Goal: Information Seeking & Learning: Learn about a topic

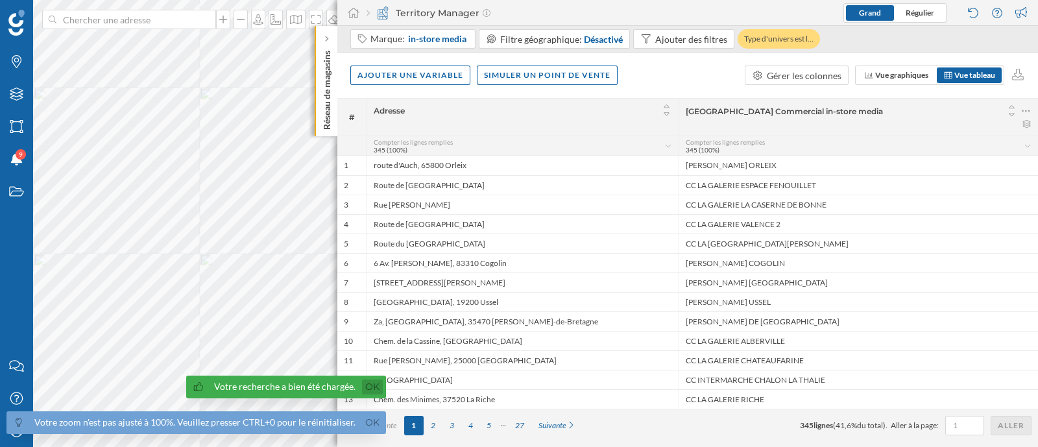
click at [368, 383] on link "Ok" at bounding box center [372, 386] width 21 height 15
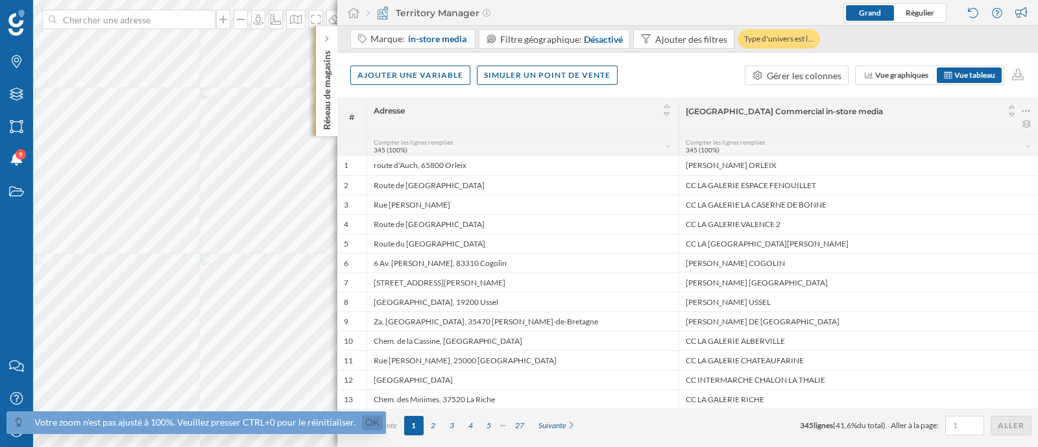
click at [369, 427] on link "Ok" at bounding box center [372, 422] width 21 height 15
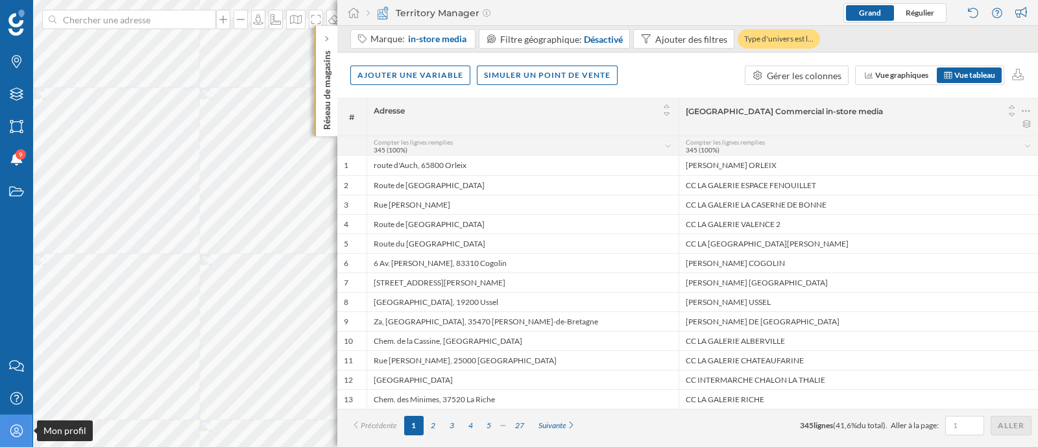
click at [18, 438] on div "Mon profil" at bounding box center [16, 431] width 32 height 32
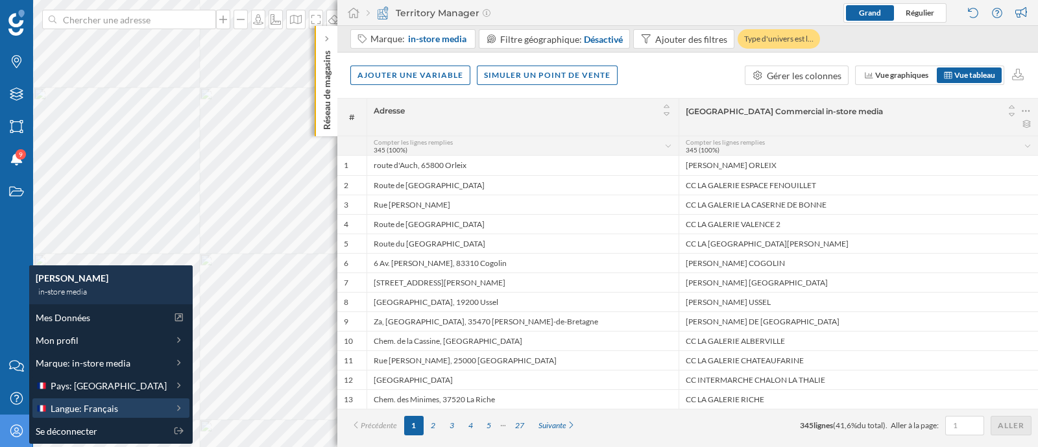
click at [101, 402] on span "Langue: Français" at bounding box center [84, 409] width 67 height 14
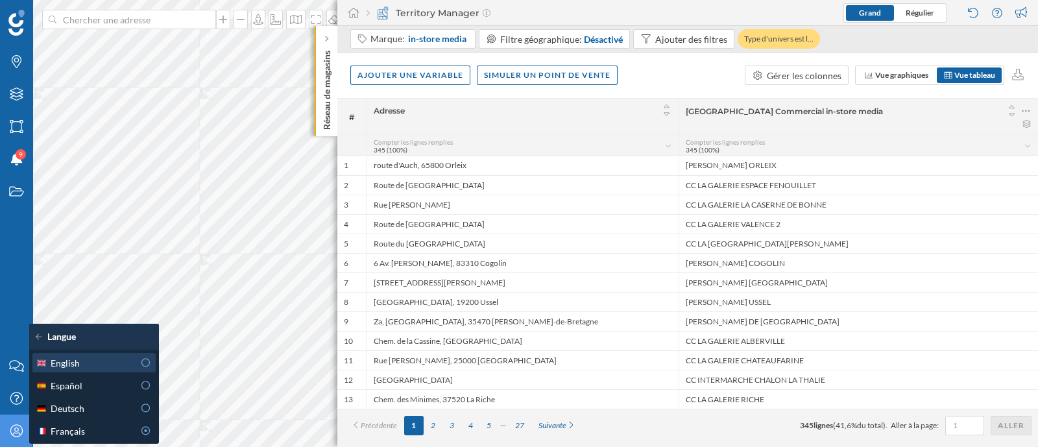
click at [110, 356] on div "English" at bounding box center [85, 363] width 98 height 14
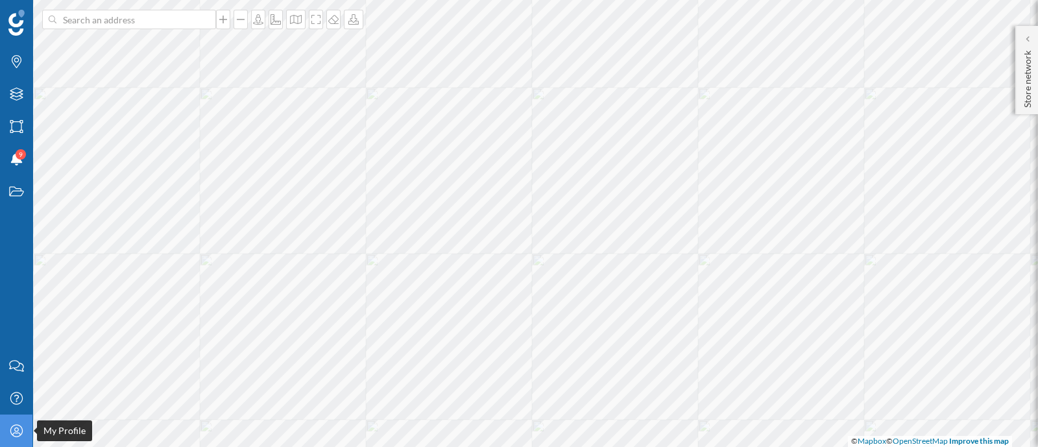
click at [8, 429] on icon "My Profile" at bounding box center [16, 430] width 16 height 13
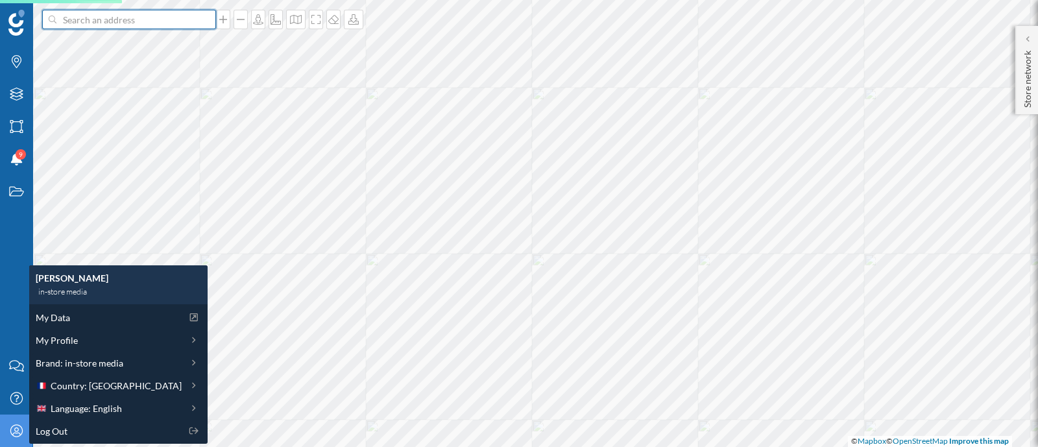
click at [150, 24] on input at bounding box center [128, 19] width 145 height 19
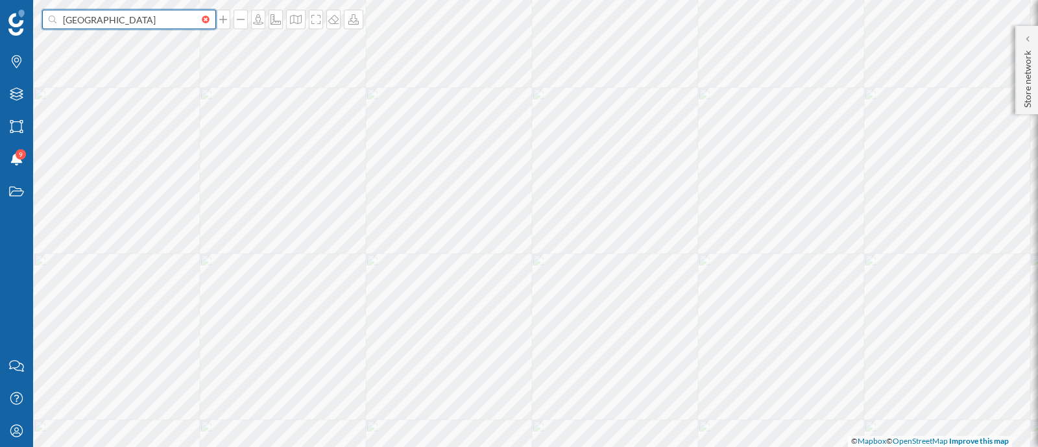
type input "paris"
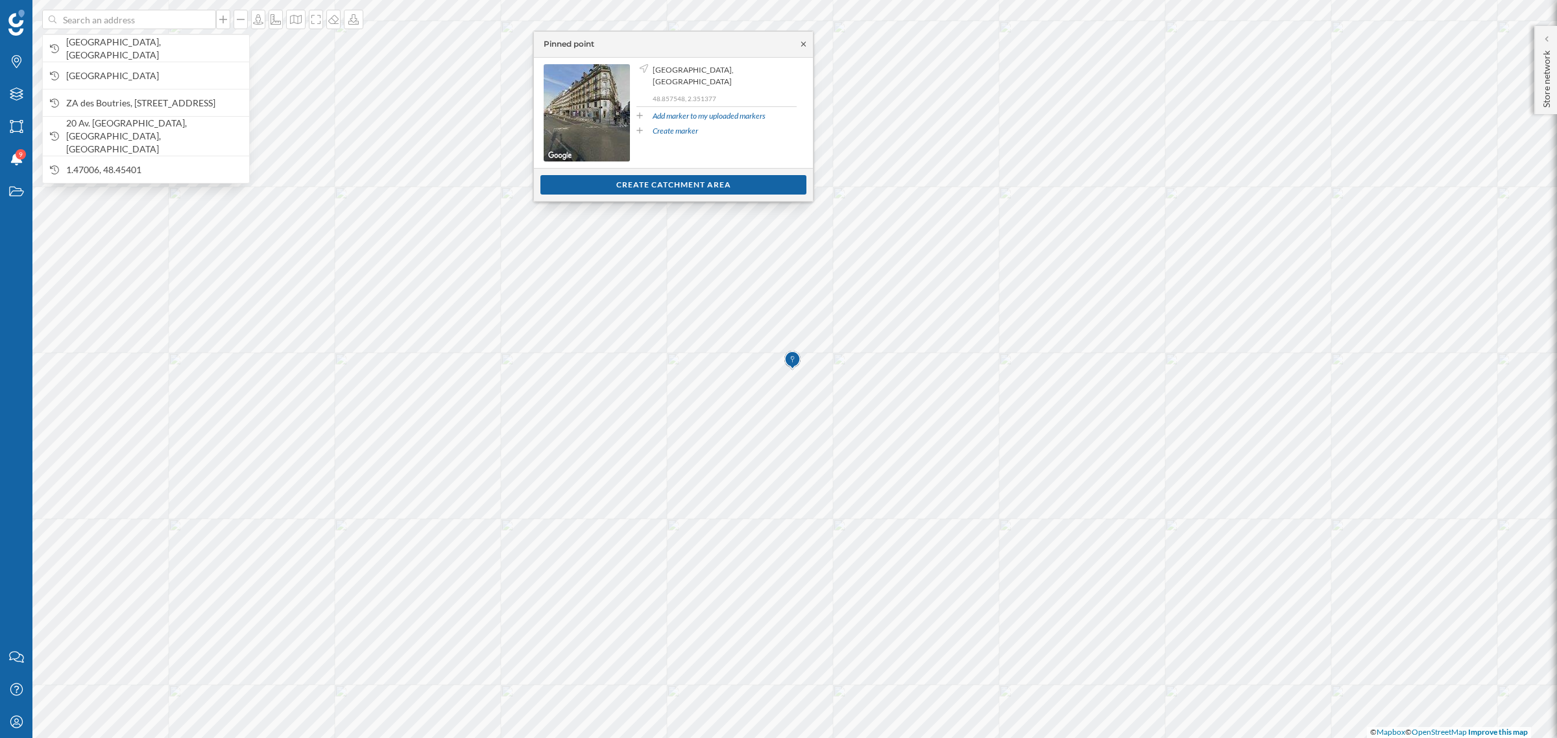
click at [803, 47] on icon at bounding box center [804, 44] width 10 height 8
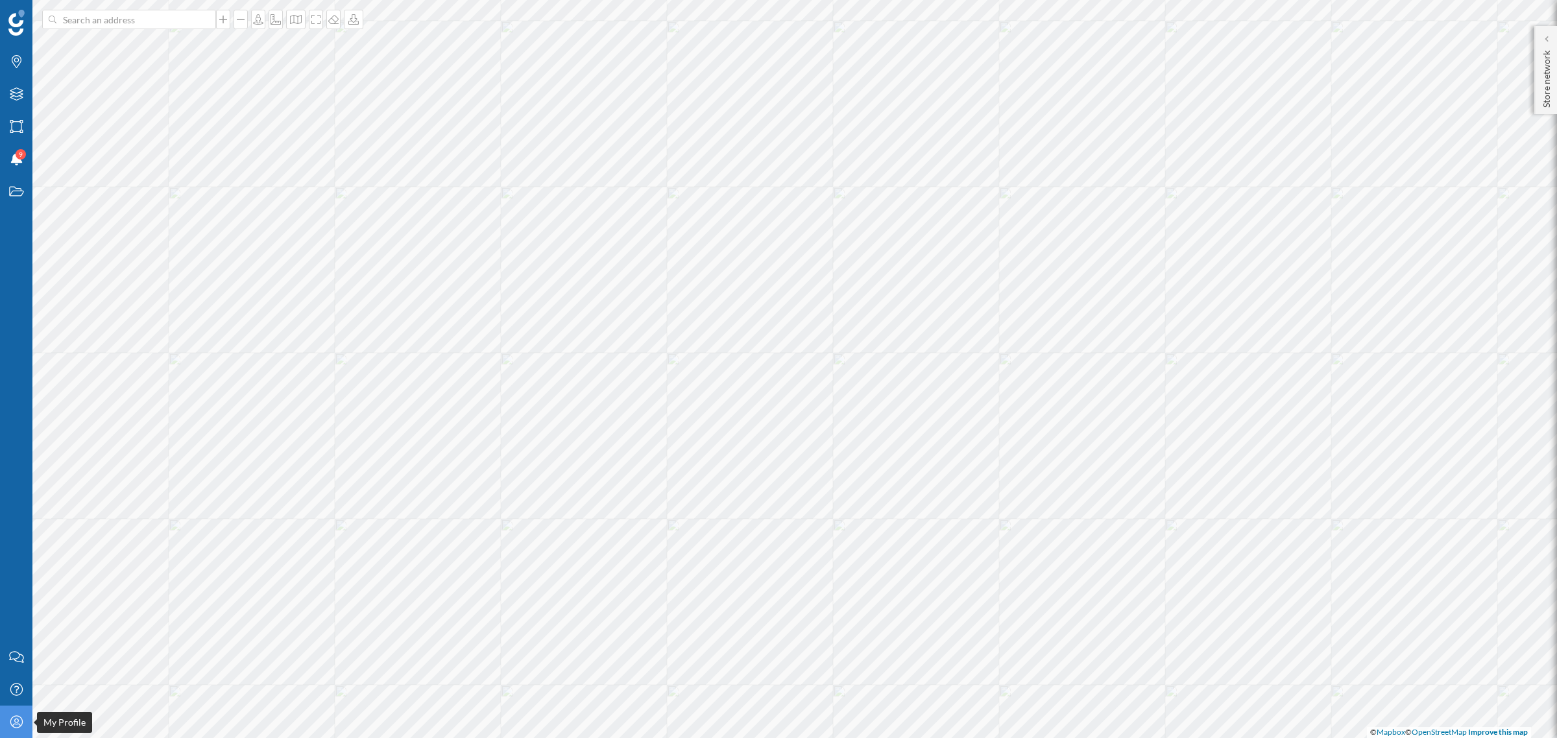
click at [12, 446] on icon "My Profile" at bounding box center [16, 721] width 16 height 13
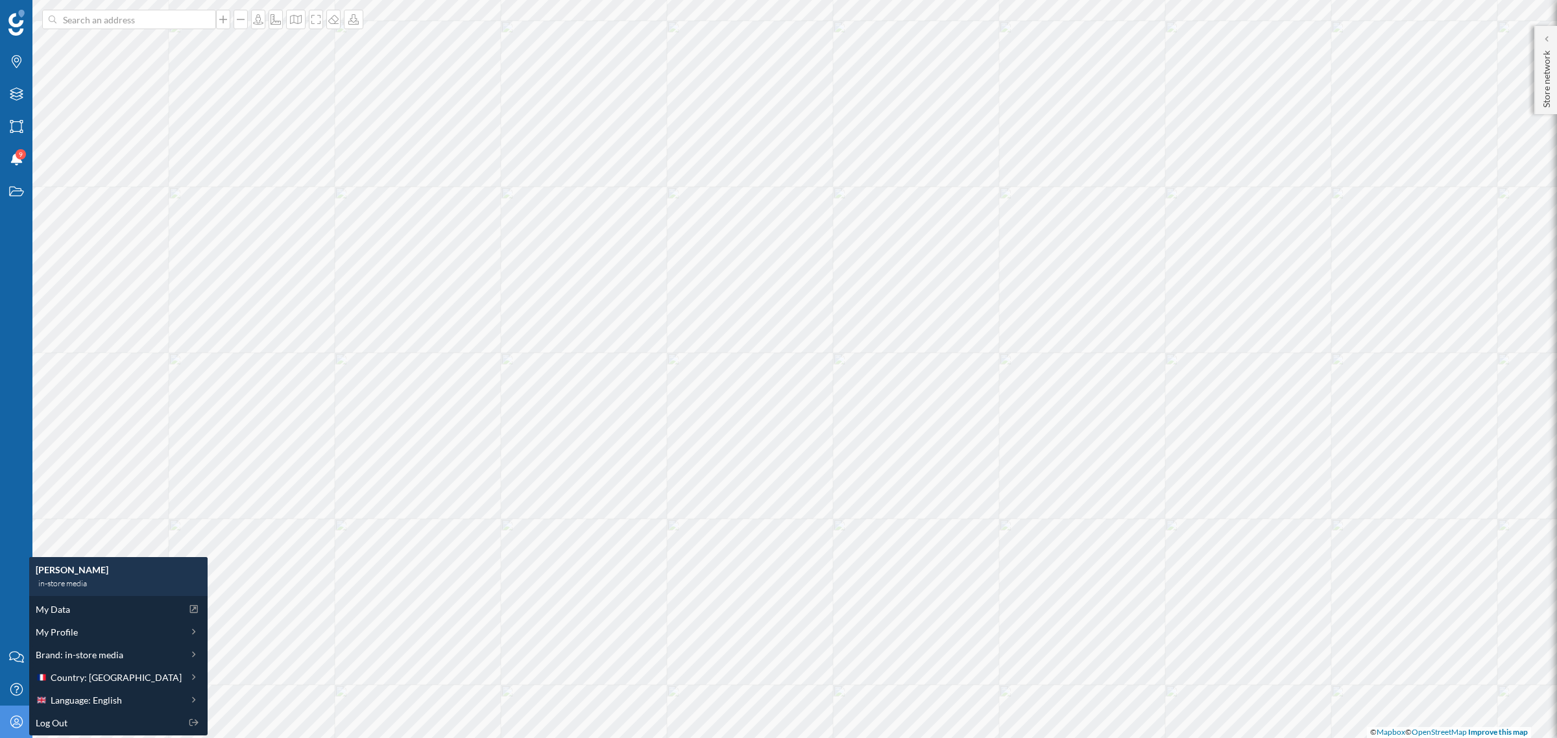
click at [13, 446] on div "Brands Layers Areas Notifications 9 States" at bounding box center [16, 320] width 32 height 641
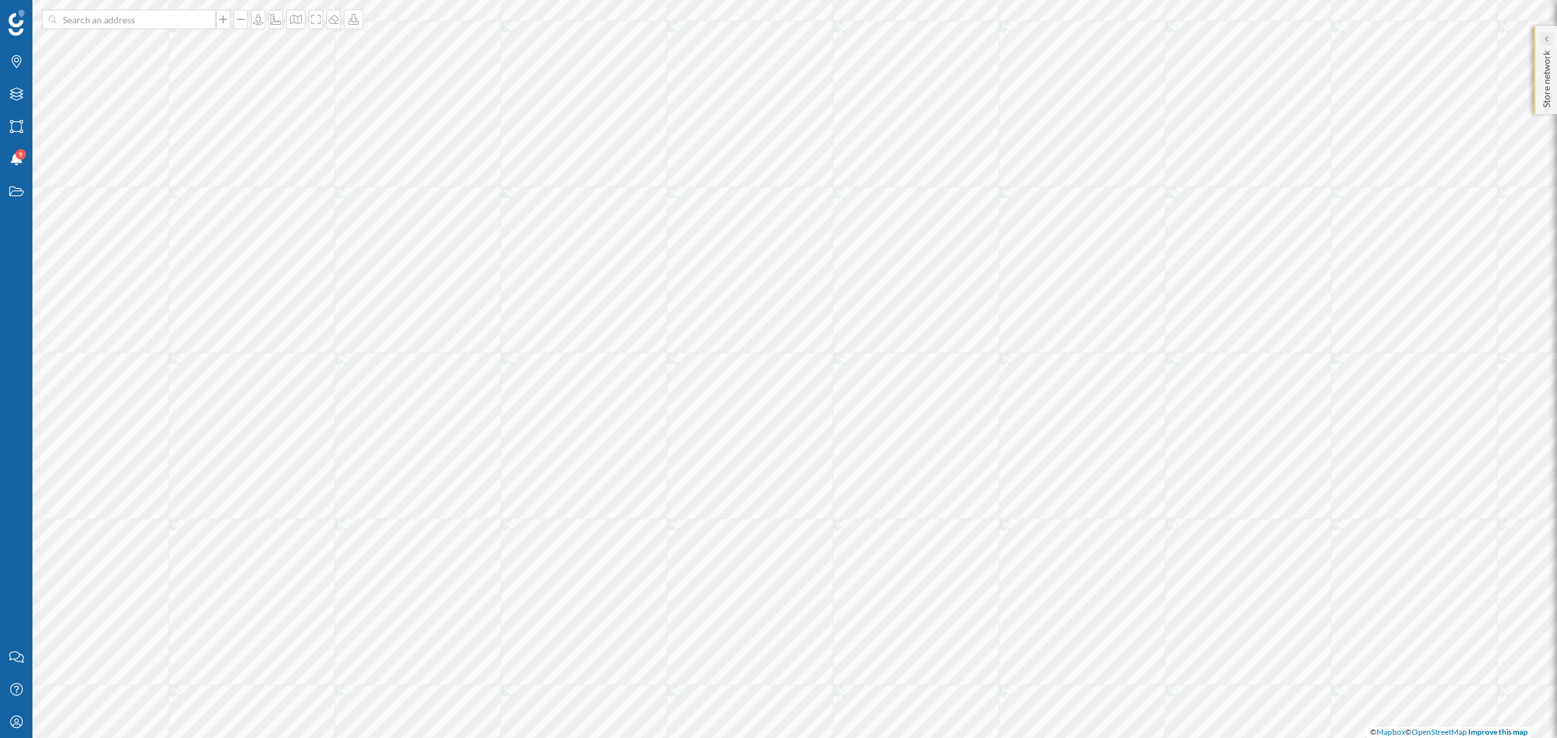
click at [1037, 42] on icon at bounding box center [1546, 39] width 4 height 6
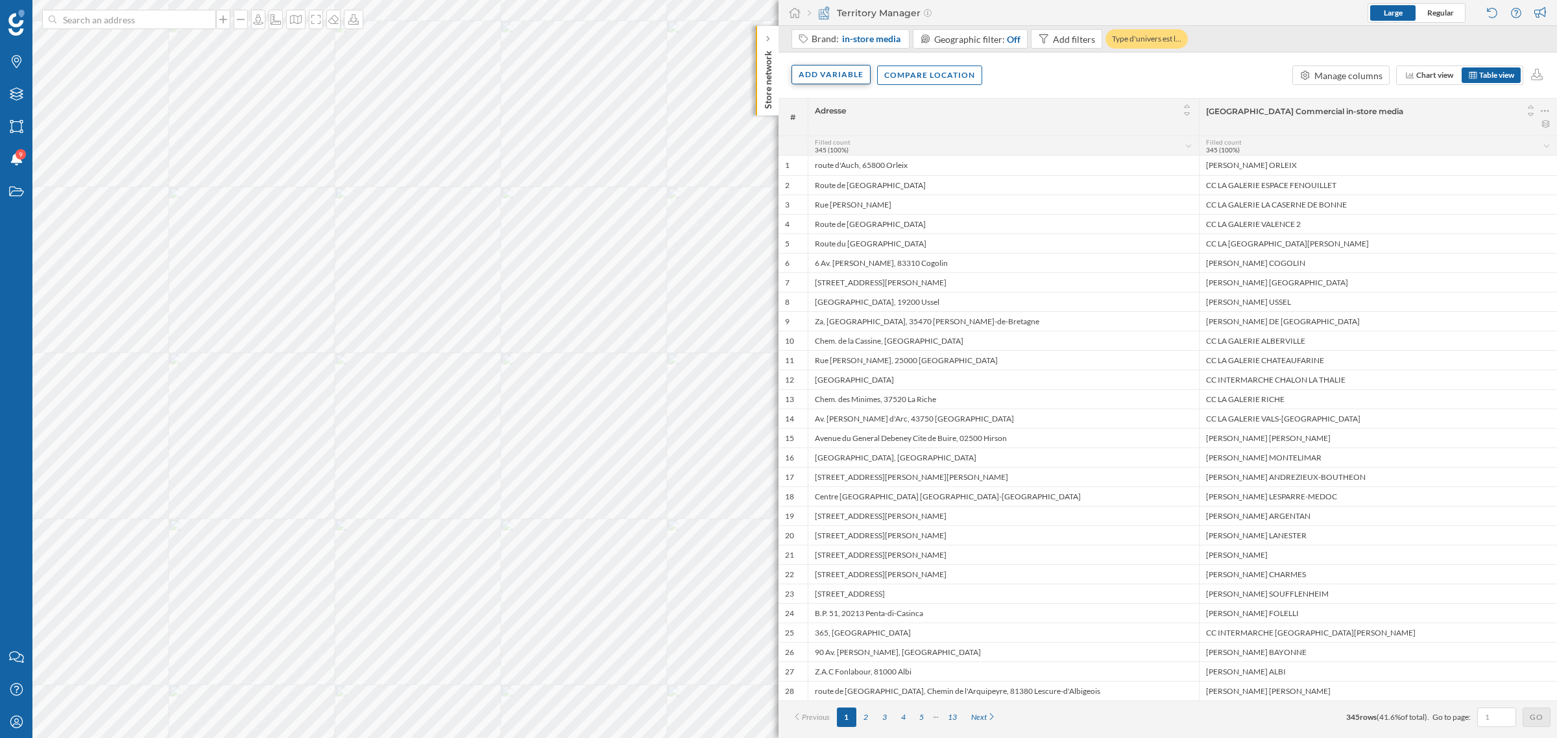
click at [857, 77] on div "Add variable" at bounding box center [830, 74] width 79 height 19
click at [863, 123] on div "External variables" at bounding box center [863, 128] width 129 height 14
click at [861, 206] on div "Visitor Profile" at bounding box center [842, 205] width 57 height 11
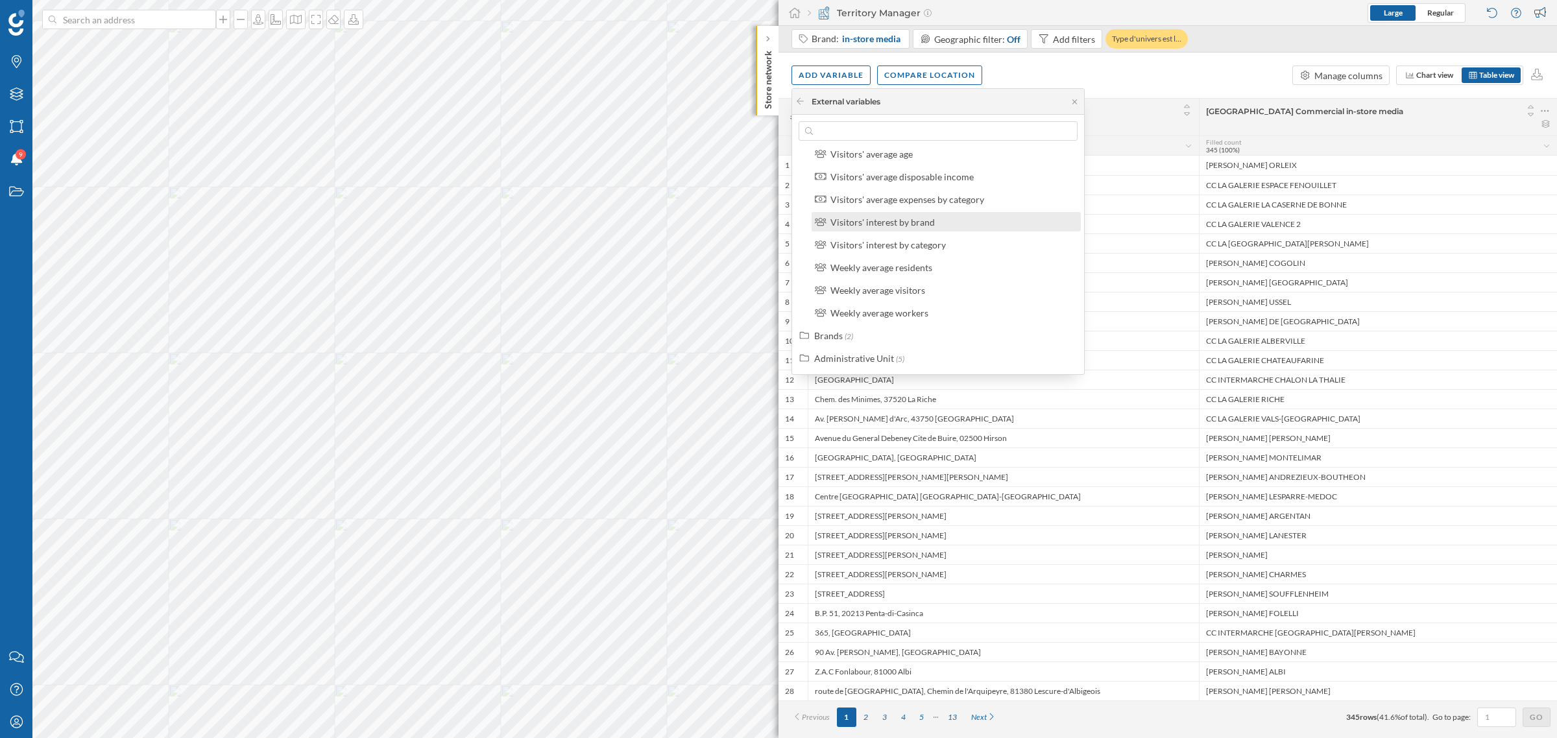
click at [925, 228] on label "Visitors' interest by brand" at bounding box center [882, 222] width 104 height 14
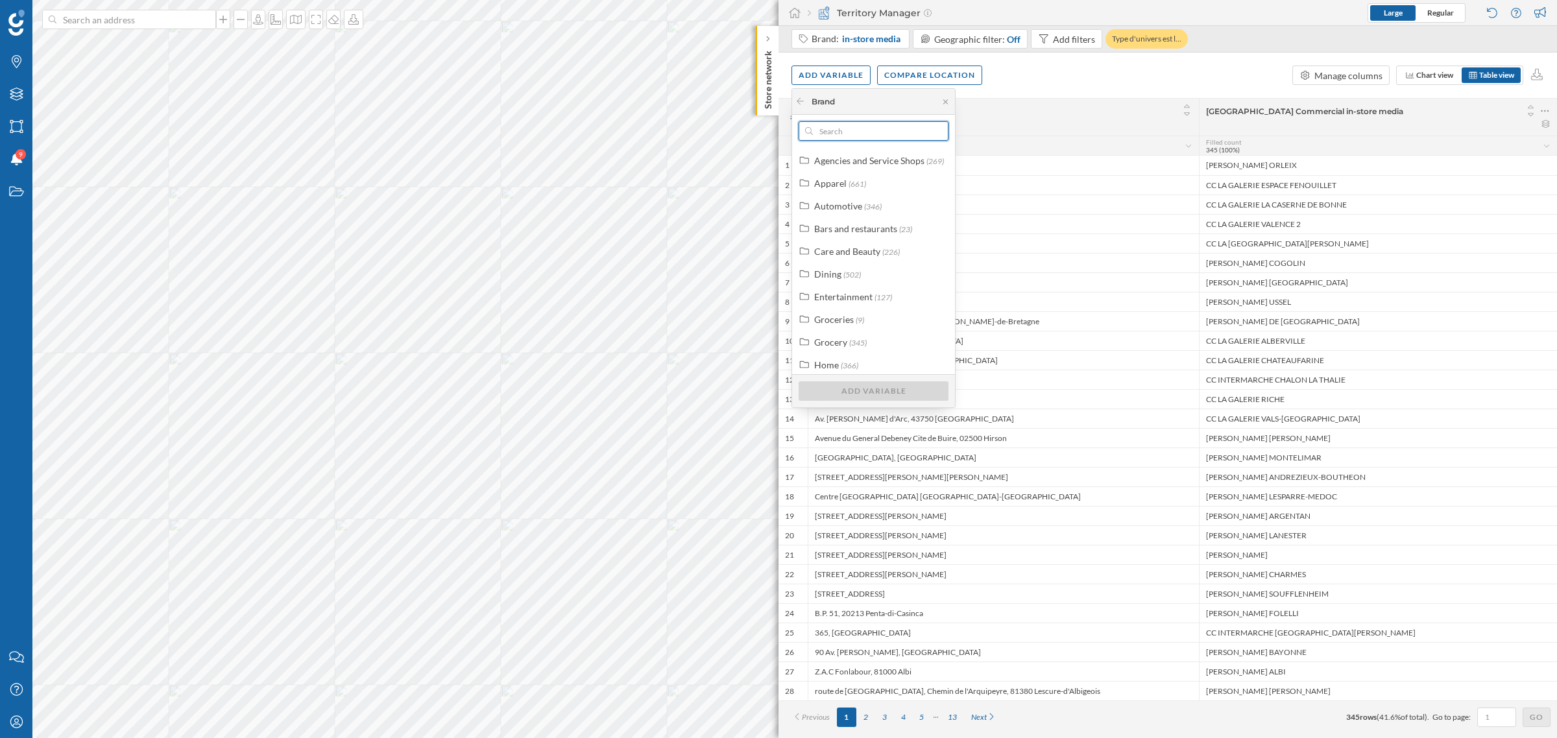
click at [859, 135] on input "text" at bounding box center [873, 130] width 121 height 19
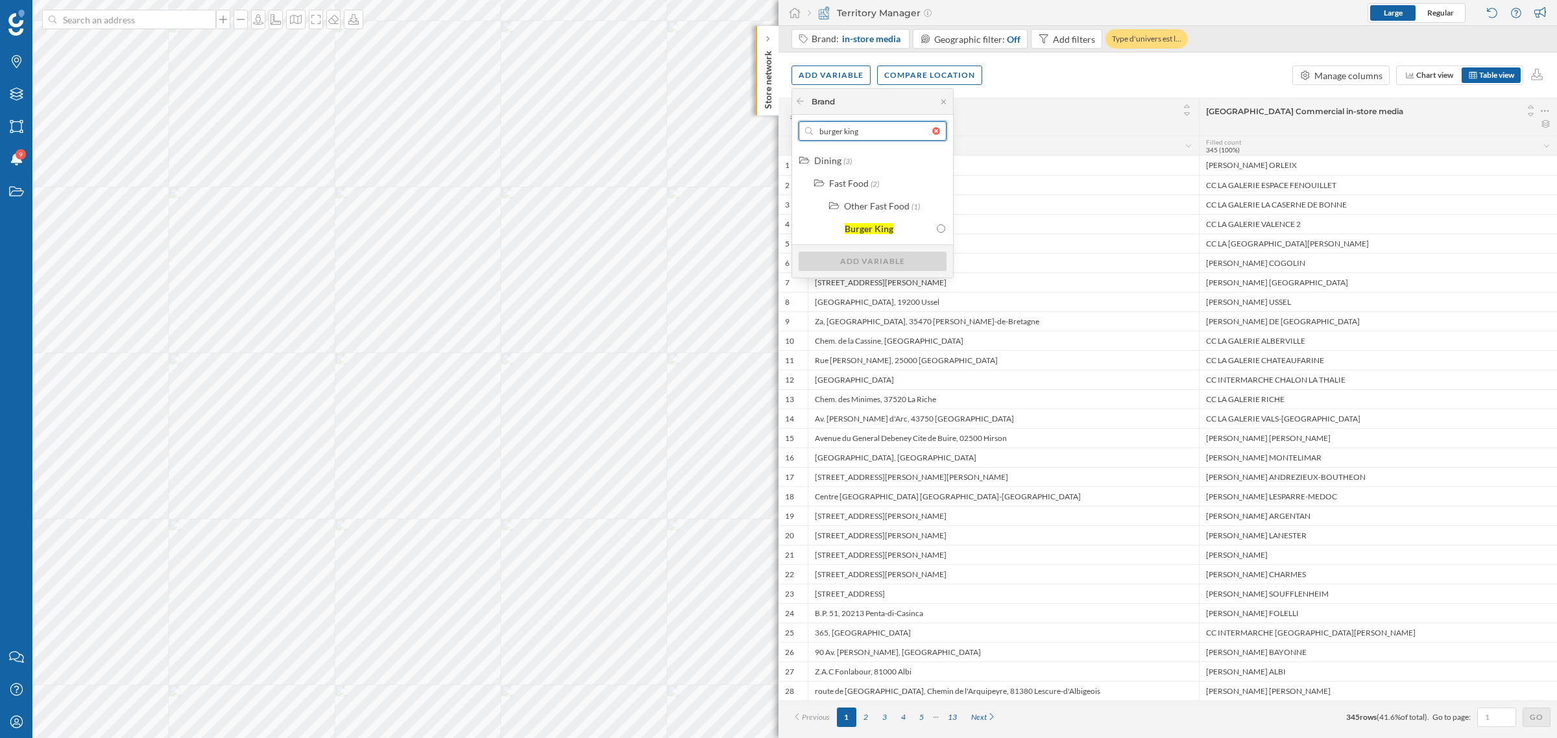
type input "burger king"
click at [885, 238] on div "Dining (3) Fast Food (2) Other Fast Food (1) Burger King" at bounding box center [872, 195] width 161 height 97
click at [885, 234] on label "Burger King" at bounding box center [869, 229] width 49 height 14
click at [880, 257] on div "Add variable" at bounding box center [873, 260] width 148 height 19
click at [843, 276] on div "Custom date" at bounding box center [872, 267] width 154 height 19
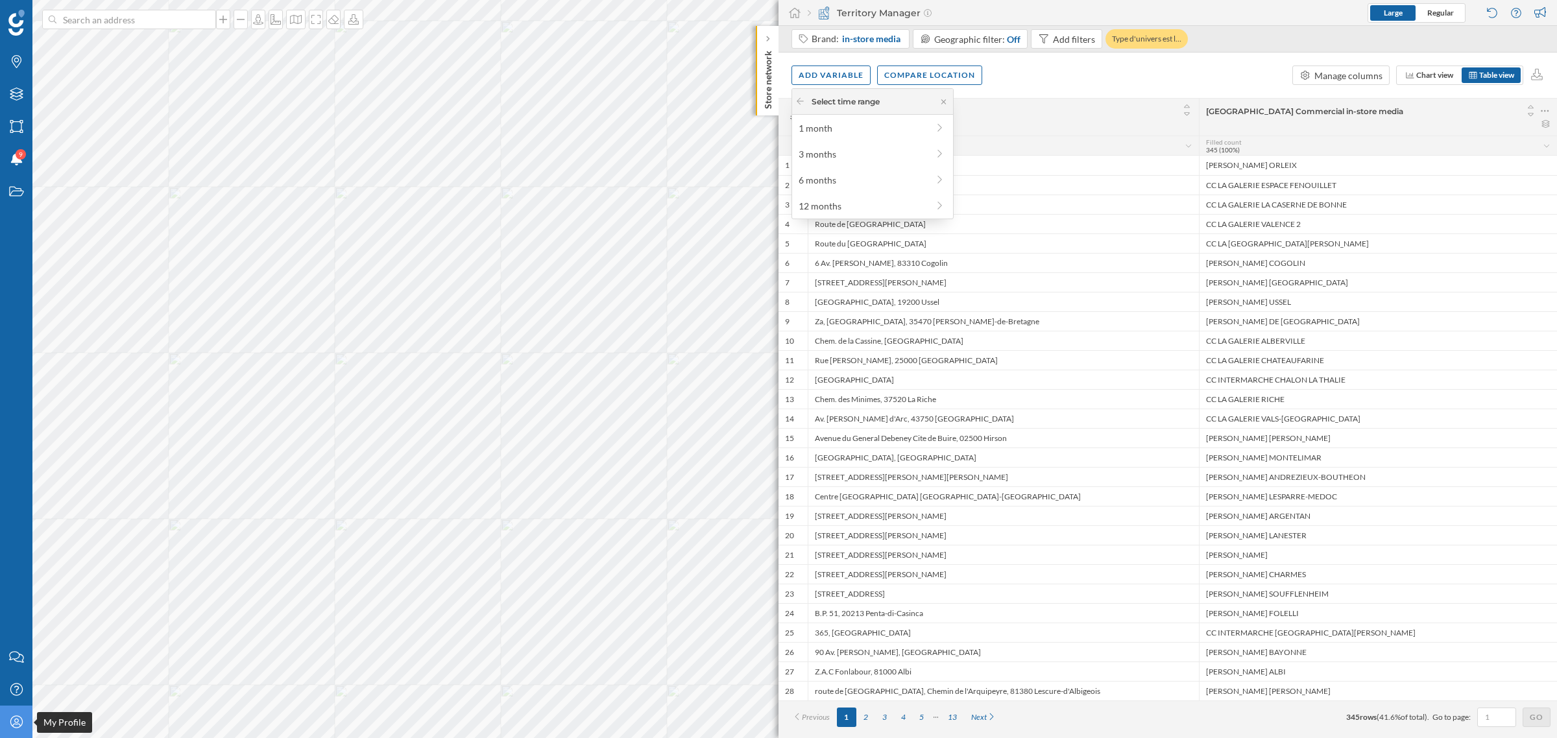
click at [20, 446] on icon "My Profile" at bounding box center [16, 721] width 16 height 13
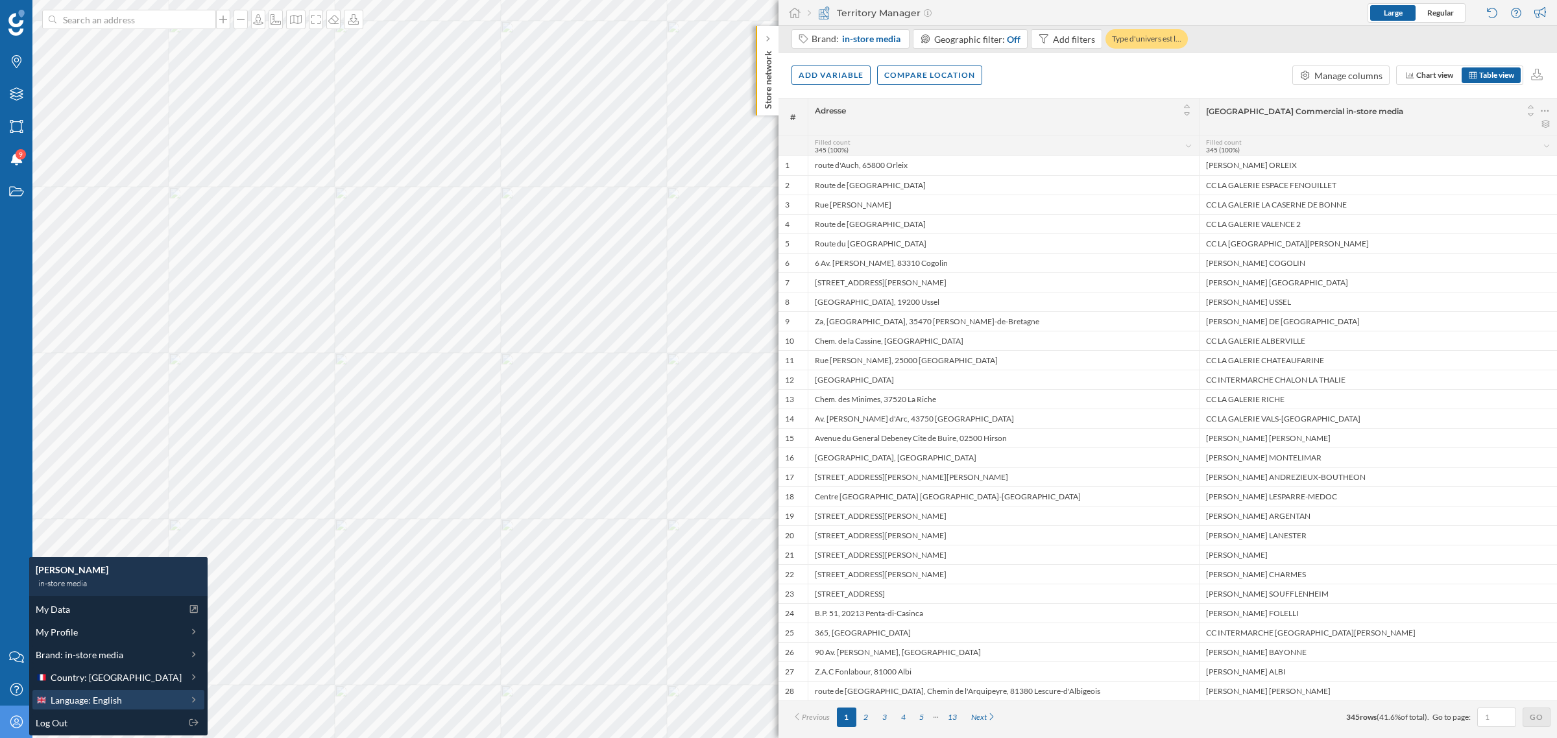
click at [78, 446] on span "Language: English" at bounding box center [86, 700] width 71 height 14
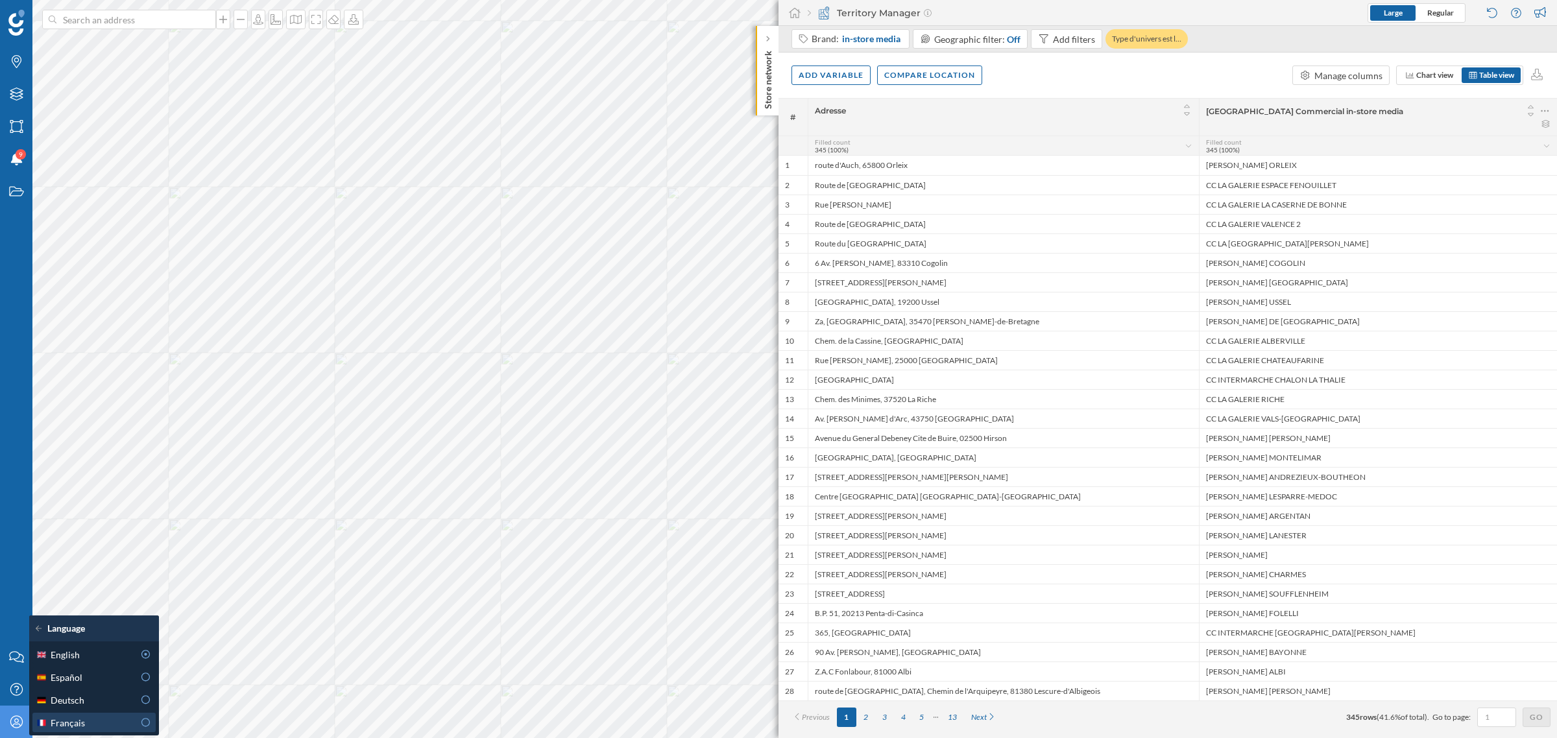
click at [85, 446] on div "Français" at bounding box center [85, 723] width 98 height 14
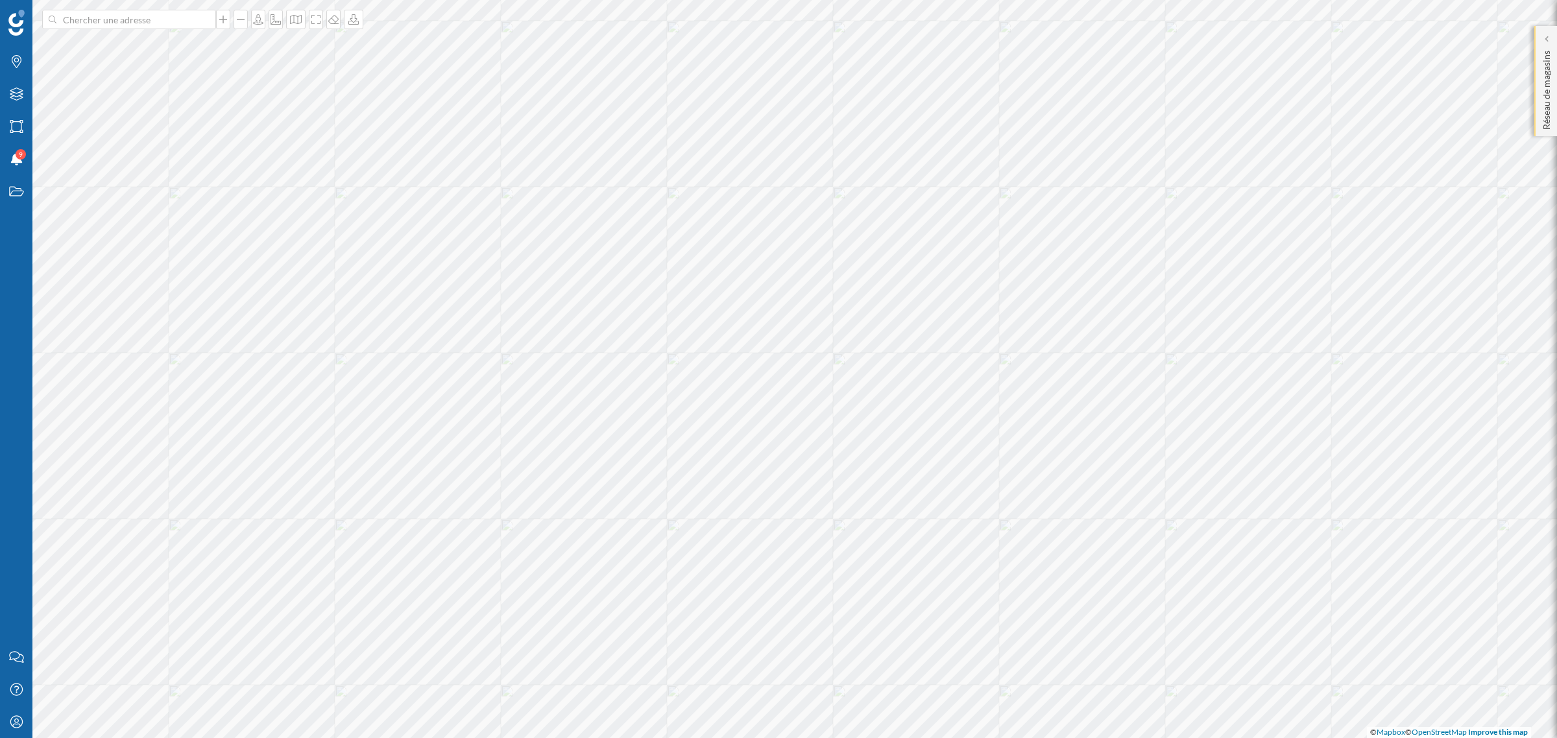
click at [1037, 50] on p "Réseau de magasins" at bounding box center [1546, 87] width 13 height 84
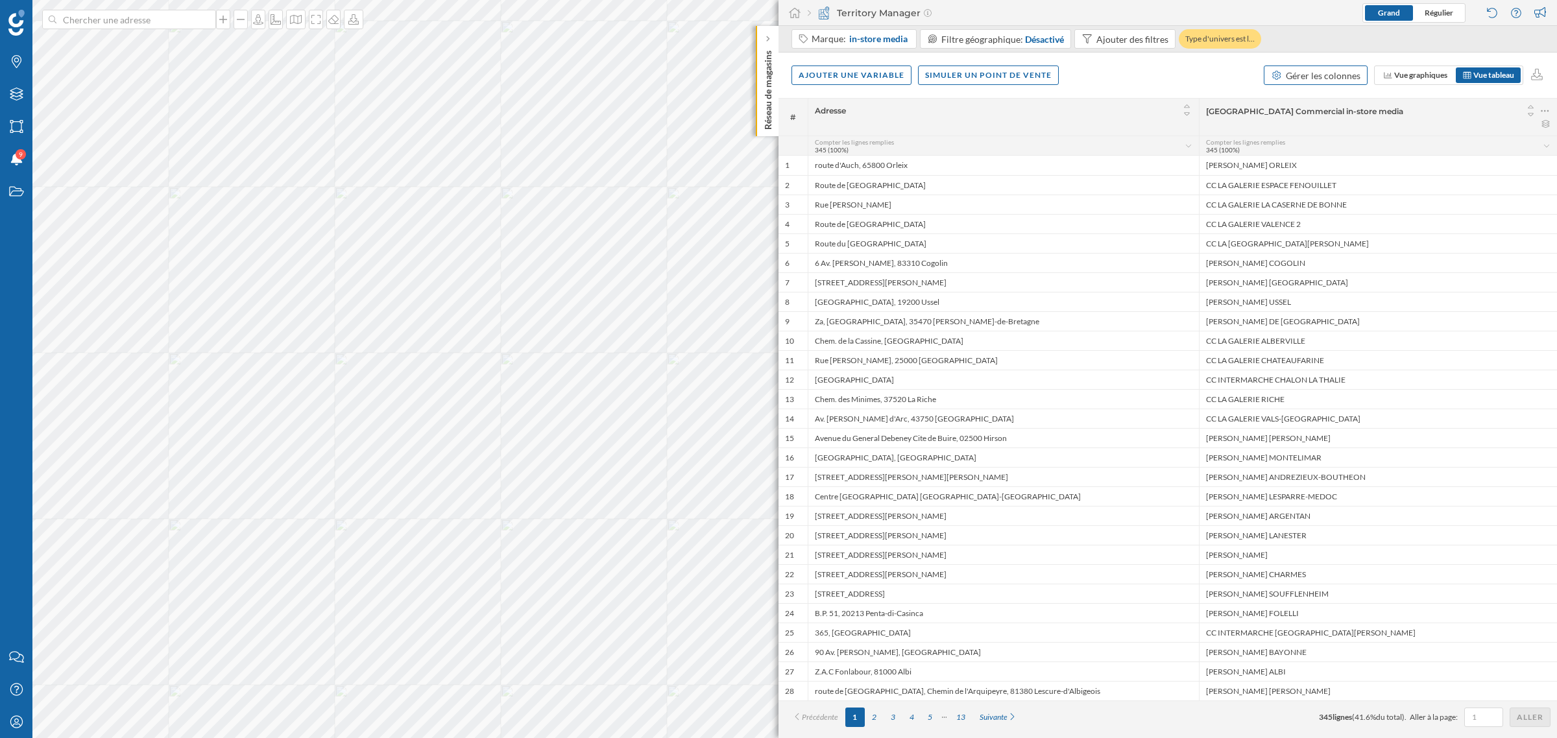
click at [1037, 78] on div "Gérer les colonnes" at bounding box center [1323, 76] width 75 height 14
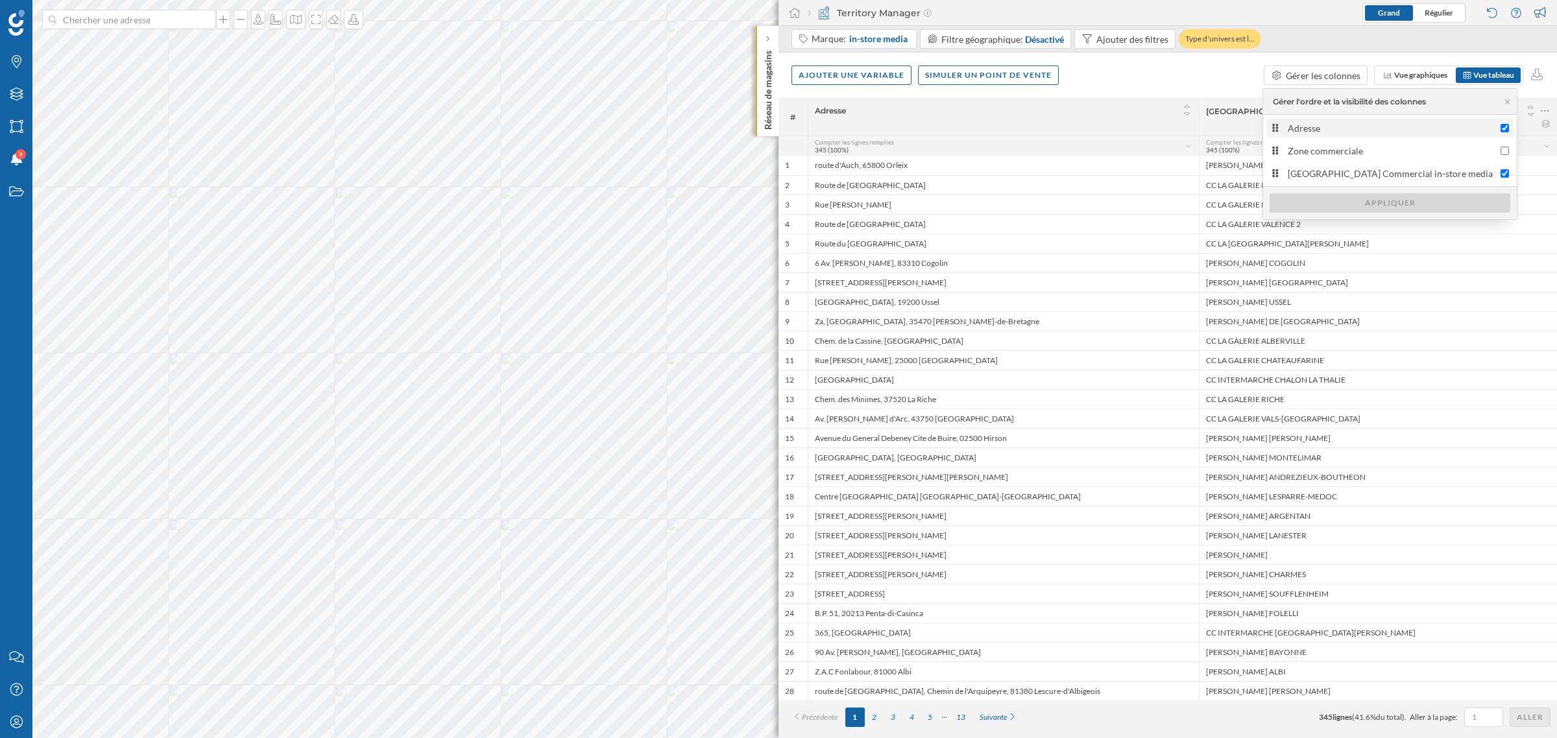
click at [1037, 133] on div "Adresse" at bounding box center [1391, 128] width 206 height 14
click at [1037, 132] on input "Adresse" at bounding box center [1504, 128] width 8 height 8
checkbox input "false"
click at [1037, 206] on div "Appliquer" at bounding box center [1389, 202] width 241 height 19
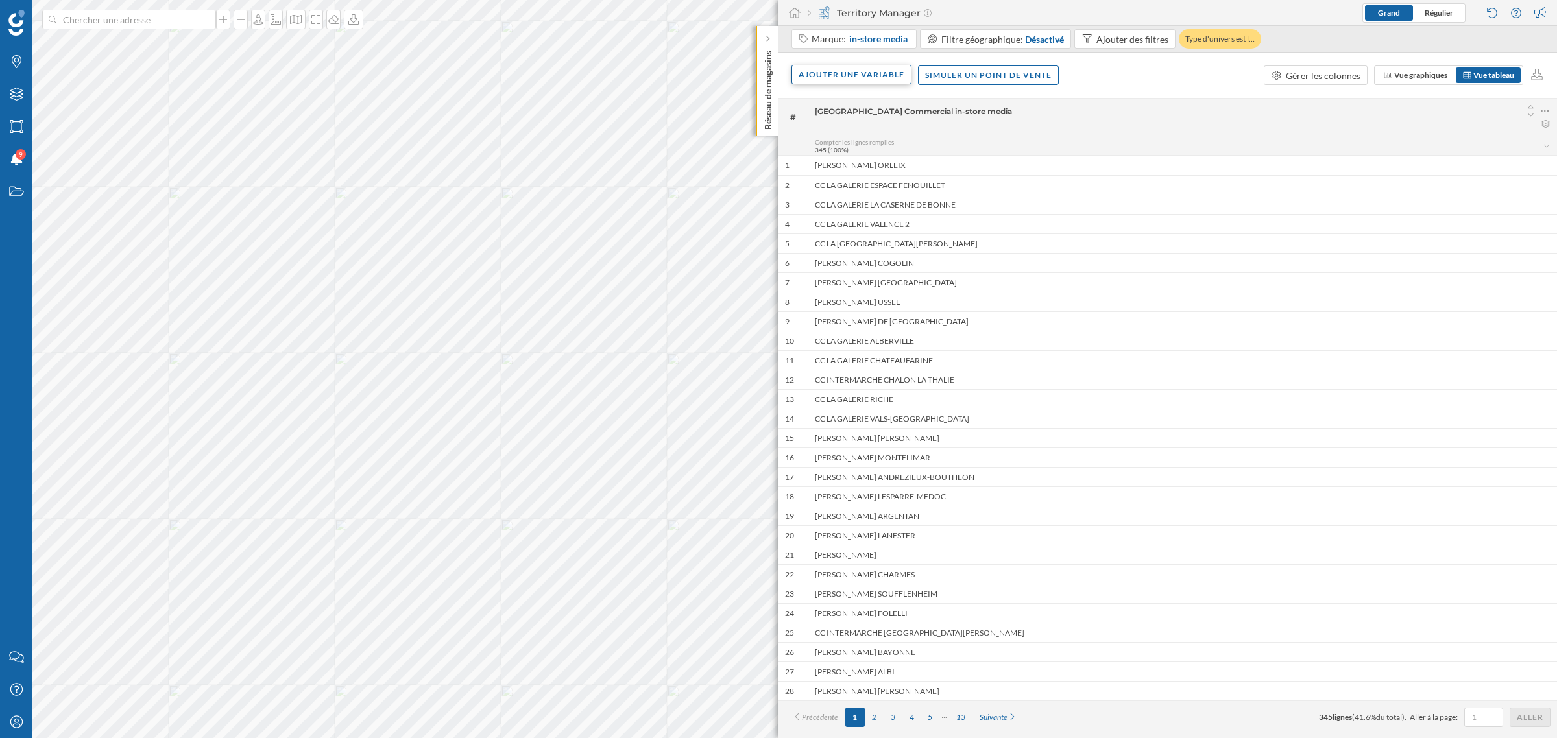
click at [842, 68] on div "Ajouter une variable" at bounding box center [851, 74] width 120 height 19
click at [855, 136] on div "Variable externe" at bounding box center [872, 127] width 154 height 19
click at [859, 205] on div "Profil Visiteur" at bounding box center [842, 205] width 57 height 11
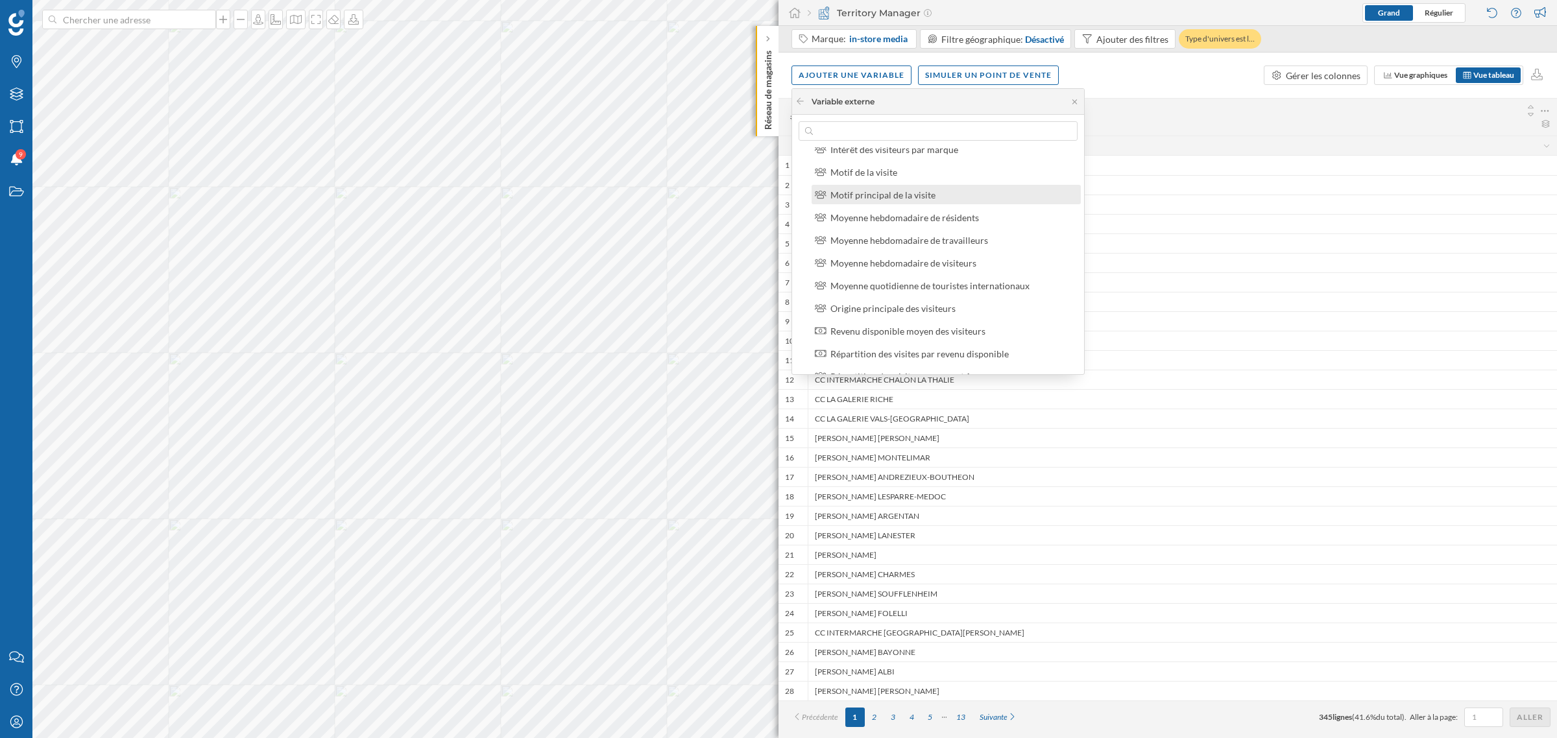
scroll to position [124, 0]
click at [876, 304] on div "Origine principale des visiteurs" at bounding box center [892, 309] width 125 height 11
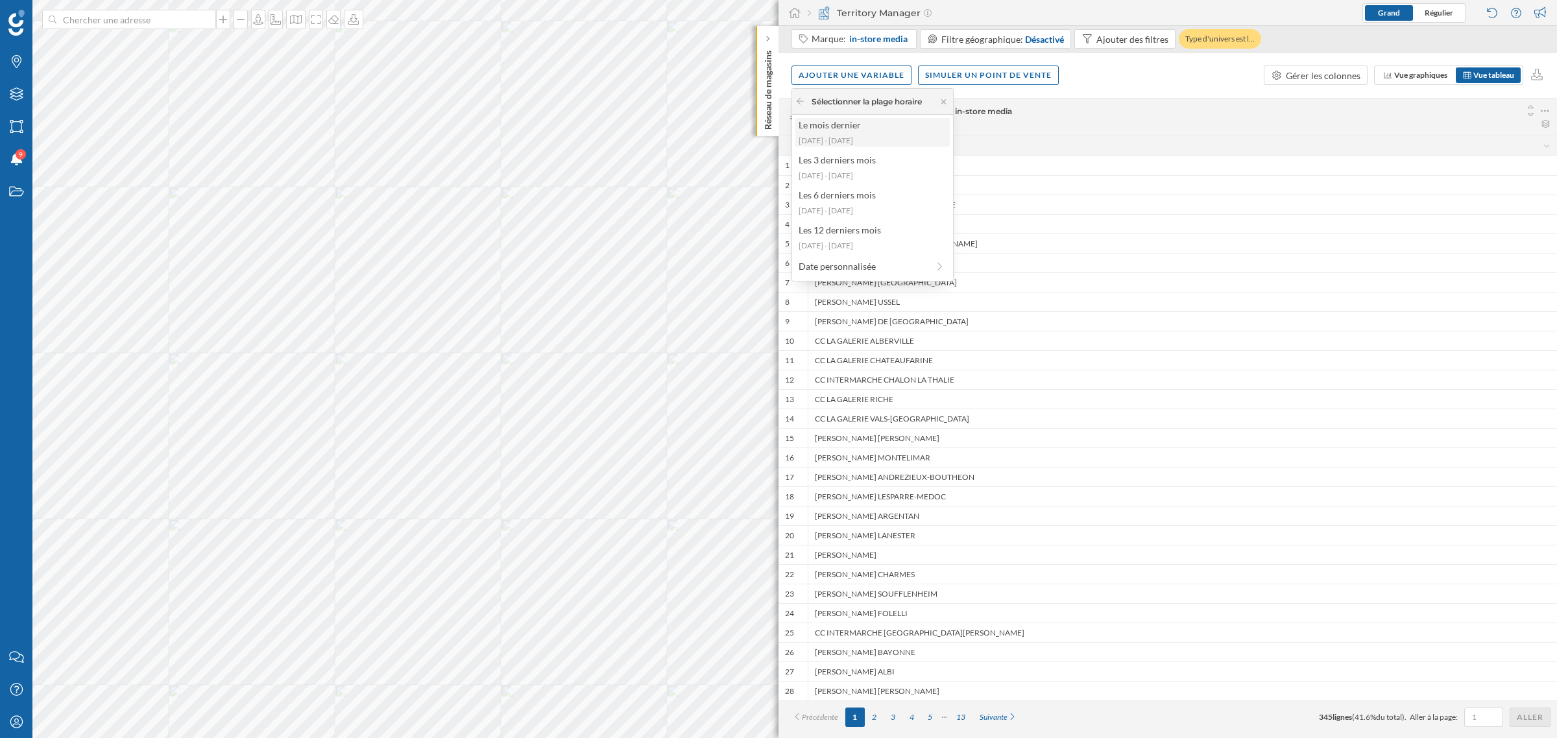
click at [881, 132] on div "Le mois dernier 2025-08-25 - 2025-09-21" at bounding box center [872, 132] width 154 height 29
click at [882, 228] on div "Découpage administratif" at bounding box center [872, 220] width 154 height 19
click at [863, 248] on div "Code postal" at bounding box center [884, 244] width 135 height 14
click at [958, 248] on input "Code postal" at bounding box center [962, 243] width 8 height 8
radio input "true"
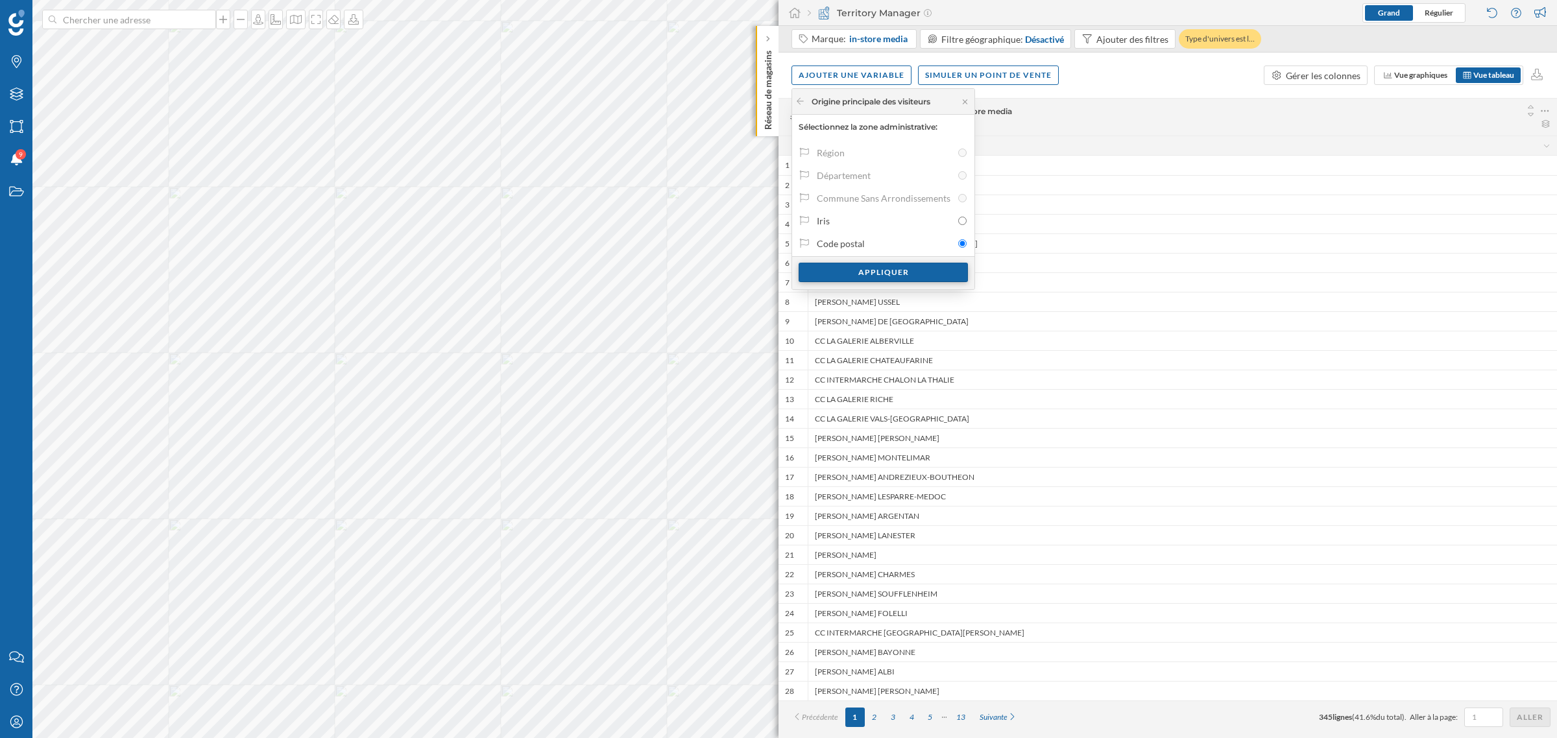
click at [871, 272] on div "Appliquer" at bounding box center [883, 272] width 169 height 19
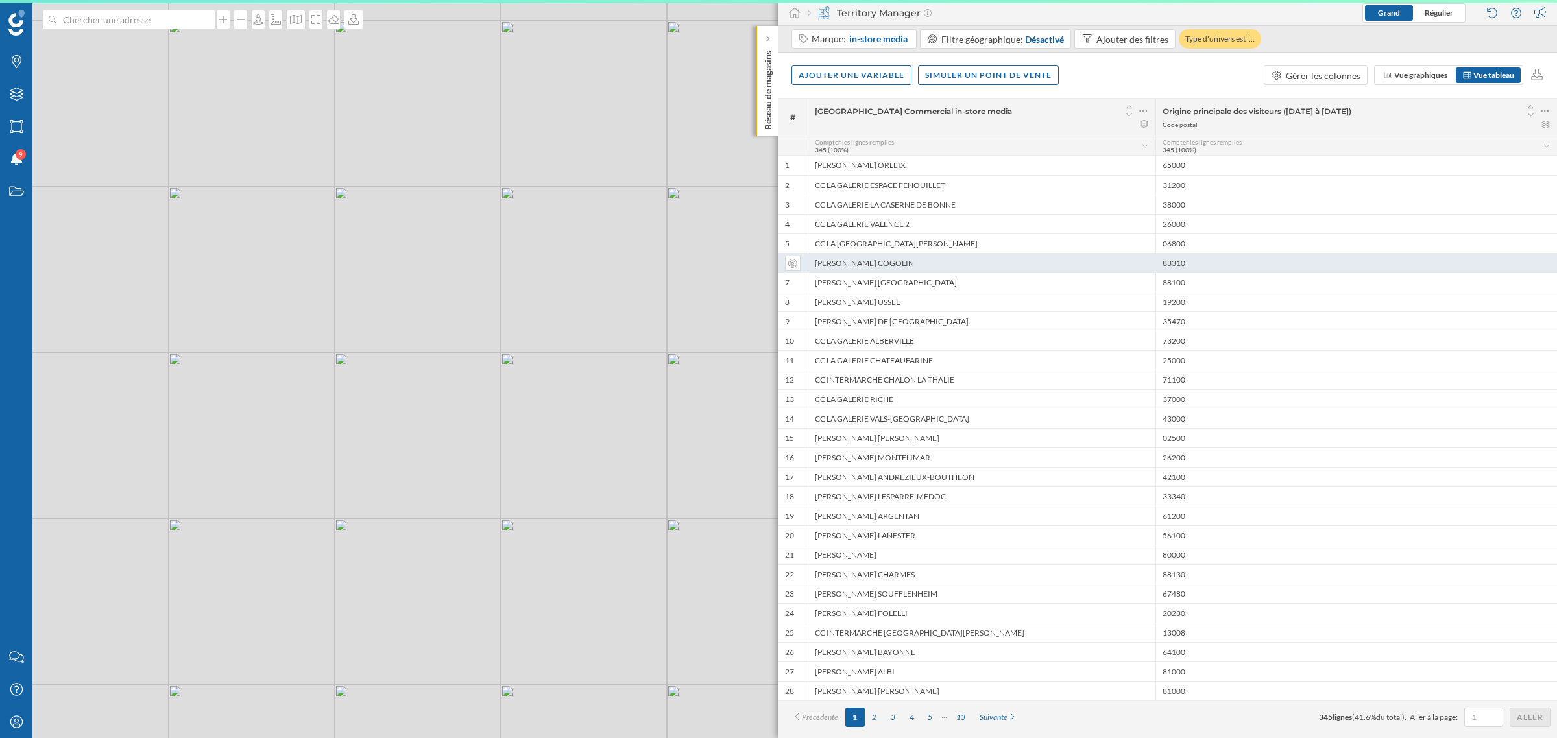
scroll to position [0, 0]
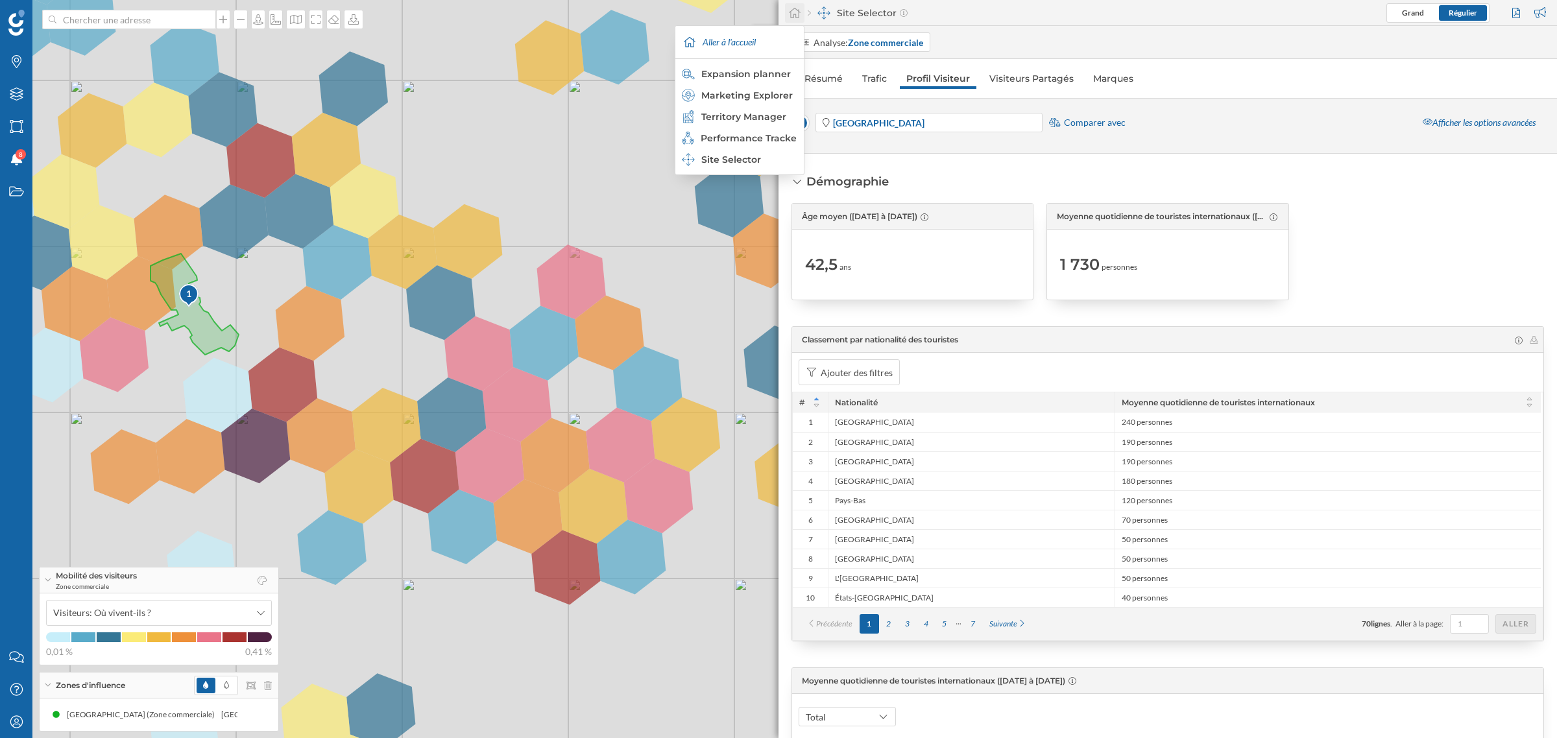
drag, startPoint x: 772, startPoint y: 14, endPoint x: 793, endPoint y: 13, distance: 21.4
click at [779, 14] on div "Marques Filtres Zones Notifications 8 Travail Nous contacter Centre d'aide Mon …" at bounding box center [778, 369] width 1557 height 738
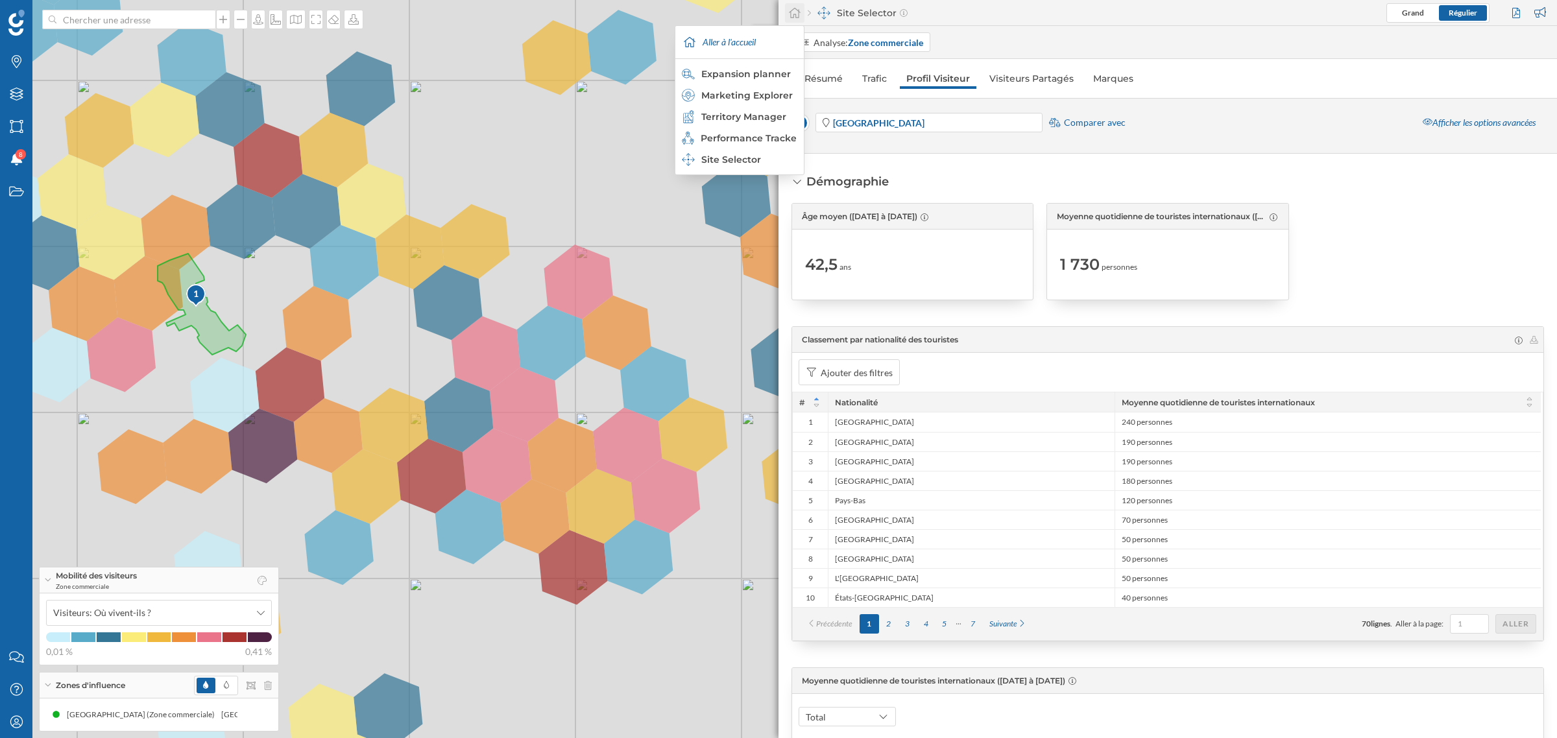
click at [802, 13] on div at bounding box center [794, 12] width 19 height 19
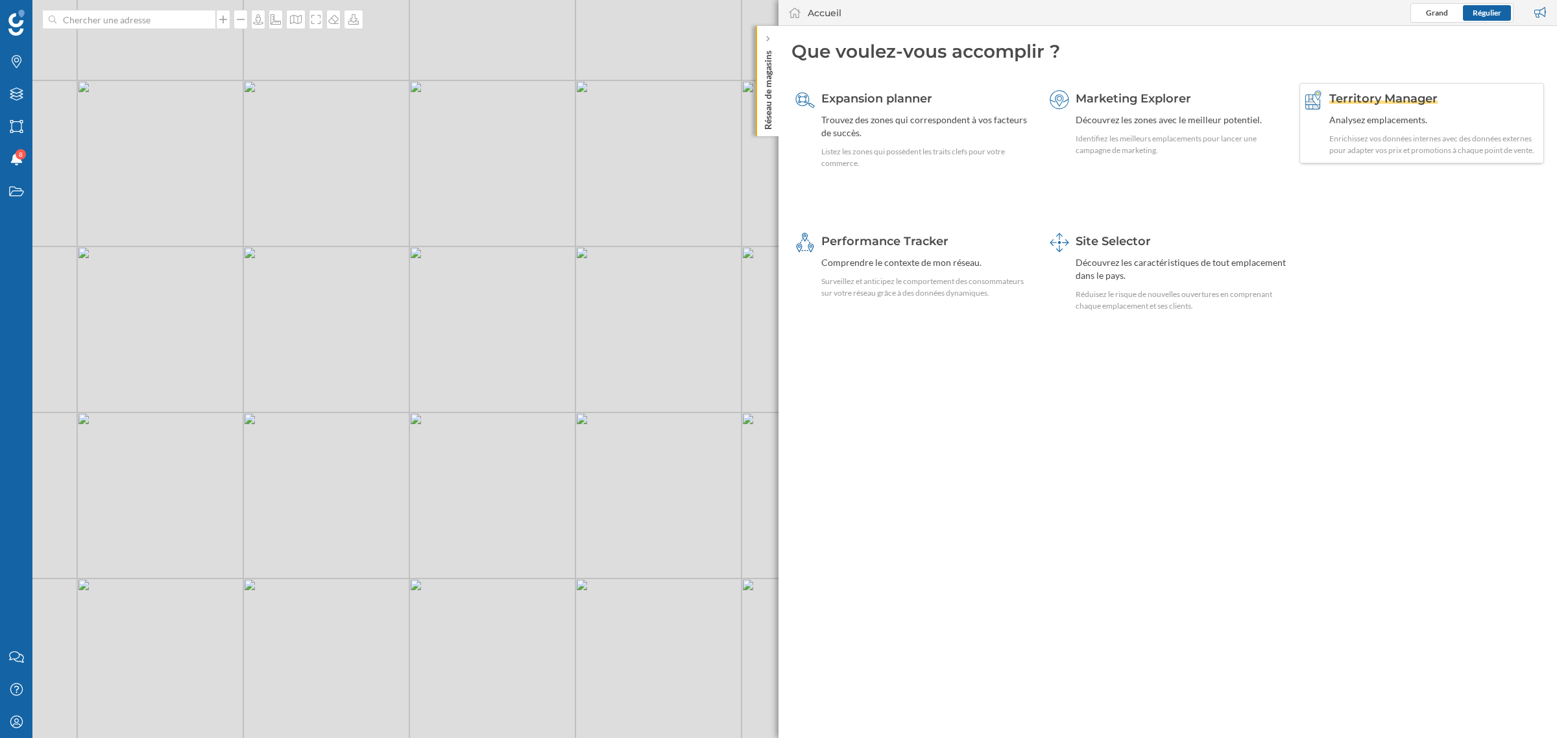
click at [1399, 93] on span "Territory Manager" at bounding box center [1383, 98] width 108 height 14
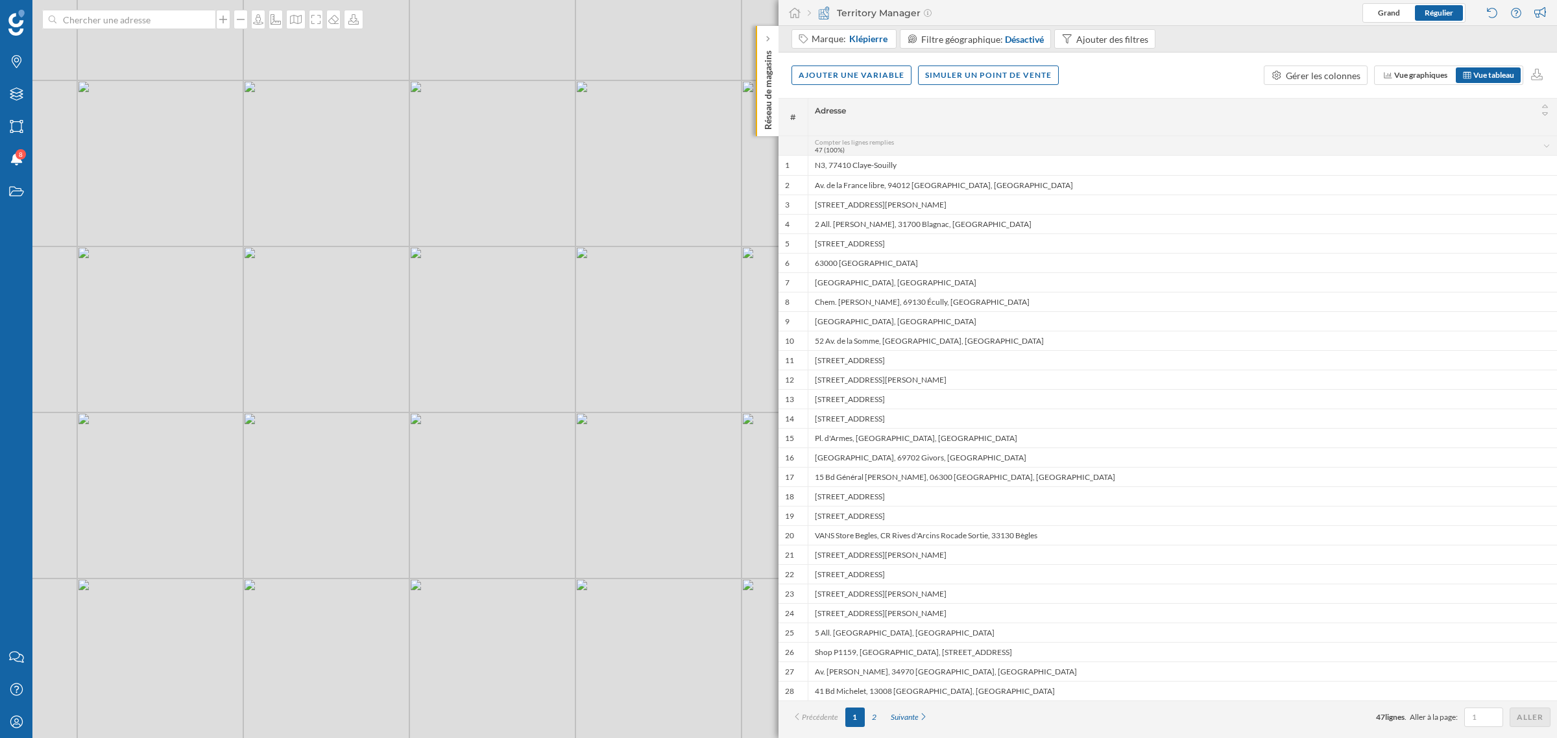
click at [863, 16] on div "Territory Manager" at bounding box center [870, 12] width 124 height 13
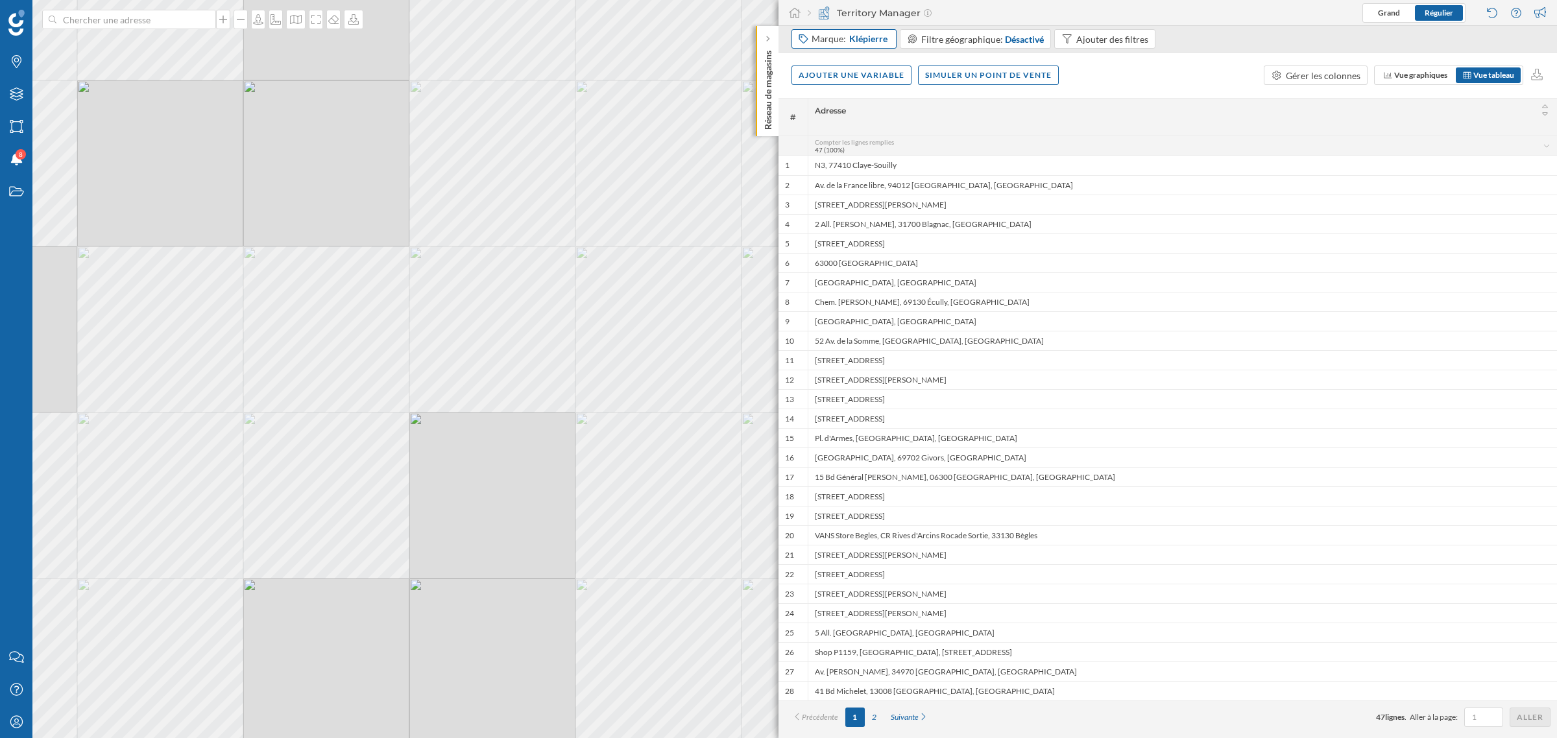
click at [865, 36] on span "Klépierre" at bounding box center [868, 38] width 38 height 13
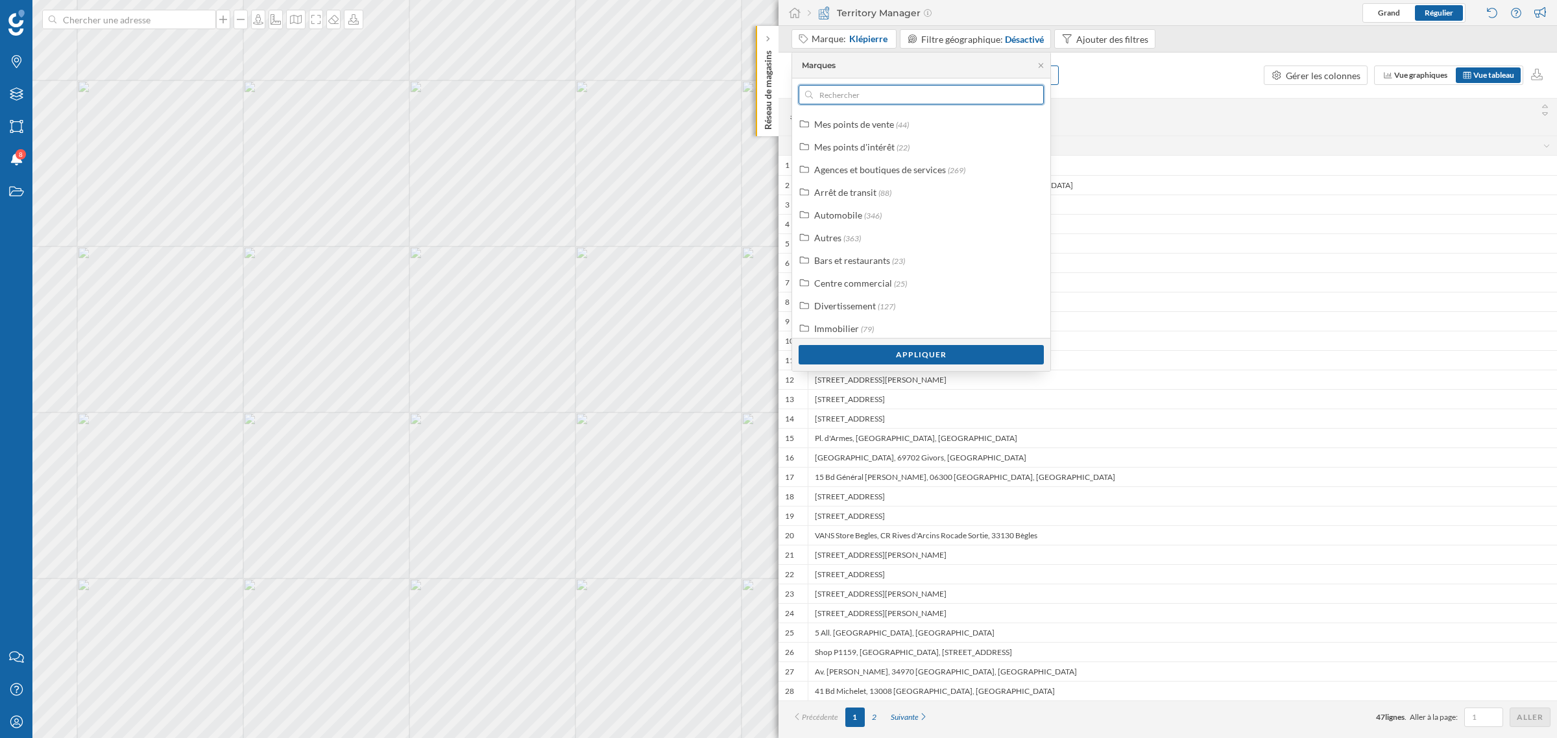
click at [863, 94] on input "text" at bounding box center [921, 94] width 217 height 19
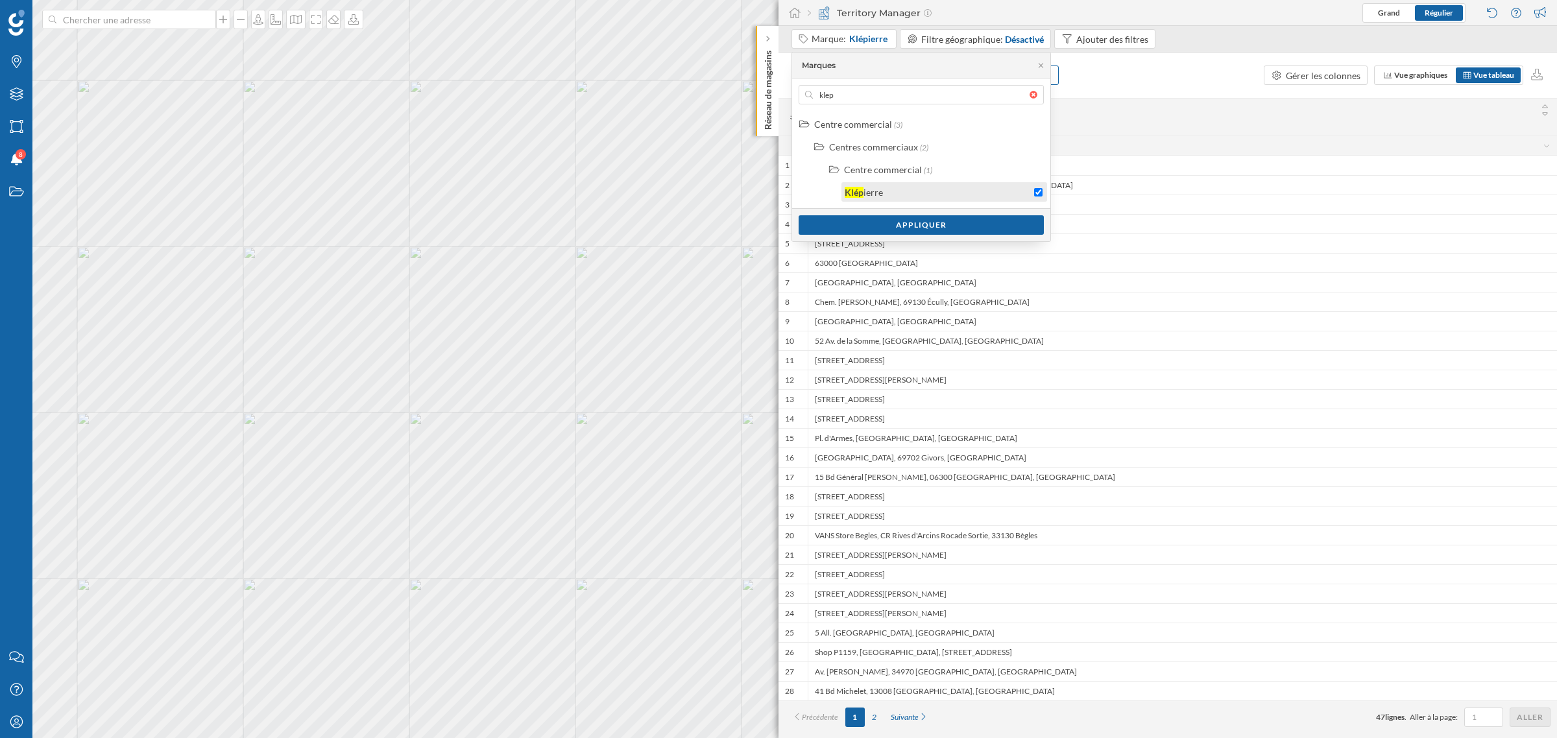
click at [964, 196] on div "Klép ierre" at bounding box center [938, 193] width 186 height 14
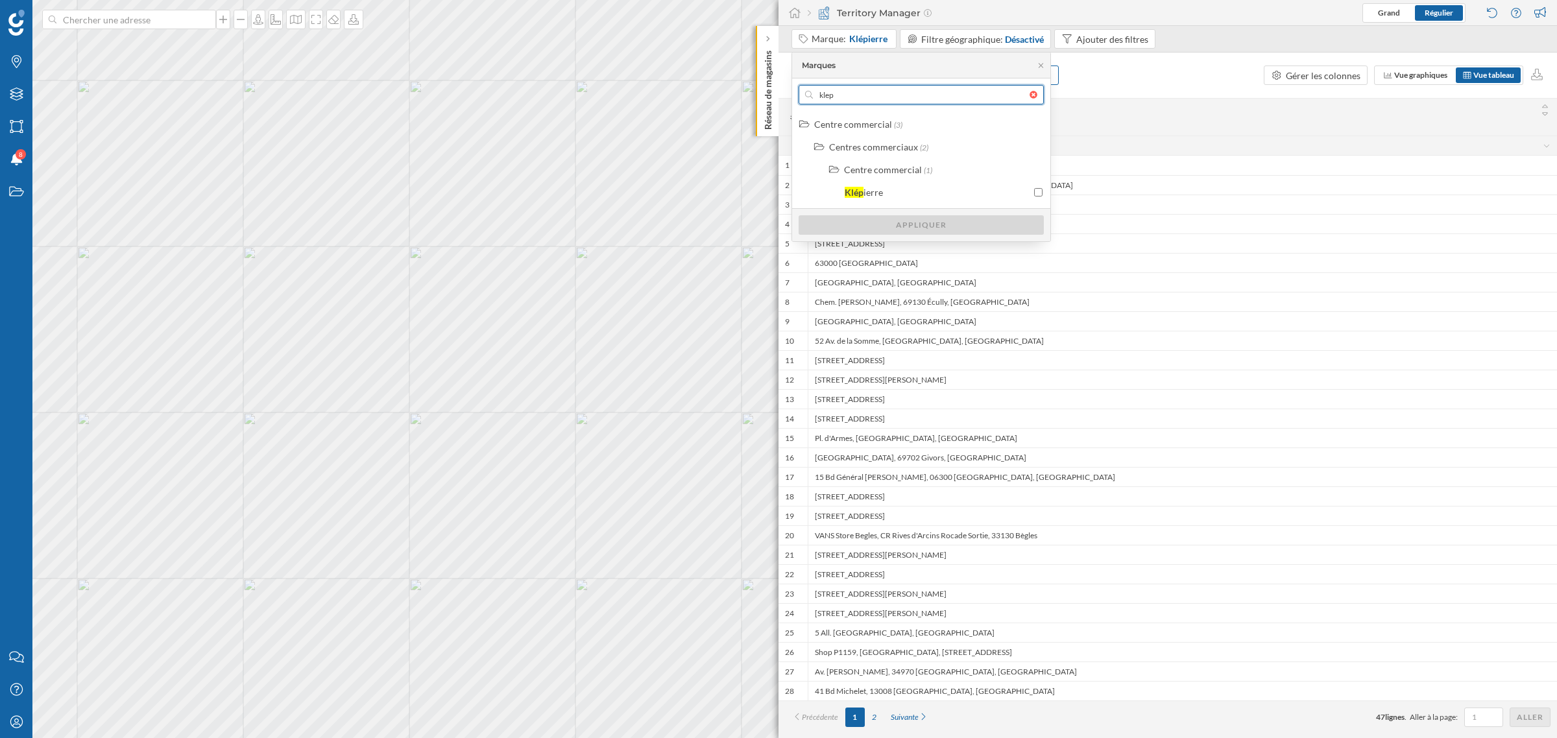
click at [847, 88] on input "klep" at bounding box center [921, 94] width 217 height 19
type input "pret à manger"
click at [946, 199] on div "Pret a Manger" at bounding box center [944, 191] width 206 height 19
click at [952, 227] on div "Appliquer" at bounding box center [921, 224] width 245 height 19
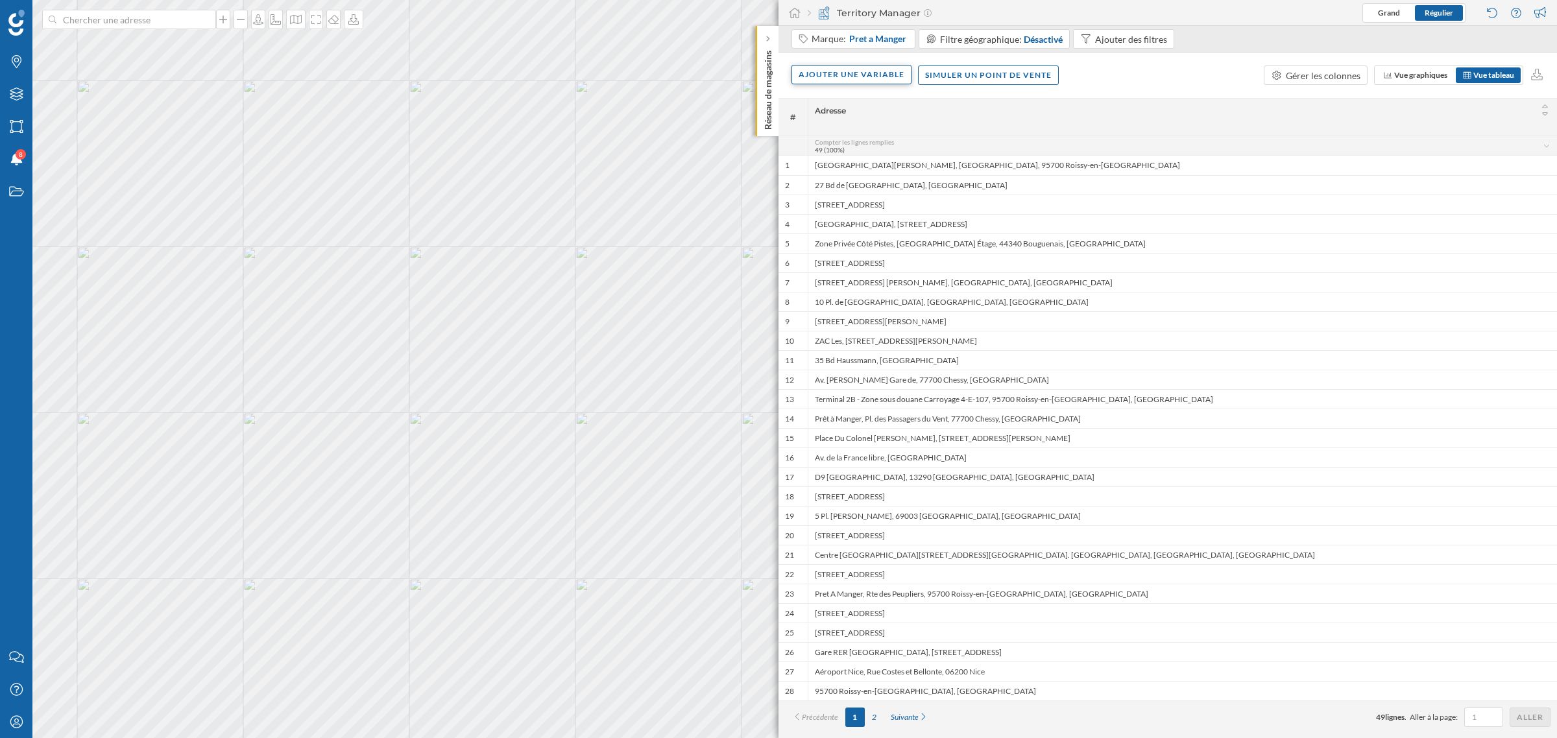
click at [867, 67] on div "Ajouter une variable" at bounding box center [851, 74] width 120 height 19
click at [859, 127] on div "Variable externe" at bounding box center [863, 128] width 129 height 14
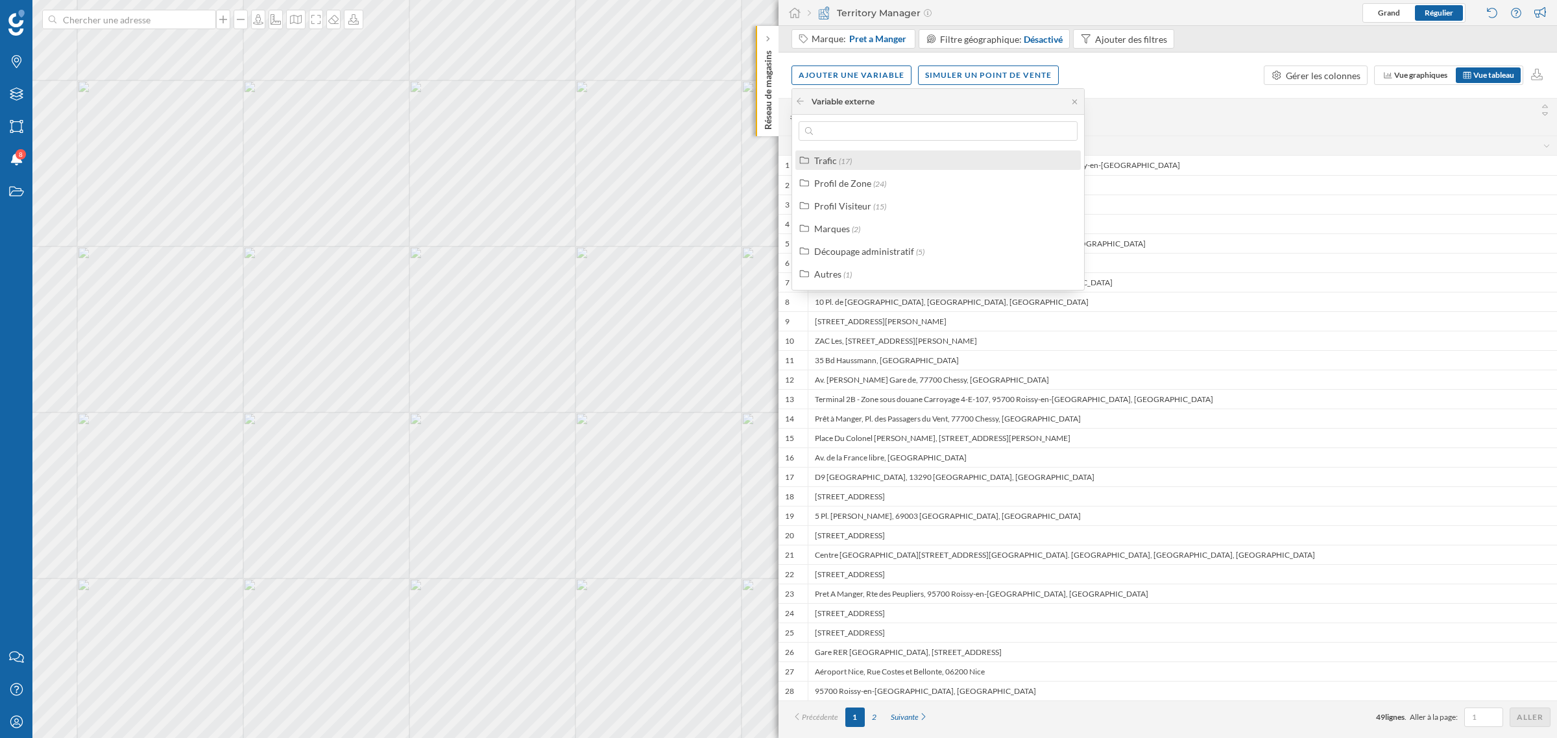
click at [859, 160] on div "Trafic (17)" at bounding box center [943, 161] width 259 height 14
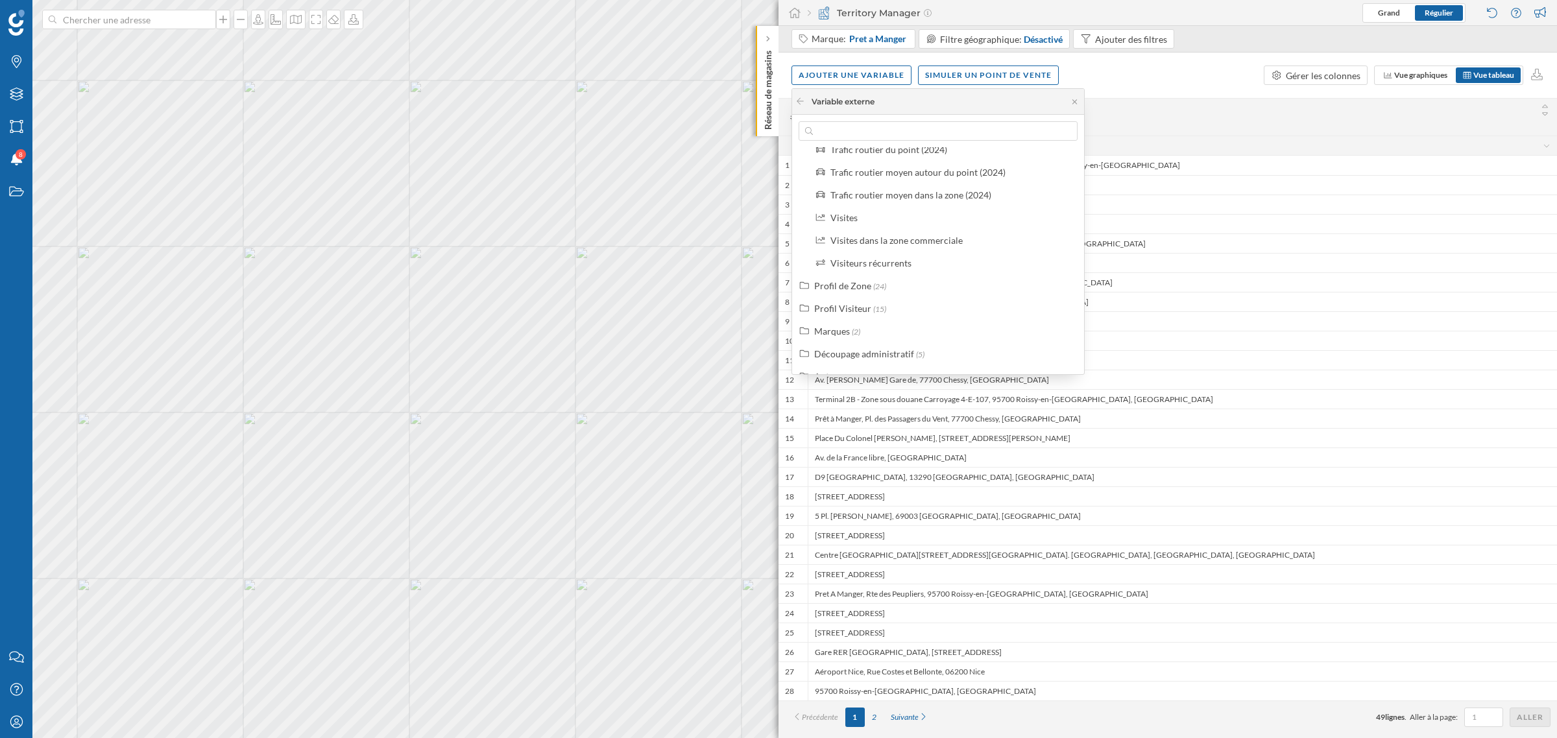
scroll to position [302, 0]
click at [859, 263] on div "Profil de Zone" at bounding box center [842, 267] width 57 height 11
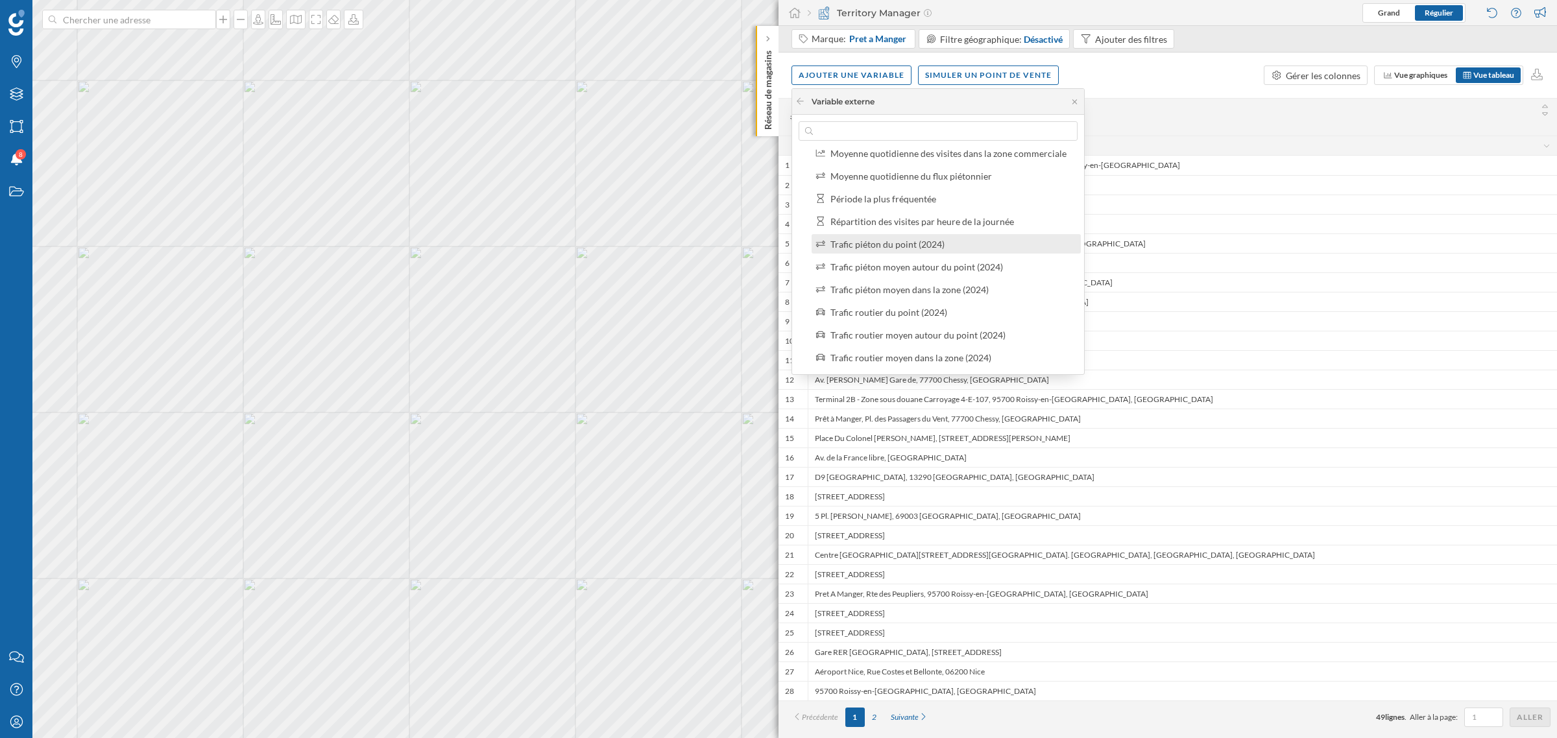
click at [896, 235] on div "Trafic piéton du point (2024)" at bounding box center [945, 243] width 269 height 19
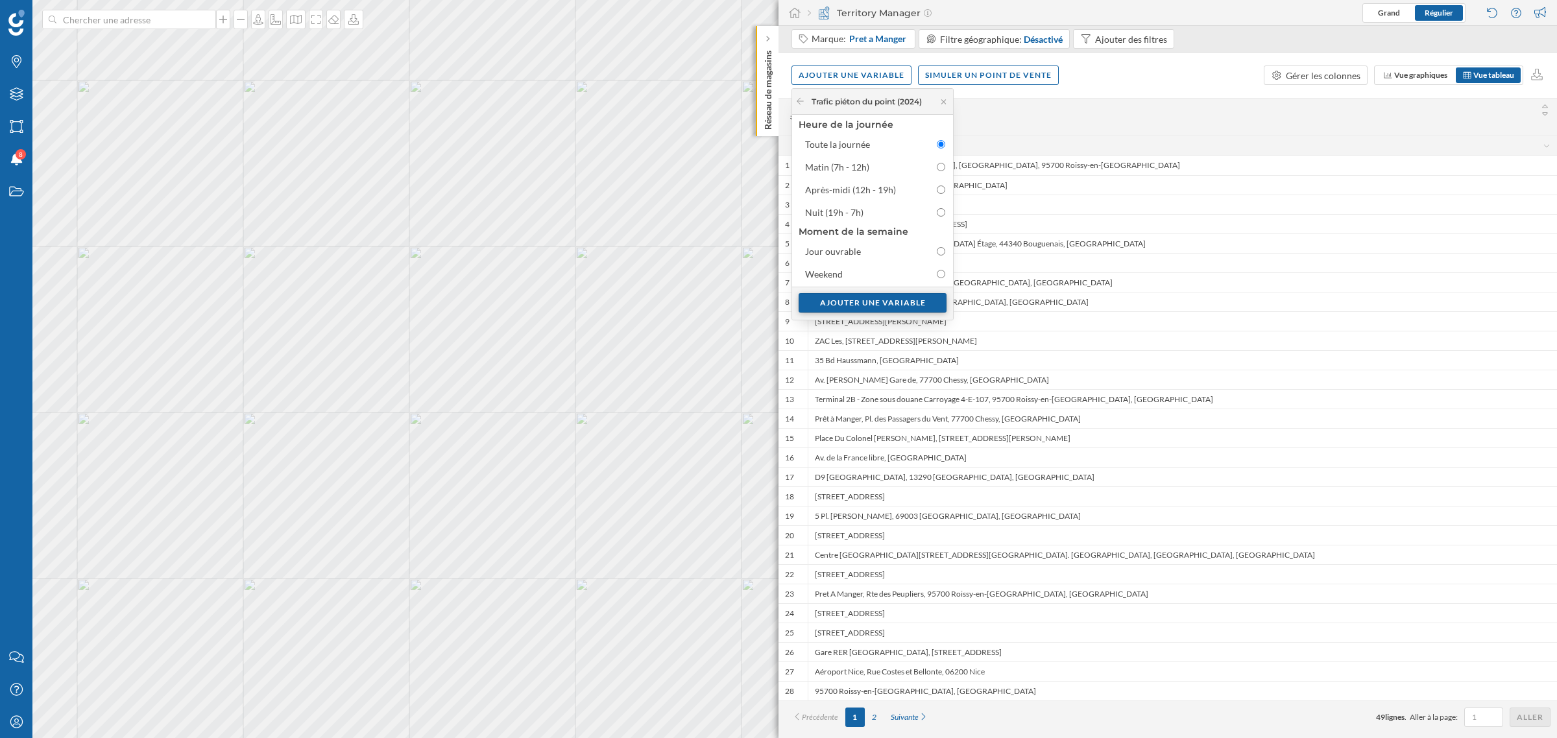
click at [887, 296] on div "Ajouter une variable" at bounding box center [873, 302] width 148 height 19
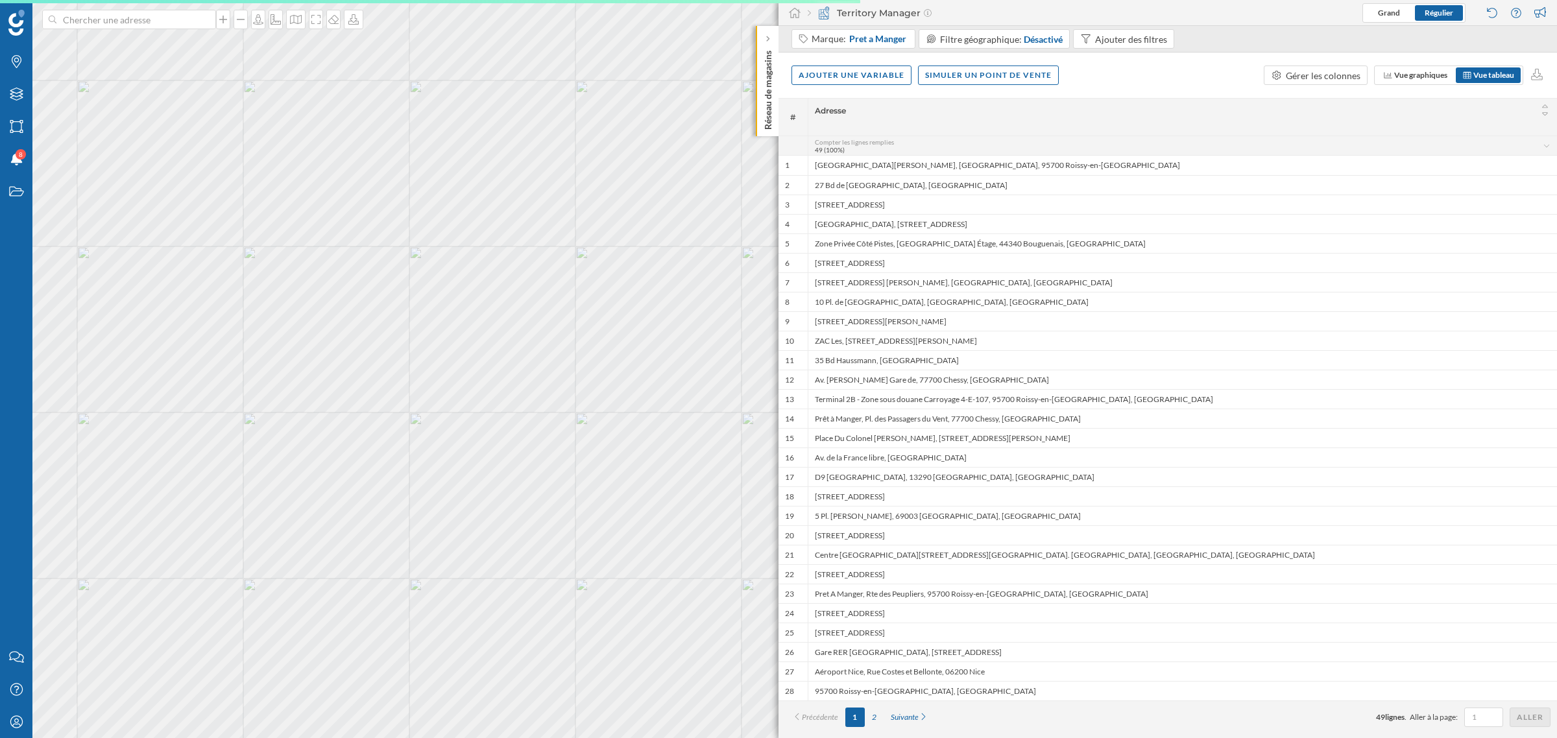
scroll to position [0, 0]
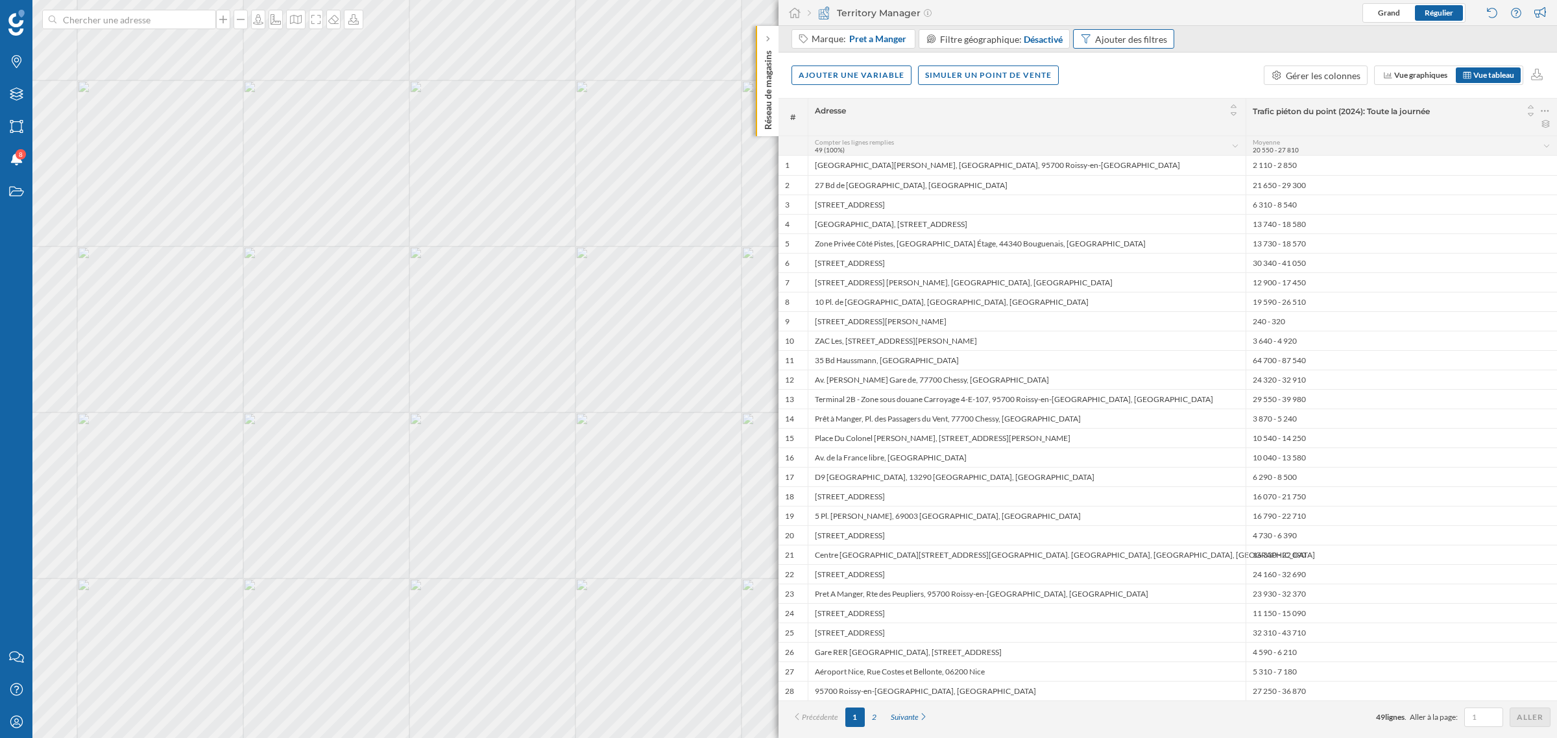
click at [1125, 30] on div "Ajouter des filtres" at bounding box center [1123, 38] width 101 height 19
click at [1096, 85] on span "Code postal" at bounding box center [1056, 92] width 184 height 14
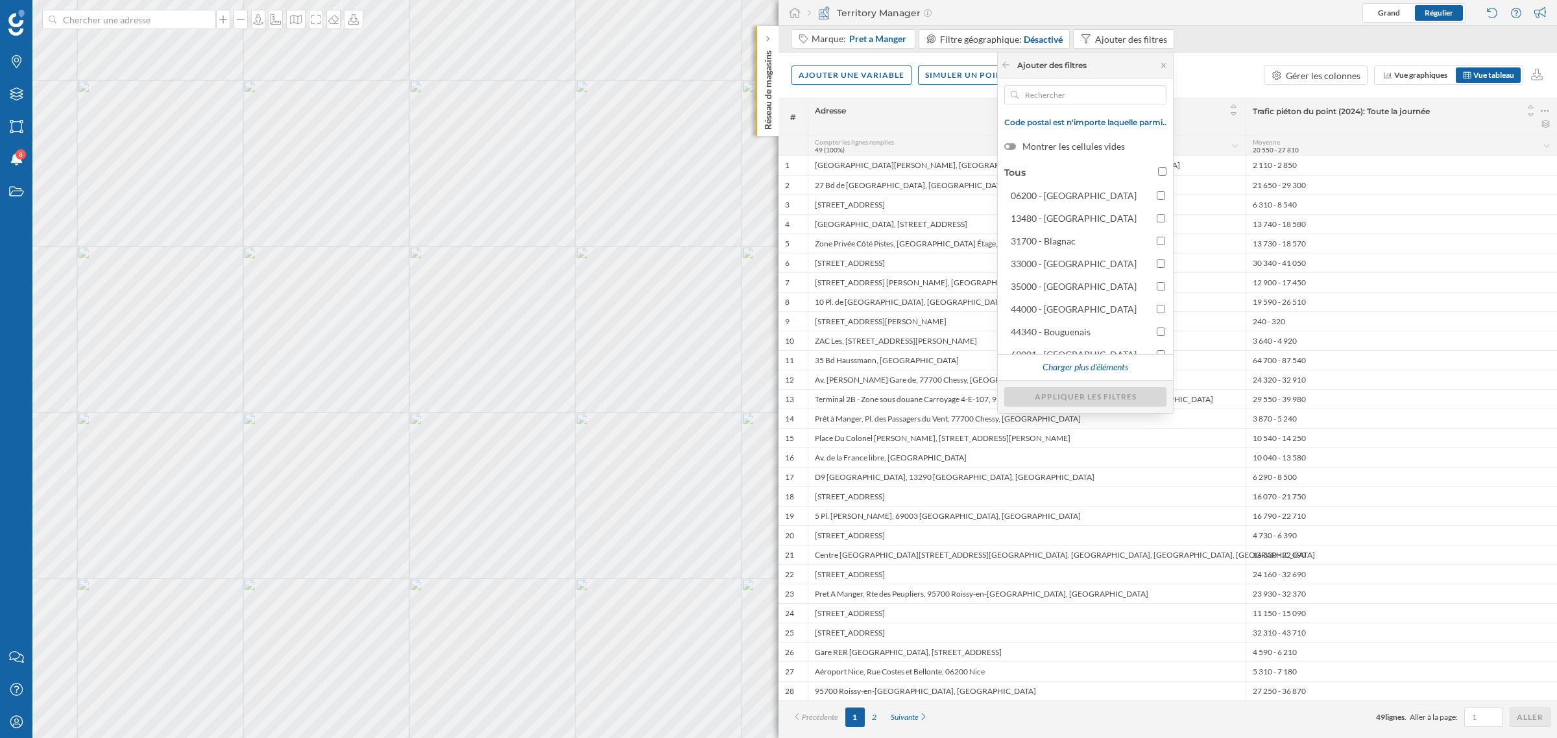
click at [1006, 62] on div "Ajouter des filtres" at bounding box center [1044, 66] width 86 height 12
click at [1041, 95] on input "text" at bounding box center [1085, 94] width 134 height 19
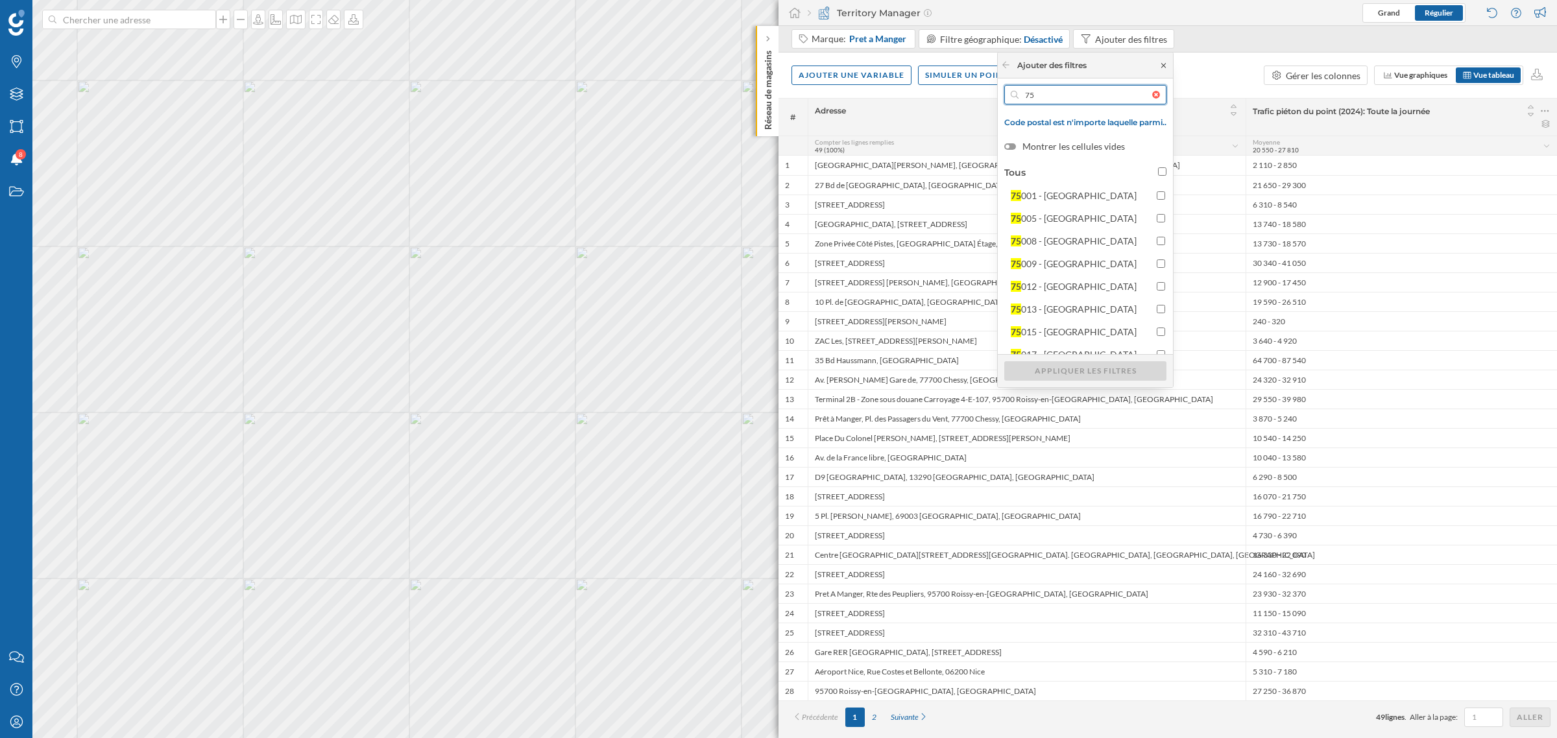
type input "75"
click at [1162, 62] on icon at bounding box center [1164, 66] width 10 height 8
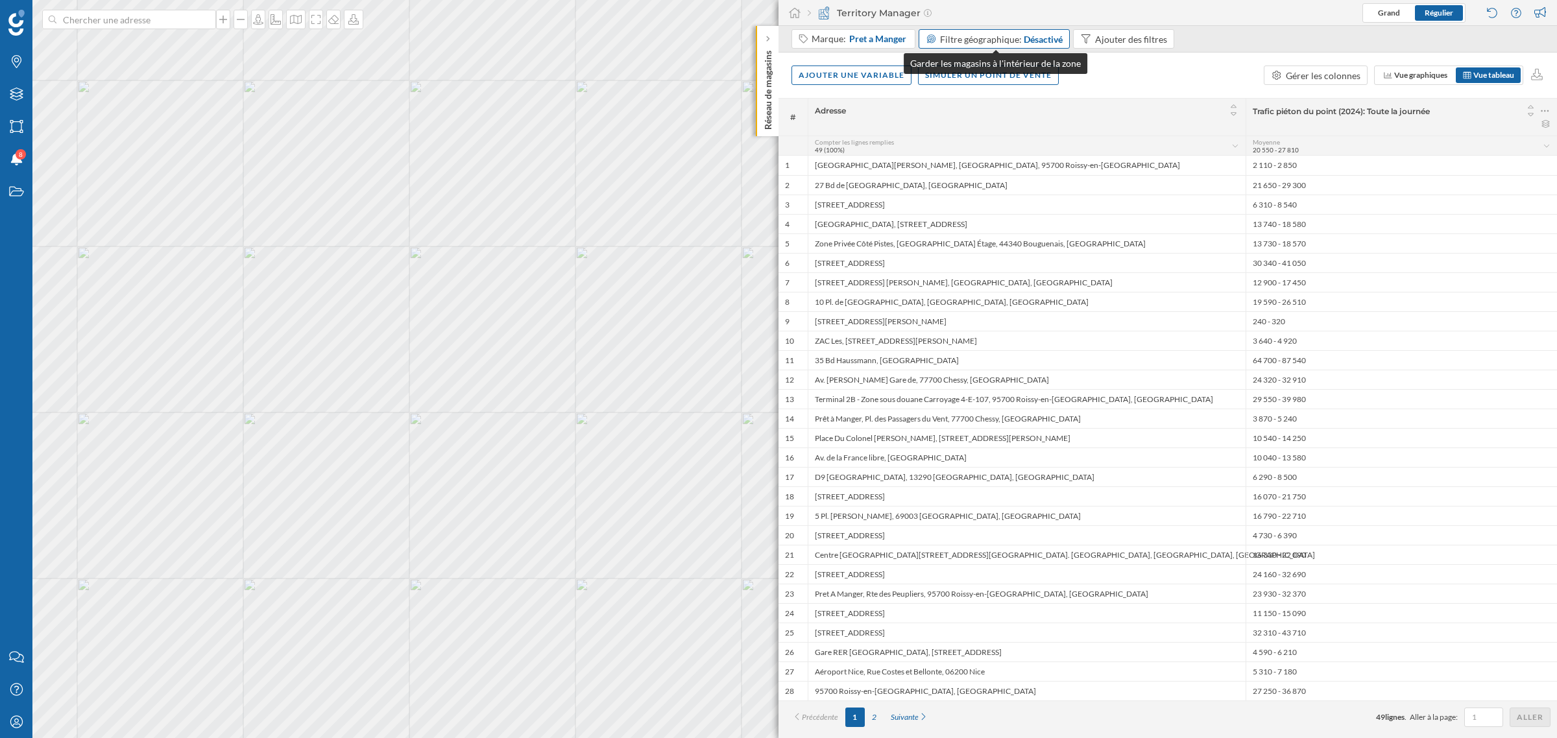
click at [967, 46] on div "Filtre géographique: Désactivé" at bounding box center [995, 38] width 152 height 19
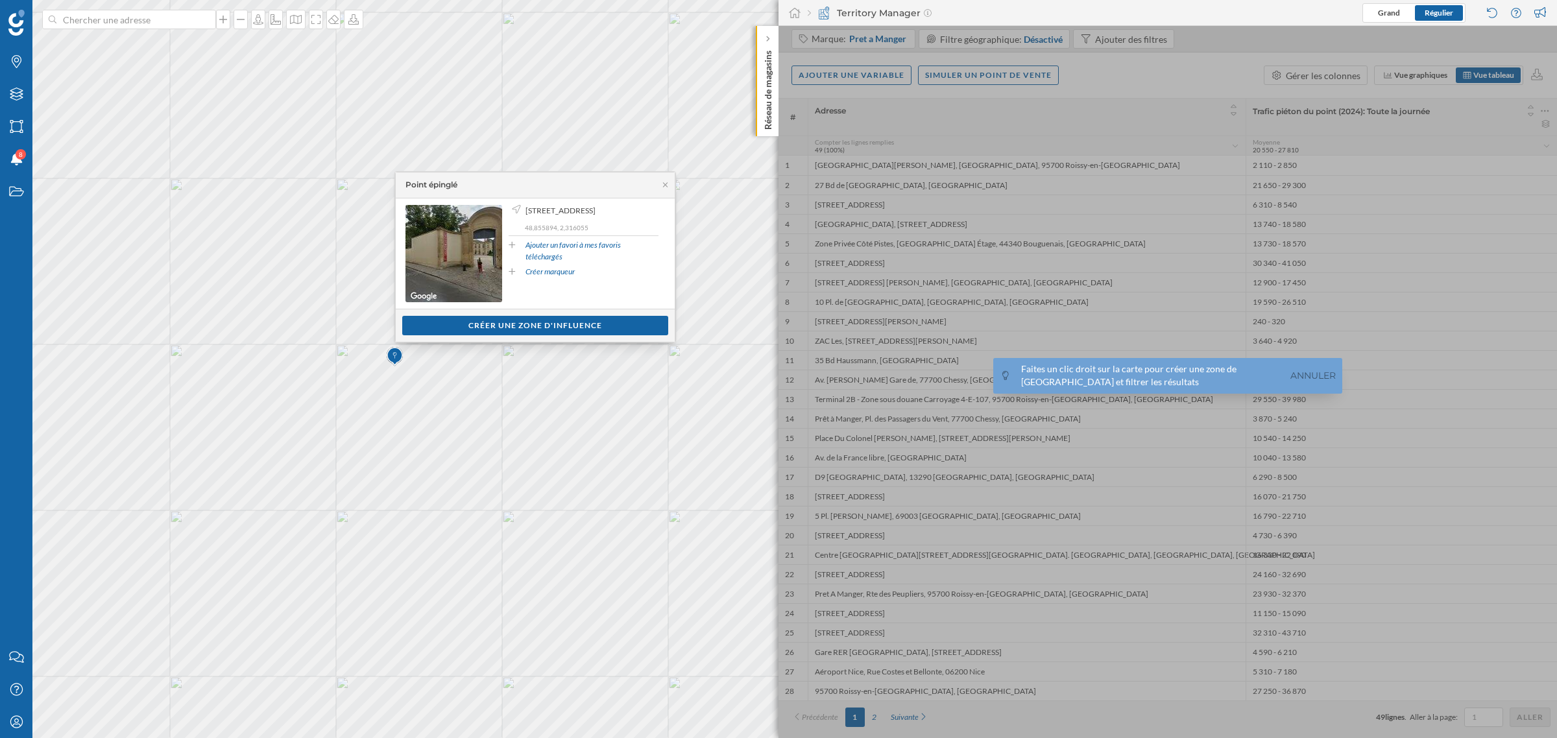
click at [461, 315] on div "Afficher les consommateurs Créer une zone d'influence" at bounding box center [535, 325] width 279 height 33
click at [477, 326] on div "Créer une zone d'influence" at bounding box center [535, 324] width 266 height 19
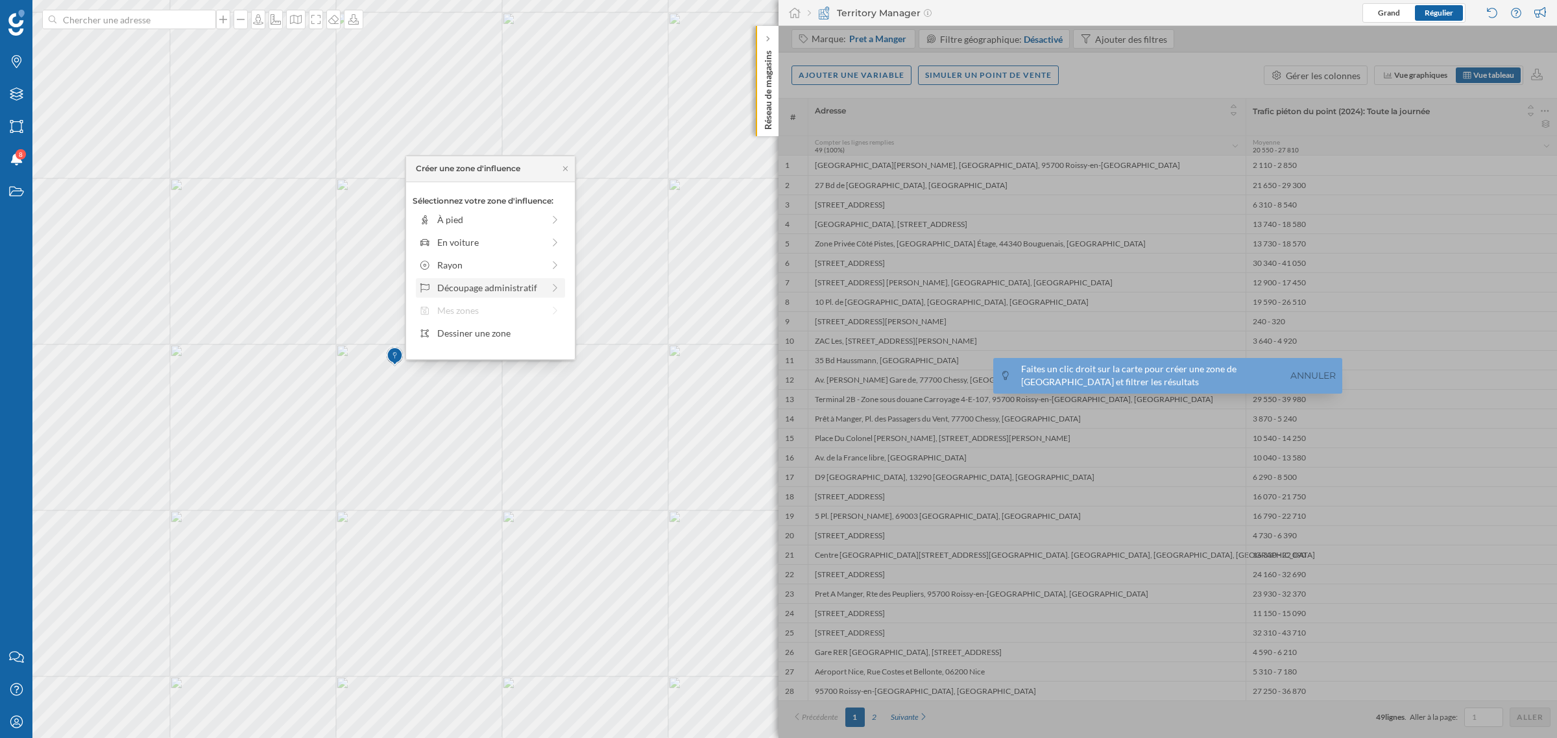
click at [479, 293] on div "Découpage administratif" at bounding box center [490, 288] width 106 height 14
click at [522, 258] on div "Commune Sans Arrondissements" at bounding box center [504, 265] width 135 height 14
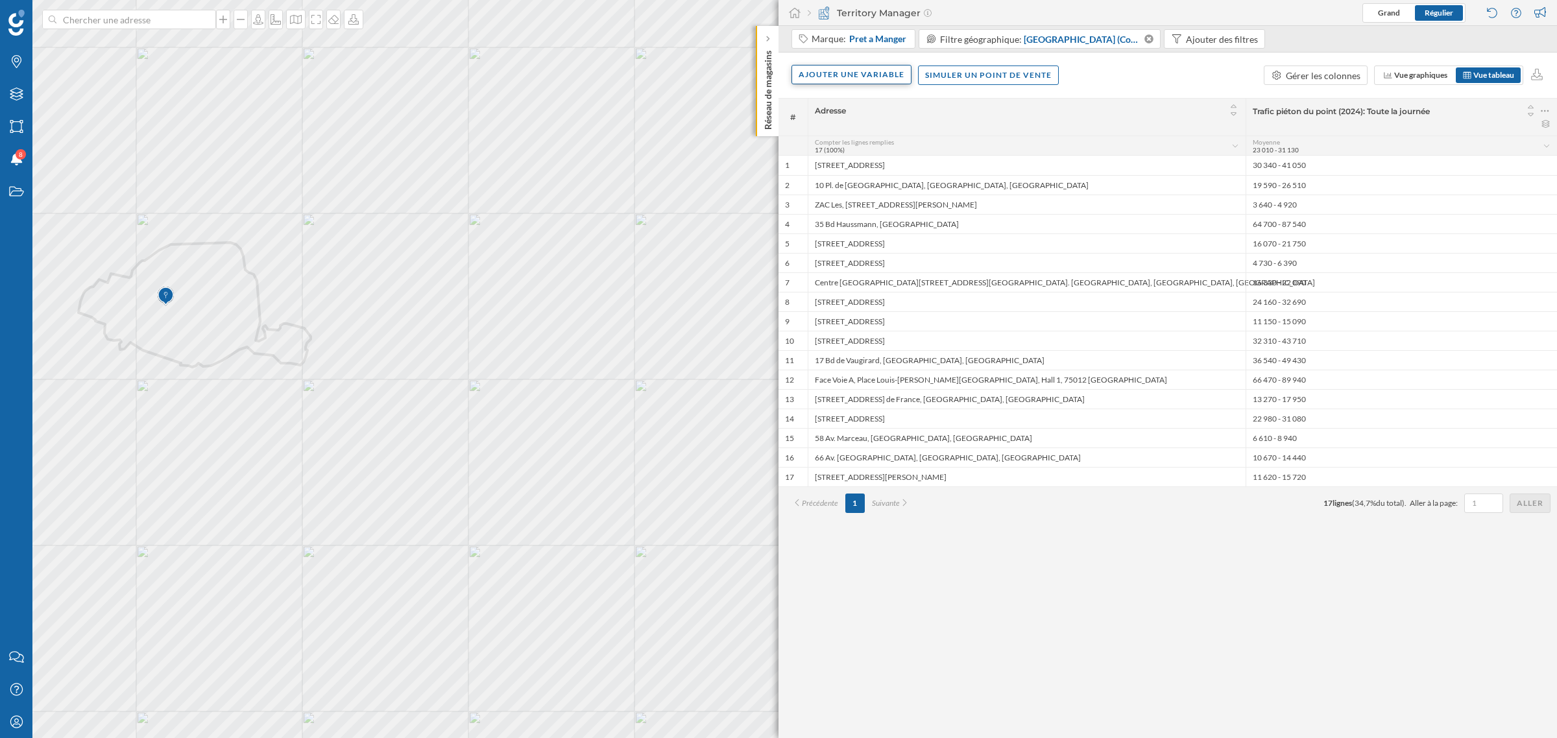
click at [806, 71] on div "Ajouter une variable" at bounding box center [851, 74] width 120 height 19
click at [830, 134] on div "Variable externe" at bounding box center [863, 128] width 129 height 14
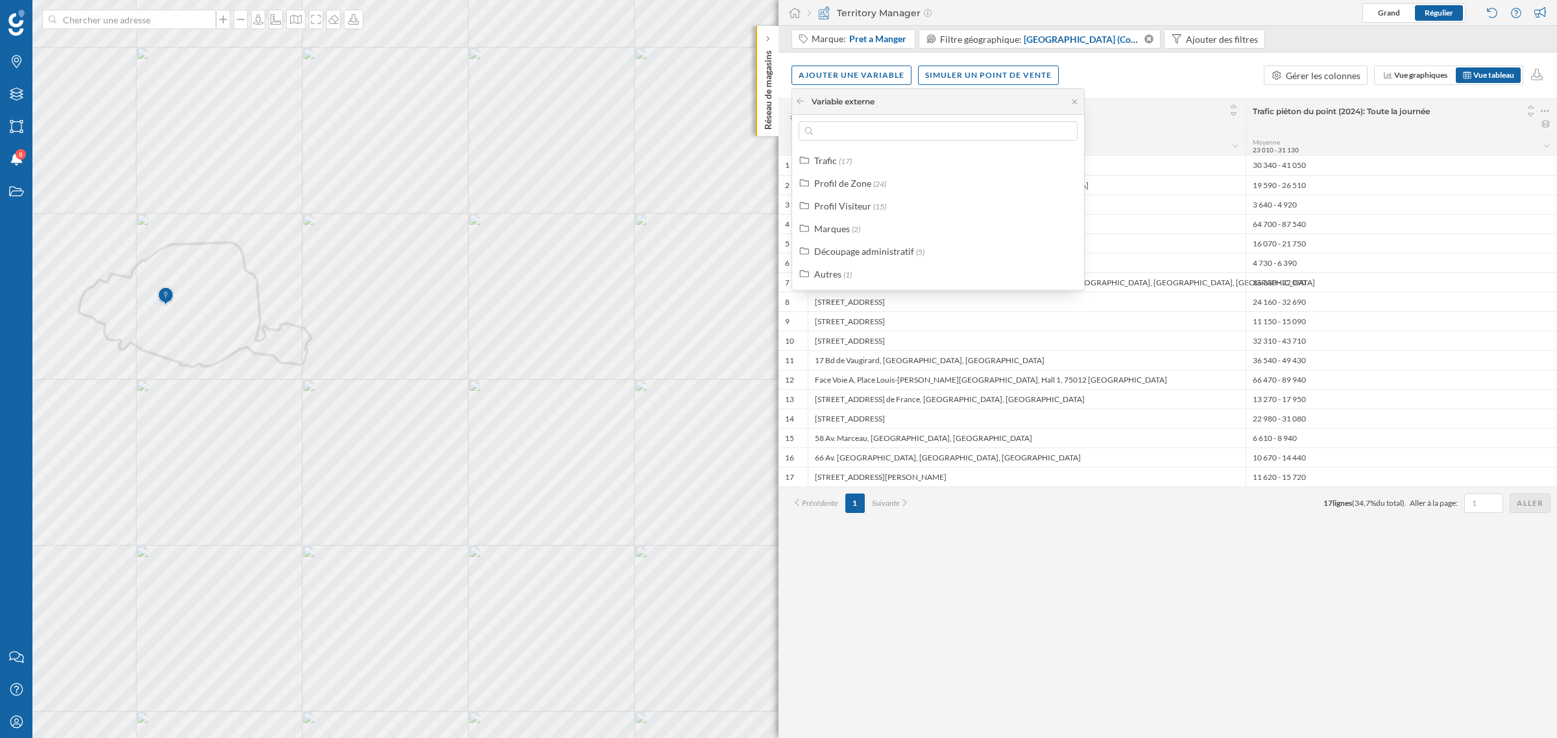
click at [854, 145] on div "Trafic (17) Profil de Zone (24) Profil Visiteur (15) Marques (2) Découpage admi…" at bounding box center [938, 202] width 292 height 175
click at [857, 157] on div "Trafic (17)" at bounding box center [943, 161] width 259 height 14
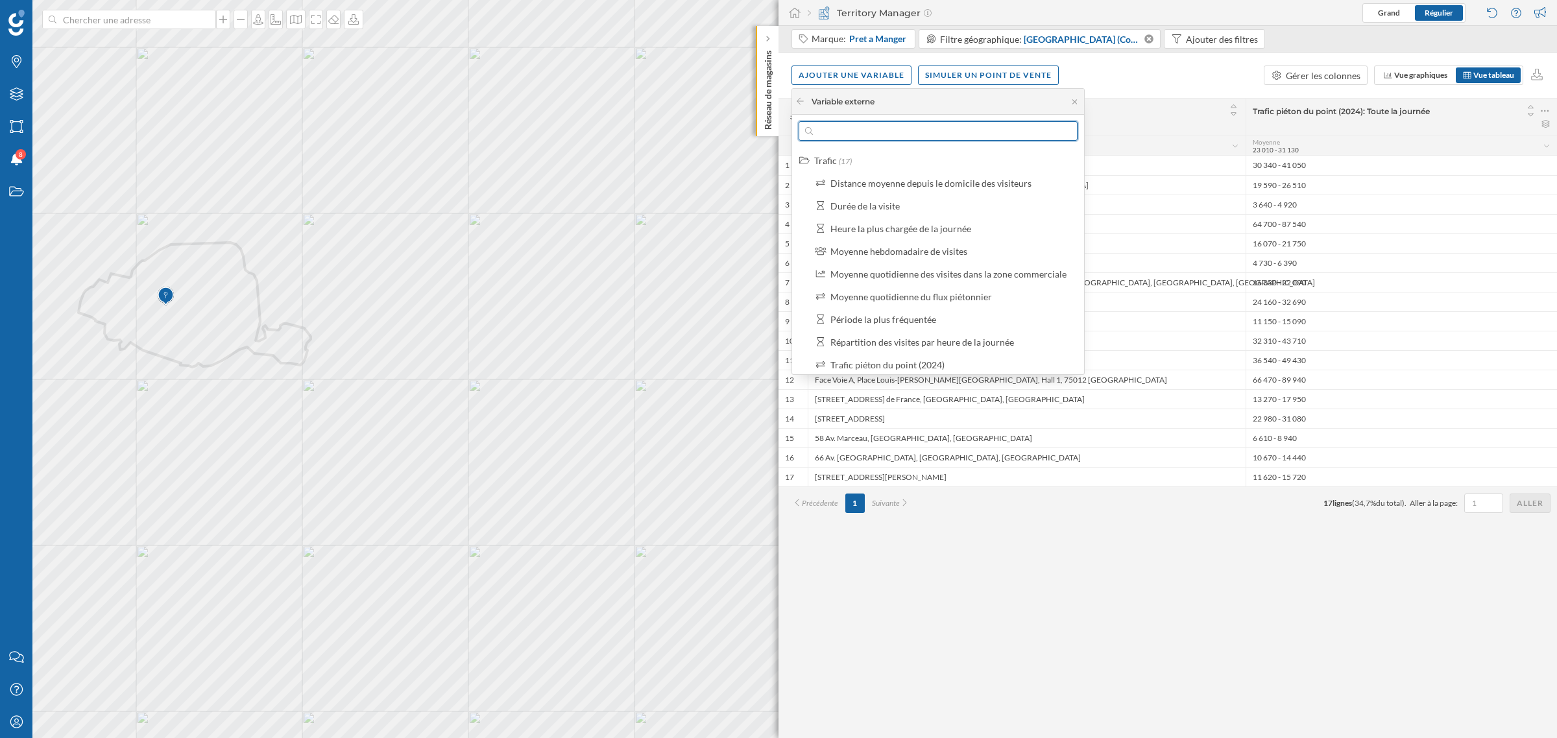
click at [847, 130] on input "text" at bounding box center [938, 130] width 250 height 19
type input "TRAFIC"
click at [1078, 102] on icon at bounding box center [1075, 102] width 10 height 8
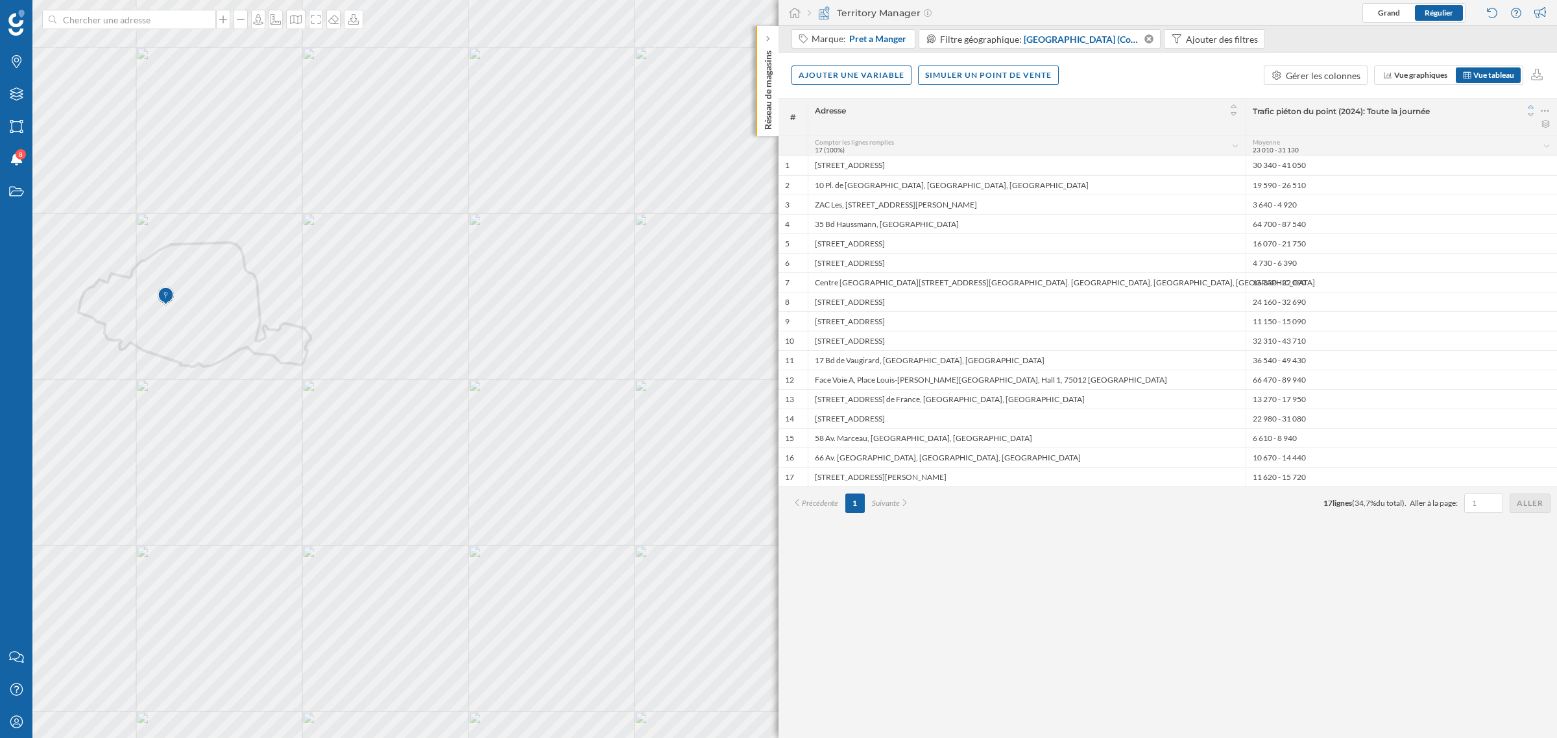
click at [1534, 109] on icon at bounding box center [1531, 106] width 12 height 9
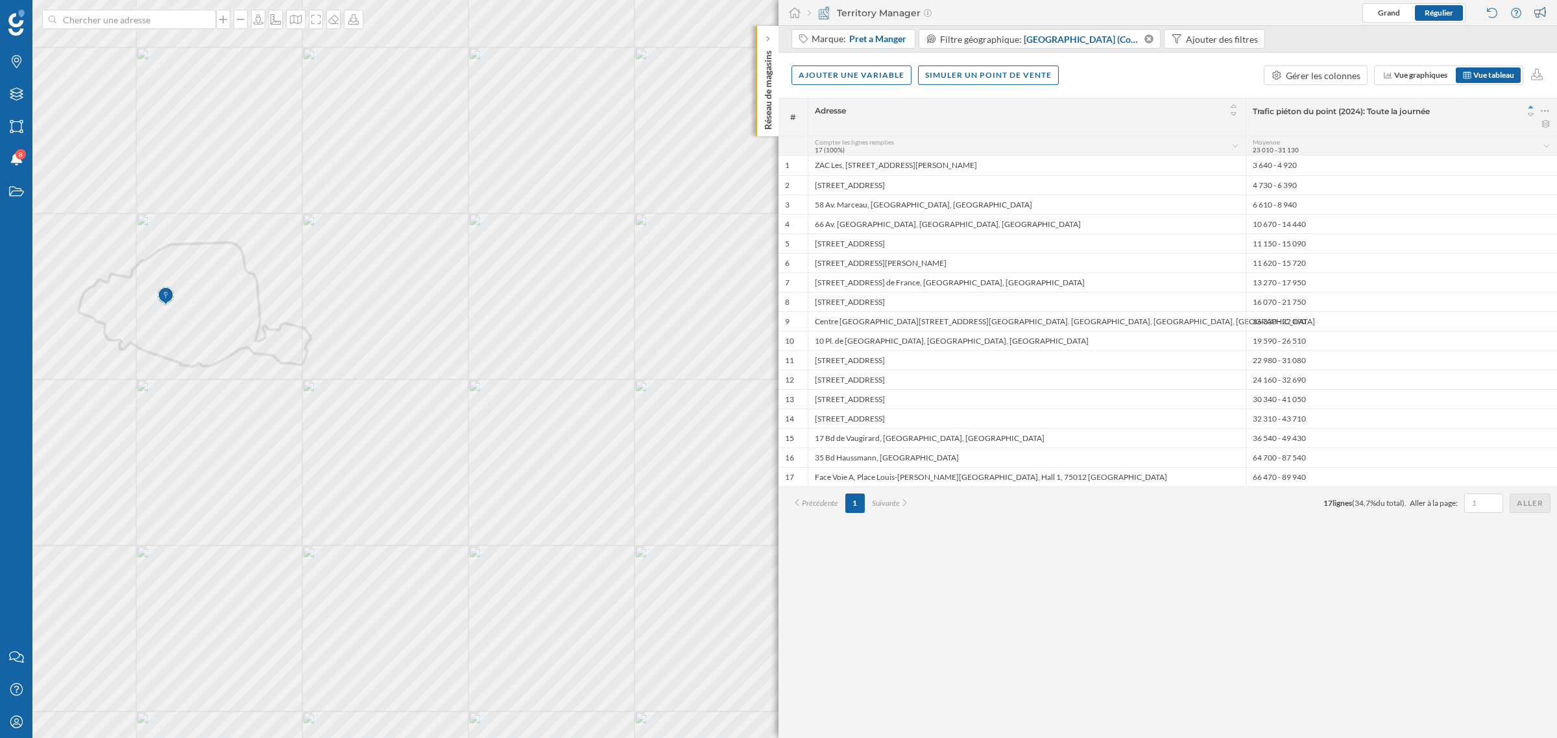
click at [1534, 109] on icon at bounding box center [1531, 106] width 12 height 9
click at [1528, 115] on icon at bounding box center [1531, 114] width 12 height 9
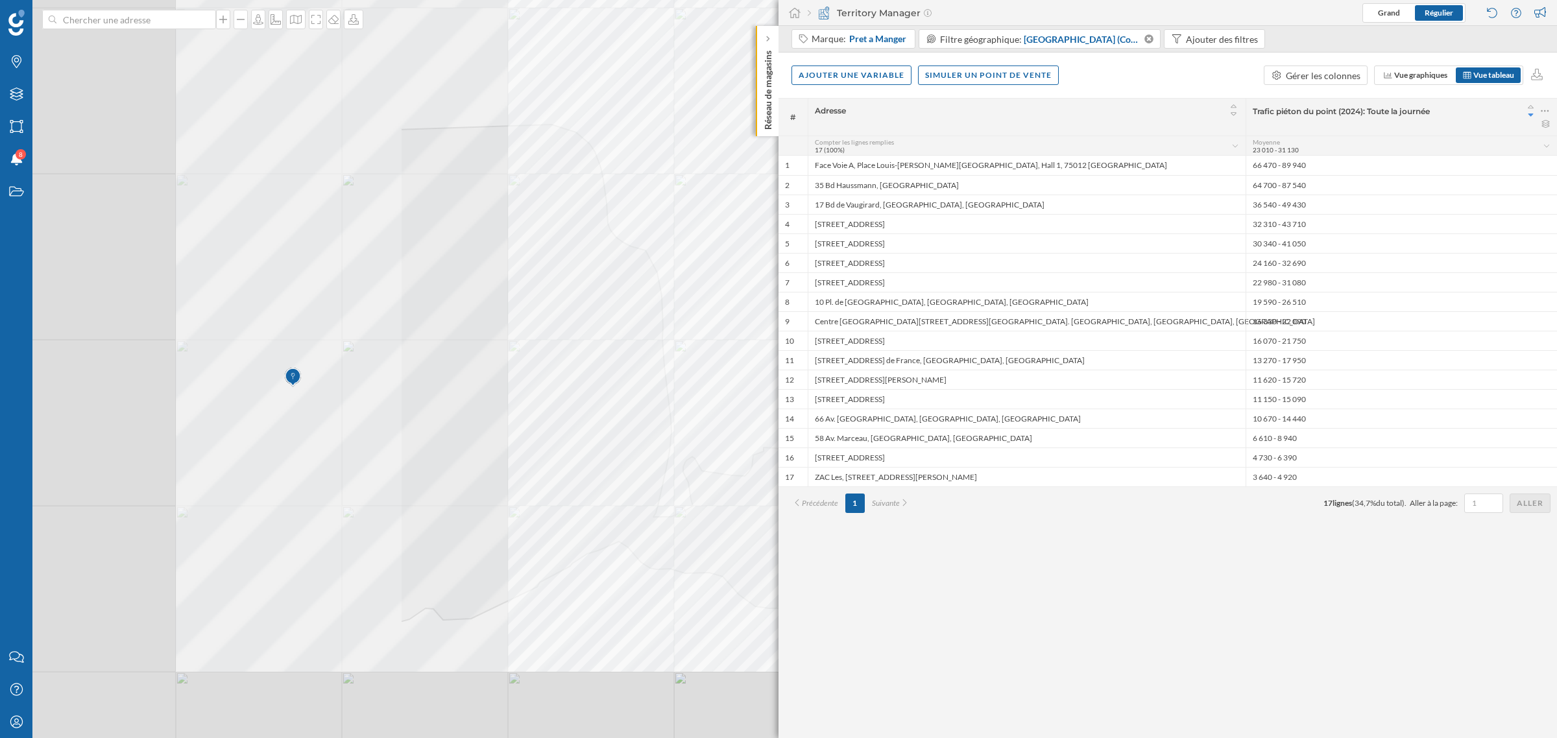
click at [662, 99] on div at bounding box center [662, 99] width 0 height 0
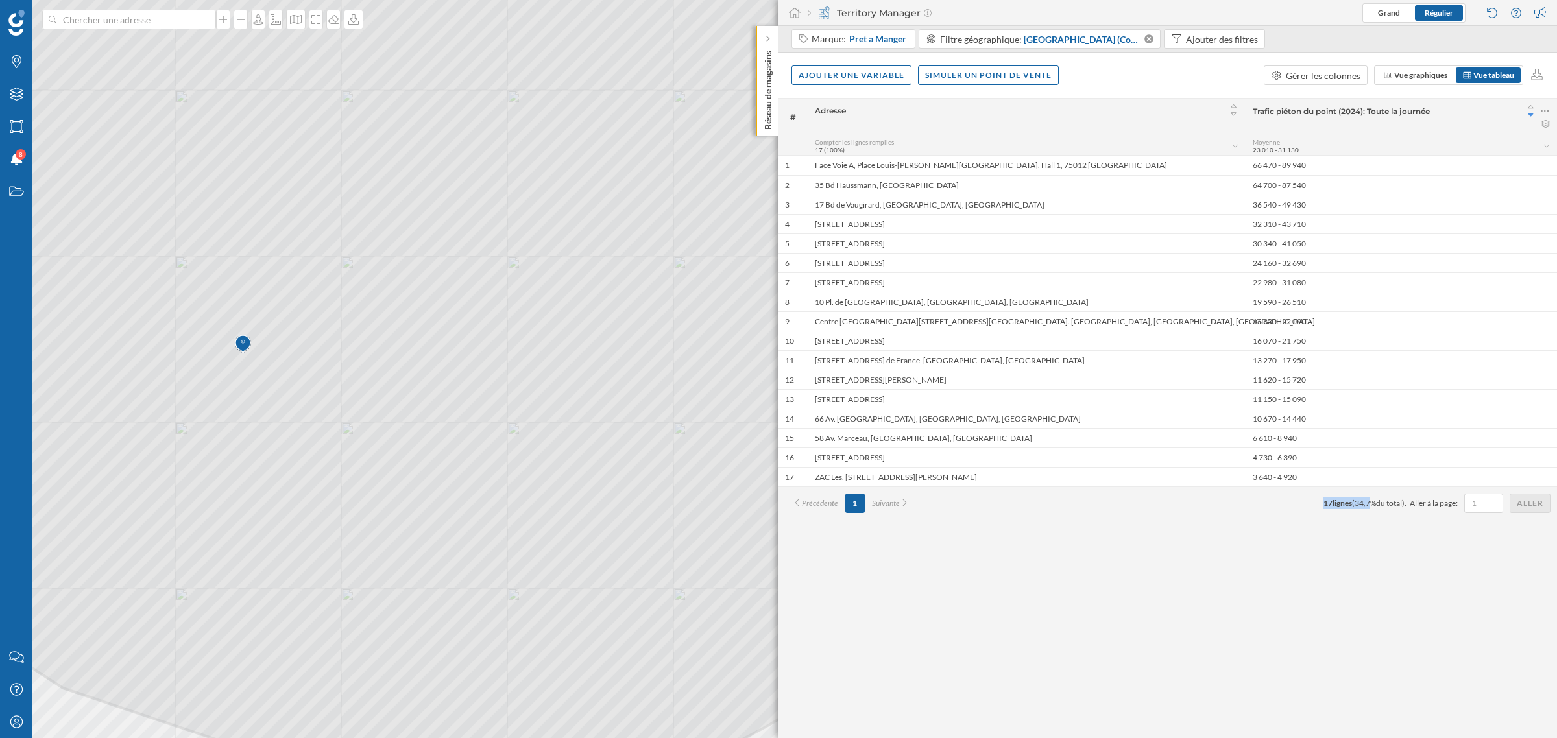
drag, startPoint x: 1288, startPoint y: 499, endPoint x: 1369, endPoint y: 501, distance: 81.1
click at [1369, 501] on div "Précédente 1 Suivante 17 lignes ( 34,7% du total). Aller à la page: Aller" at bounding box center [1167, 503] width 765 height 19
click at [1168, 532] on div "# Adresse Trafic piéton du point (2024): Toute la journée Compter les lignes re…" at bounding box center [1167, 418] width 778 height 640
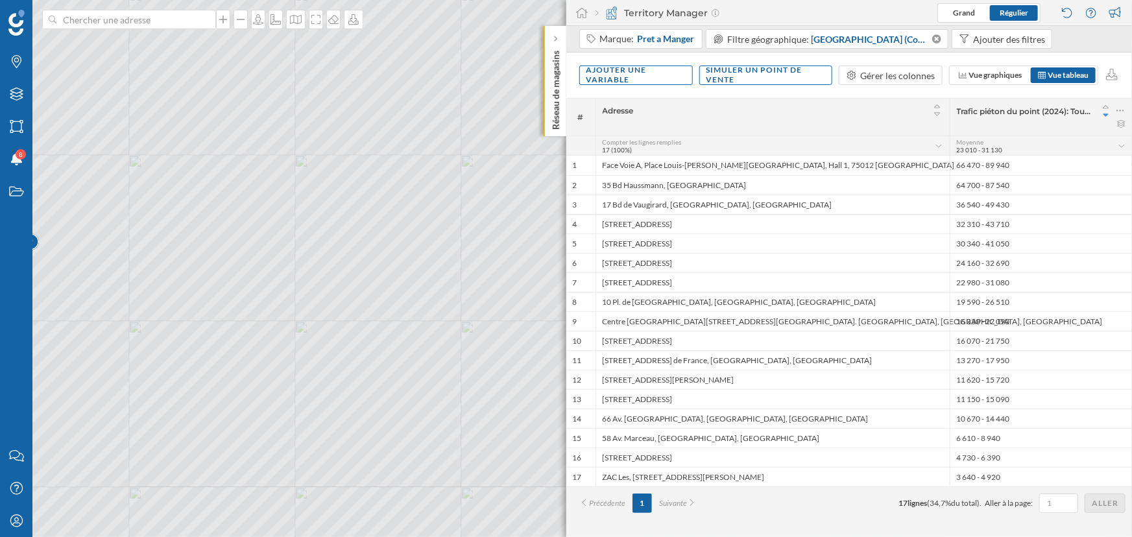
drag, startPoint x: 1522, startPoint y: 17, endPoint x: 839, endPoint y: 512, distance: 843.9
click at [839, 512] on div "Précédente 1 Suivante 17 lignes ( 34,7% du total). Aller à la page: Aller" at bounding box center [849, 503] width 566 height 33
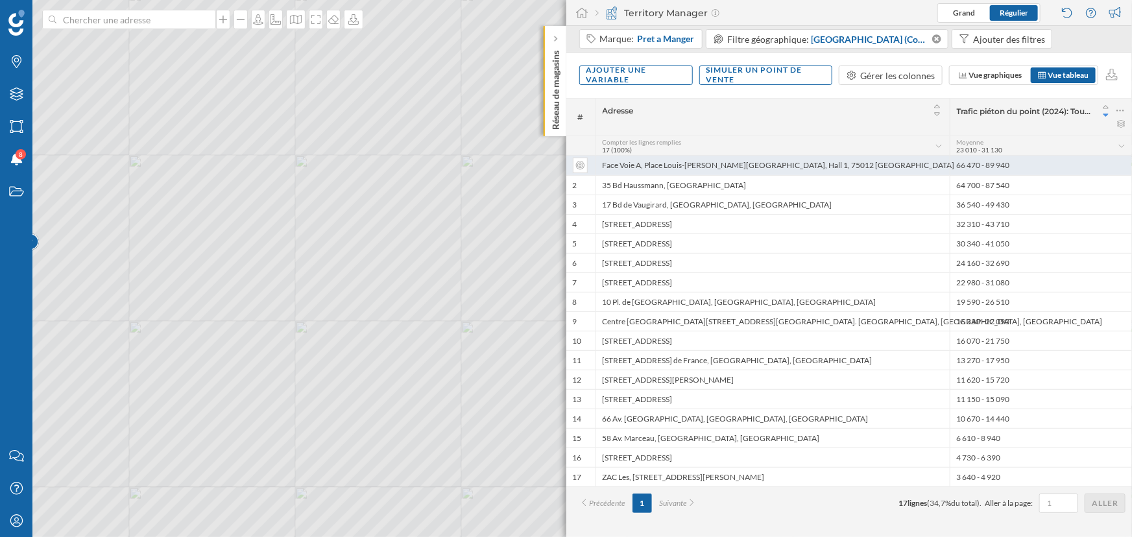
click at [963, 158] on div "66 470 - 89 940" at bounding box center [1041, 165] width 183 height 19
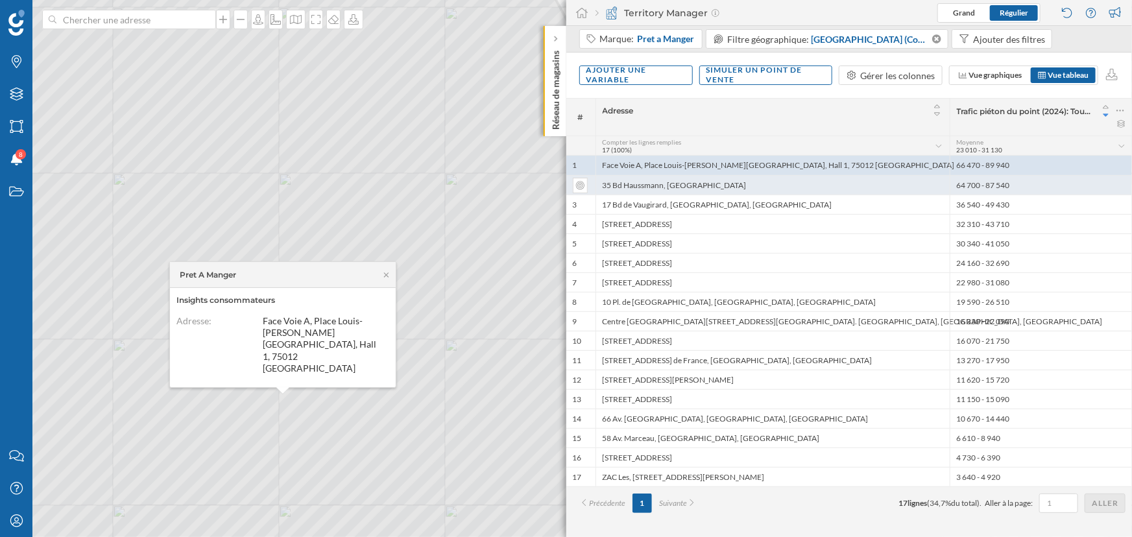
click at [940, 183] on div "35 Bd Haussmann, [GEOGRAPHIC_DATA]" at bounding box center [772, 184] width 354 height 19
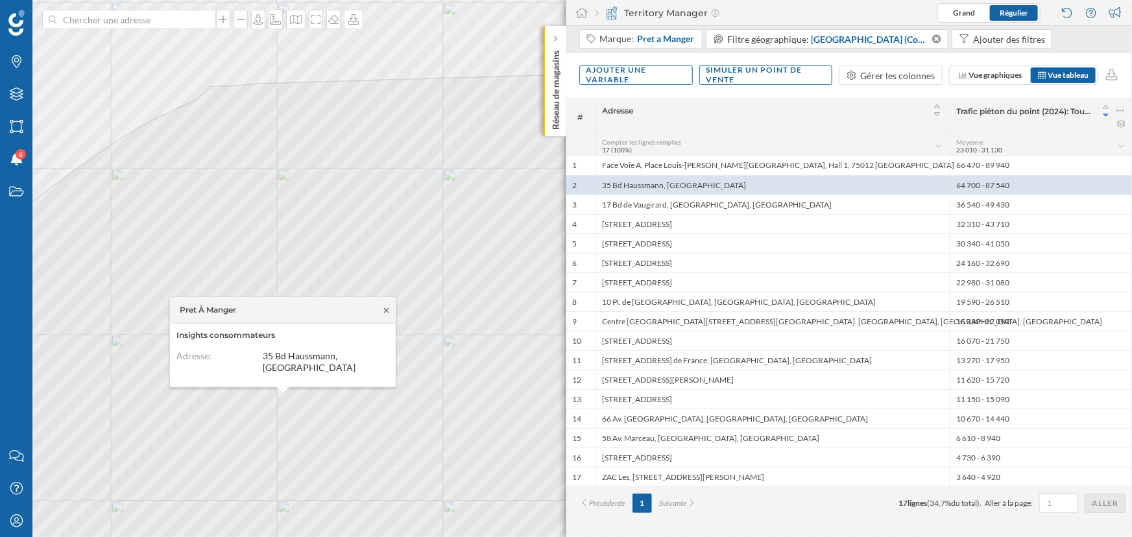
click at [388, 310] on icon at bounding box center [386, 310] width 10 height 8
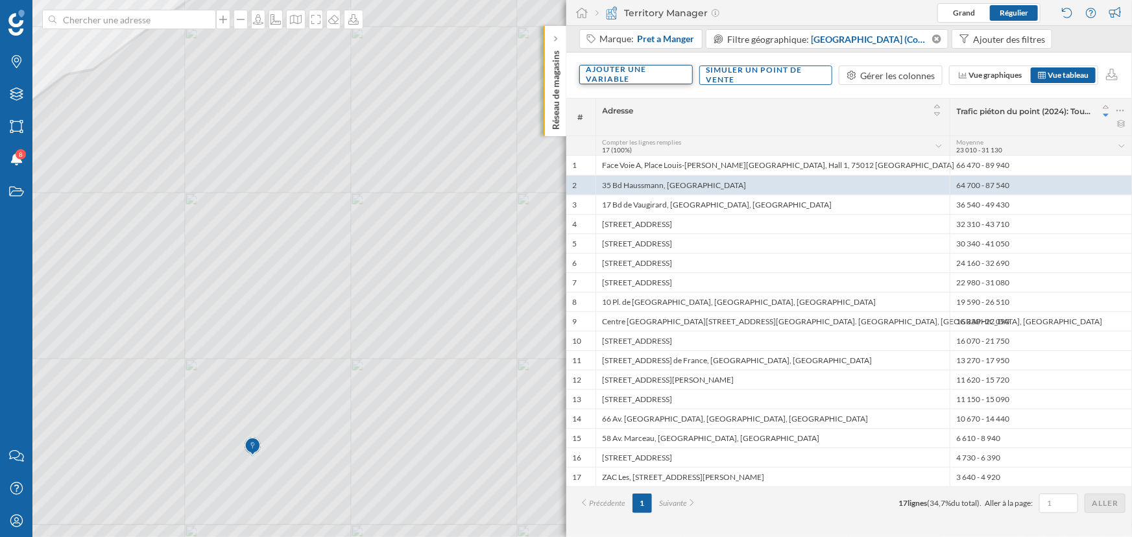
click at [655, 82] on div "Ajouter une variable" at bounding box center [636, 74] width 114 height 19
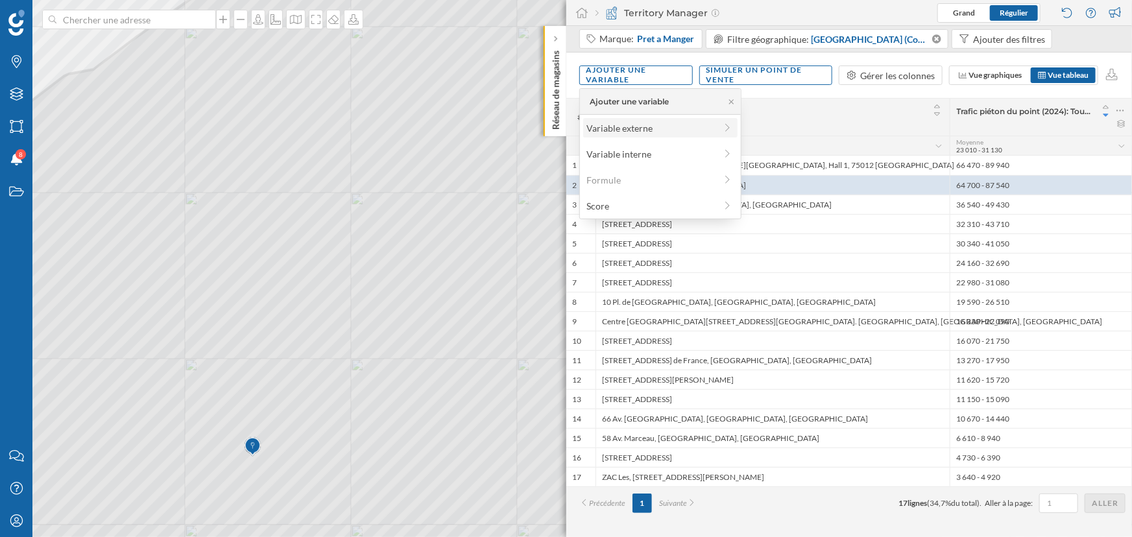
click at [641, 123] on div "Variable externe" at bounding box center [650, 128] width 129 height 14
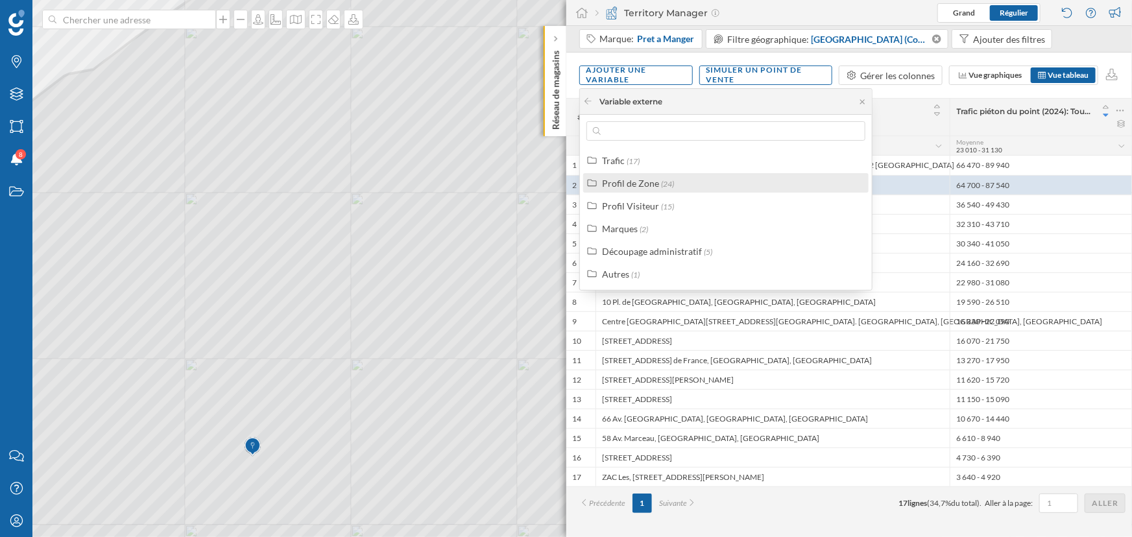
click at [627, 190] on div "Profil de Zone (24)" at bounding box center [725, 182] width 285 height 19
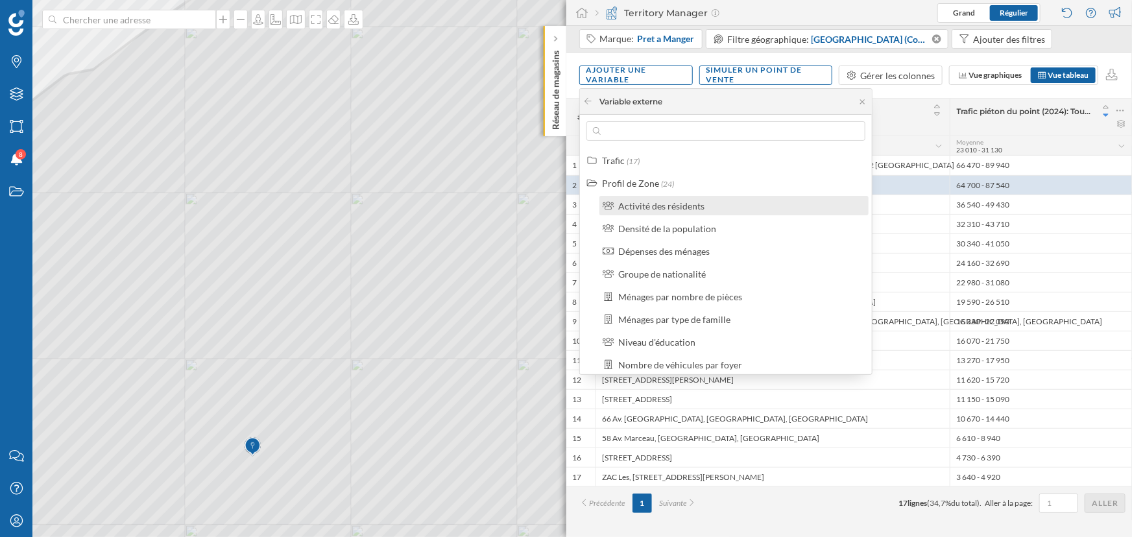
click at [638, 209] on div "Activité des résidents" at bounding box center [661, 205] width 86 height 11
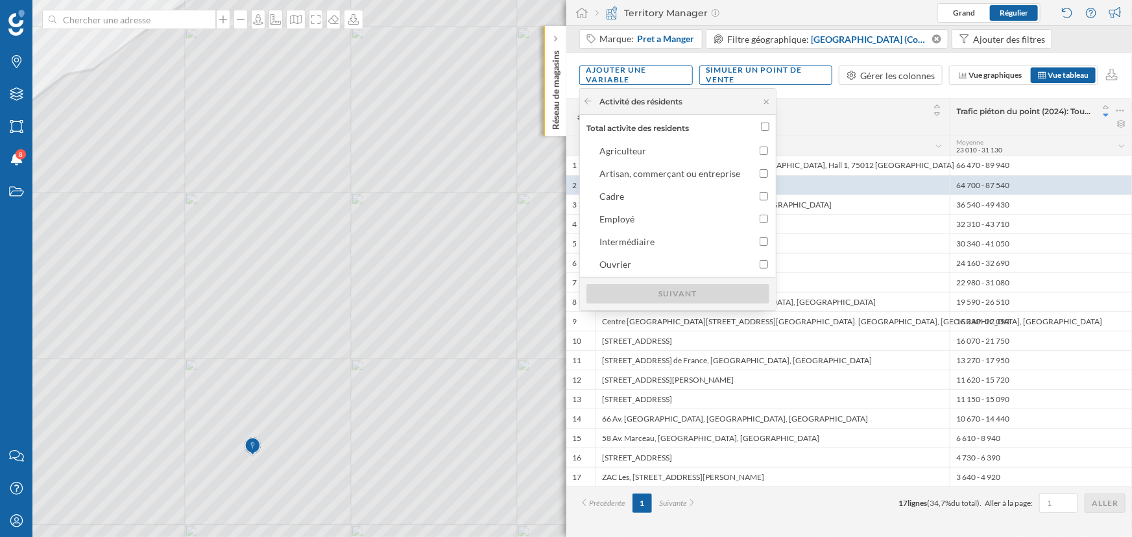
click at [765, 119] on div "Total activite des residents" at bounding box center [677, 127] width 189 height 19
click at [761, 124] on input "Total activite des residents" at bounding box center [765, 127] width 8 height 8
checkbox input "true"
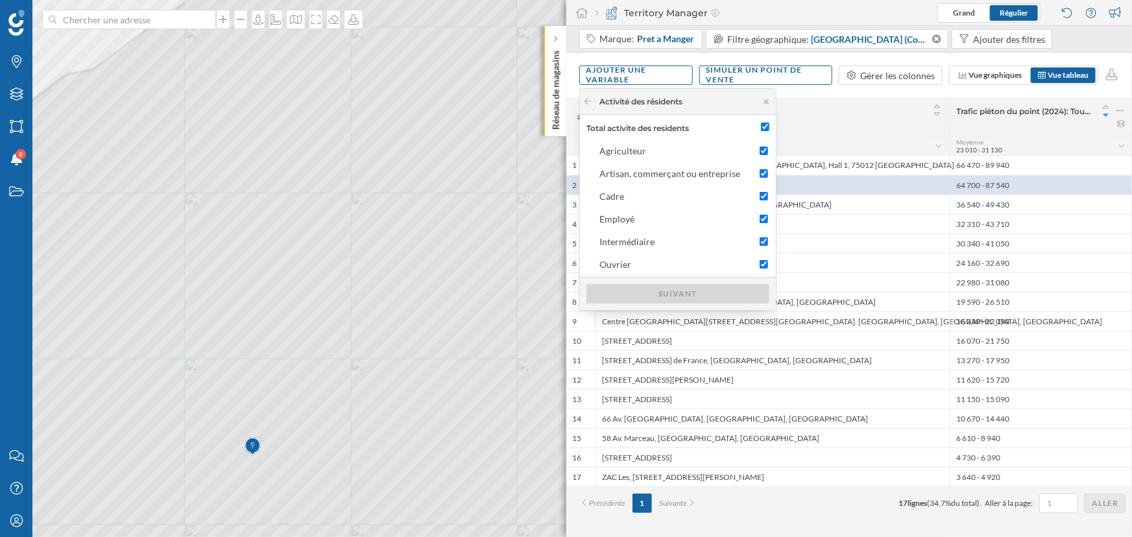
checkbox input "true"
click at [688, 291] on div "Suivant" at bounding box center [677, 292] width 183 height 19
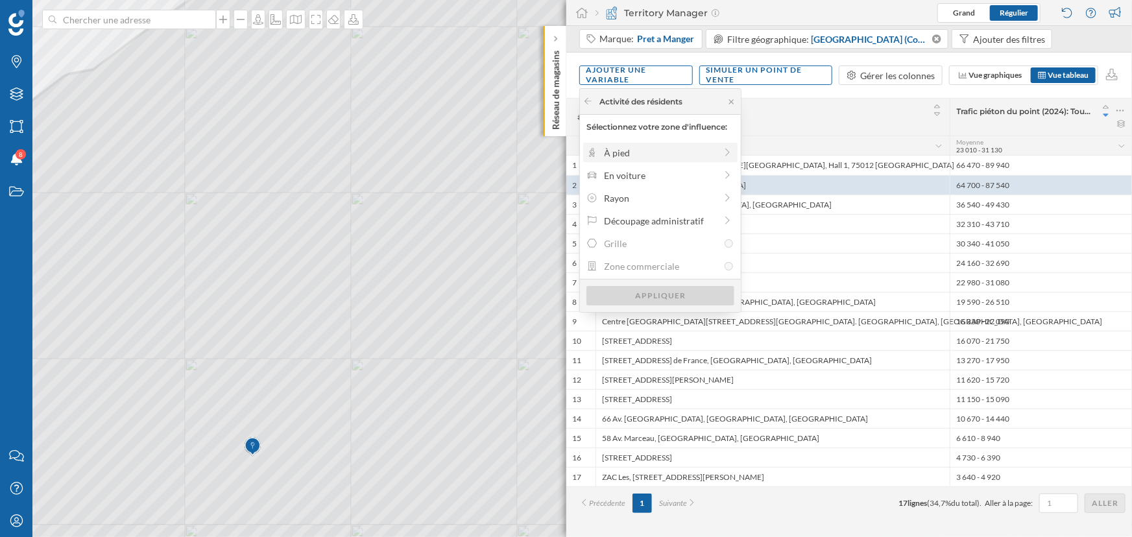
click at [638, 156] on div "À pied" at bounding box center [660, 153] width 111 height 14
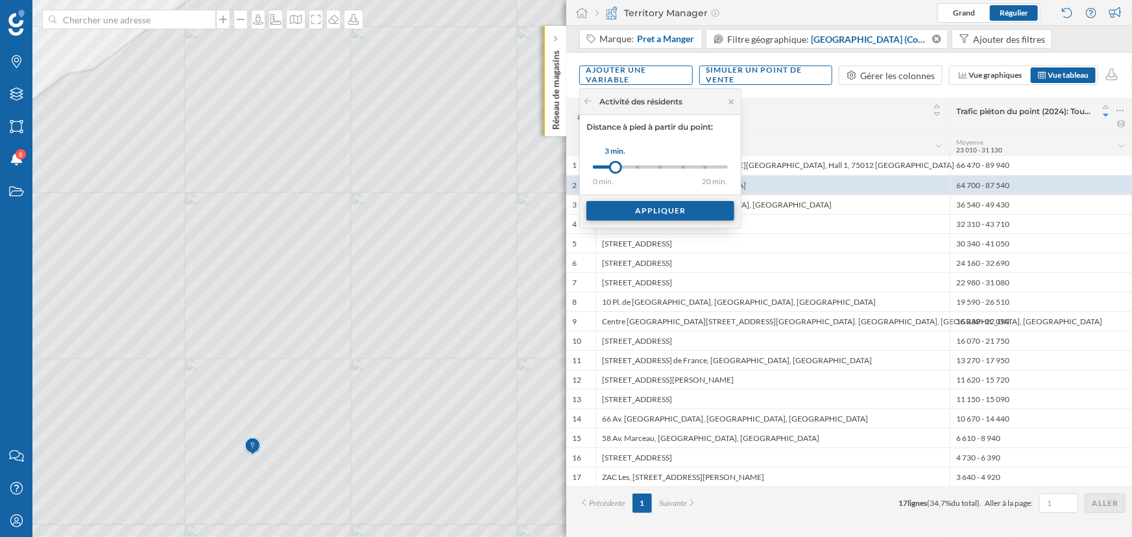
click at [642, 214] on div "Appliquer" at bounding box center [660, 210] width 148 height 19
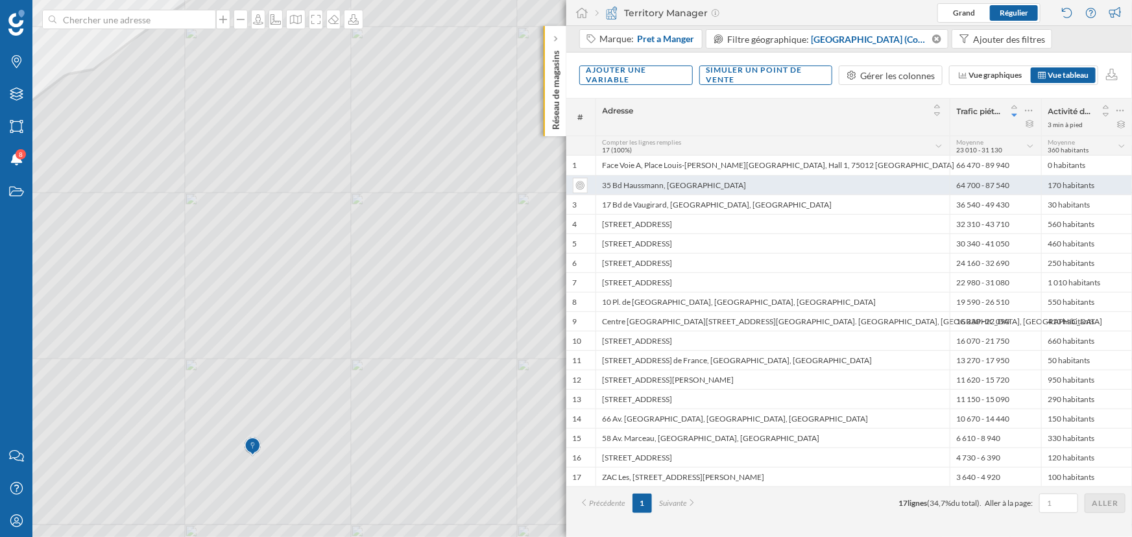
click at [889, 175] on div "35 Bd Haussmann, [GEOGRAPHIC_DATA]" at bounding box center [772, 184] width 354 height 19
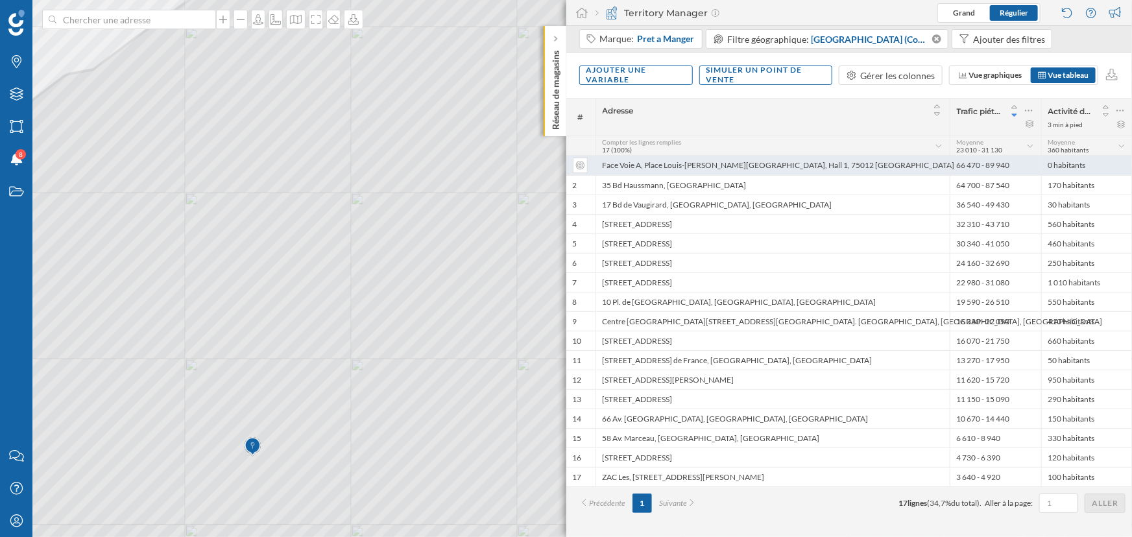
click at [1105, 163] on div "0 habitants" at bounding box center [1086, 165] width 91 height 19
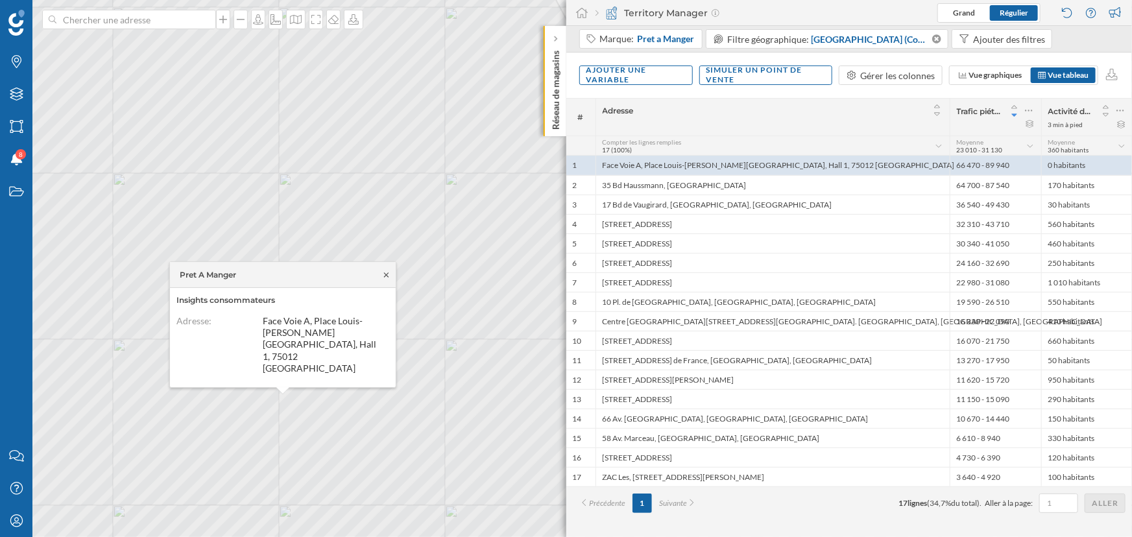
click at [387, 279] on icon at bounding box center [386, 275] width 10 height 8
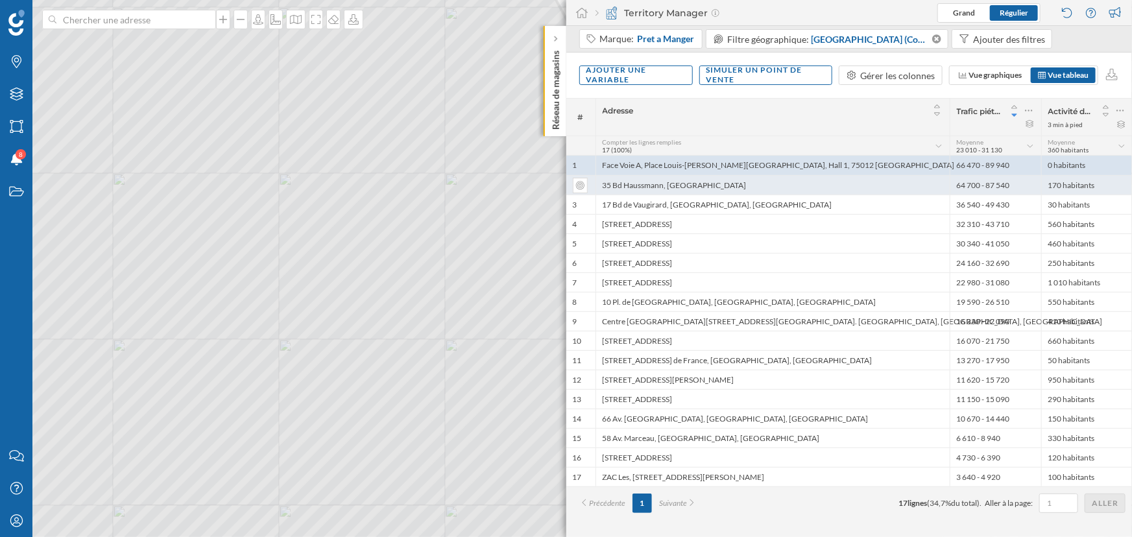
click at [1068, 178] on div "170 habitants" at bounding box center [1086, 184] width 91 height 19
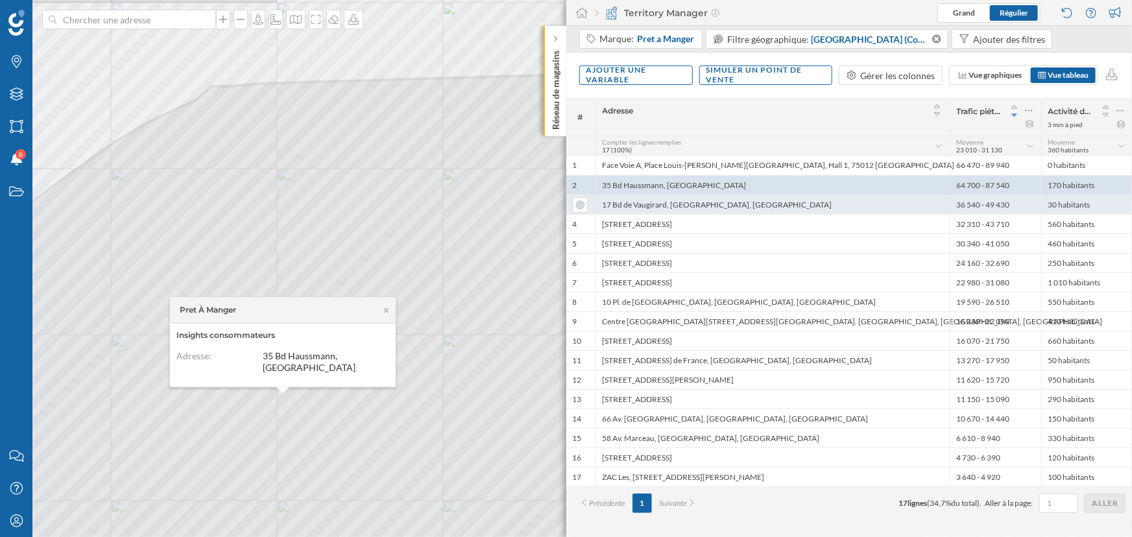
click at [1073, 209] on div "30 habitants" at bounding box center [1086, 204] width 91 height 19
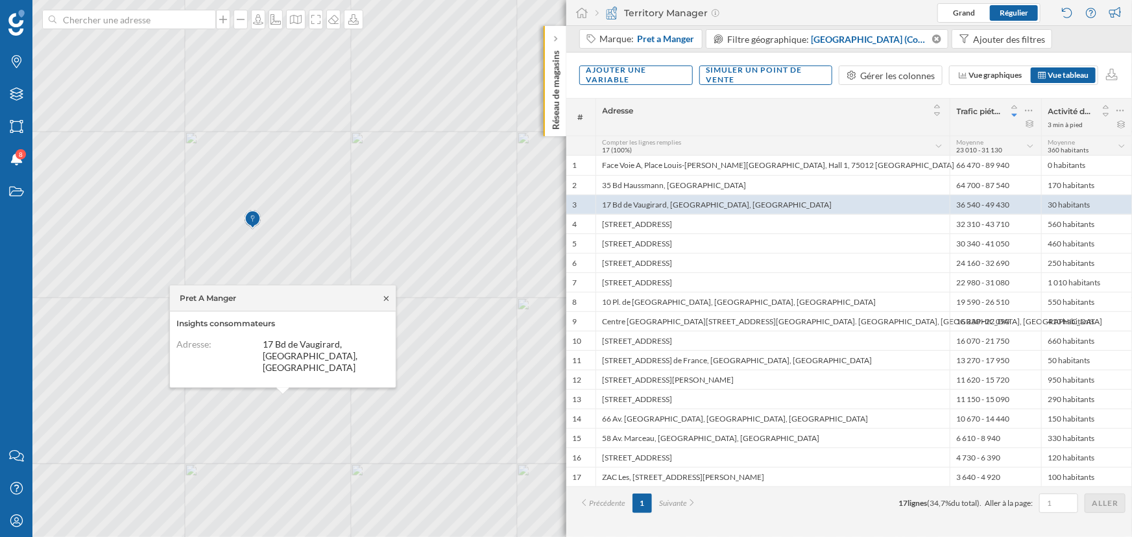
click at [385, 302] on icon at bounding box center [386, 298] width 10 height 8
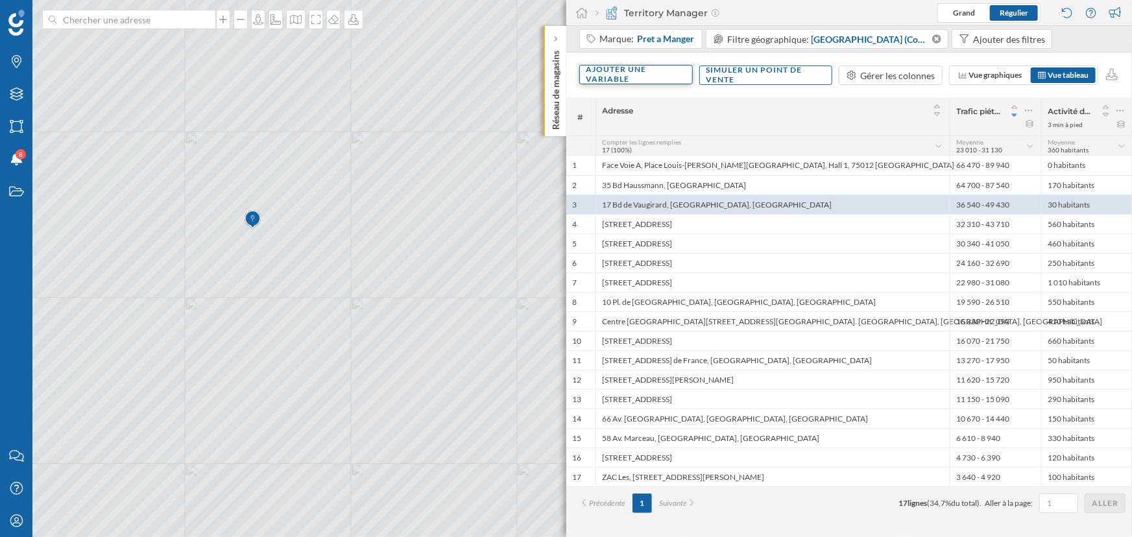
click at [631, 78] on div "Ajouter une variable" at bounding box center [636, 74] width 114 height 19
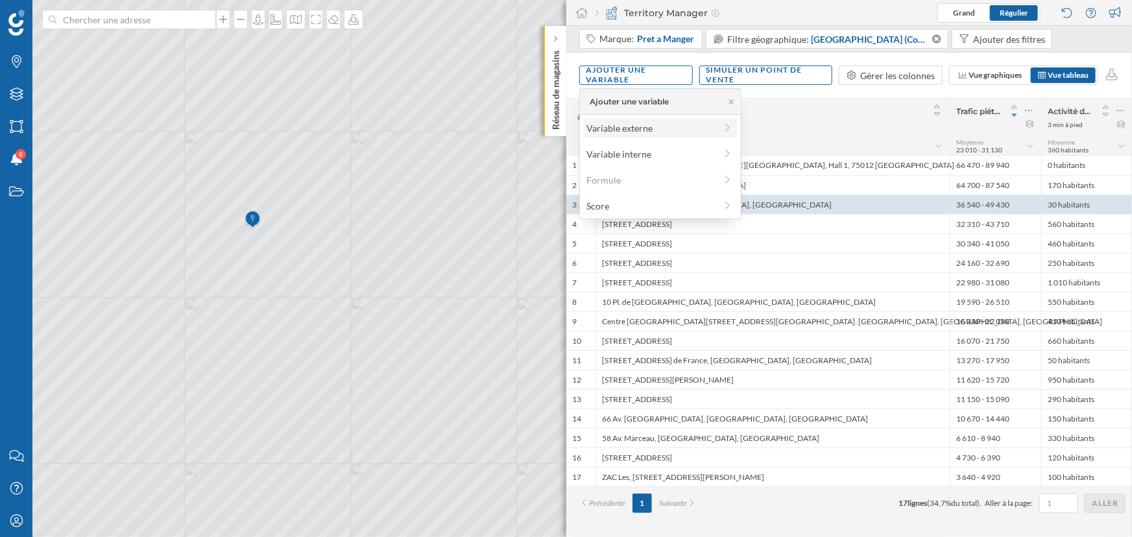
click at [631, 128] on div "Variable externe" at bounding box center [650, 128] width 129 height 14
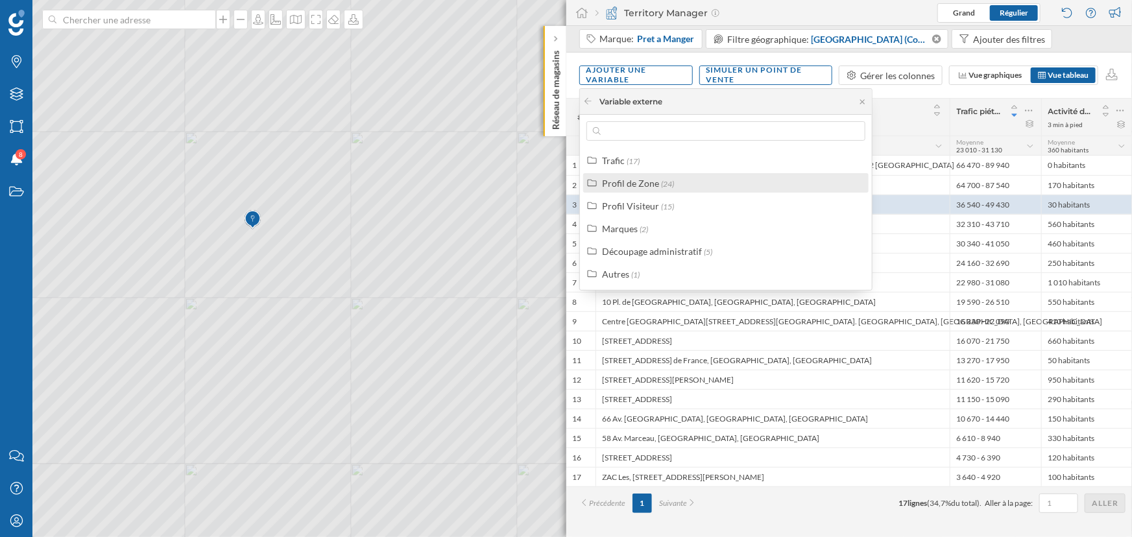
click at [631, 191] on div "Profil de Zone (24)" at bounding box center [725, 182] width 285 height 19
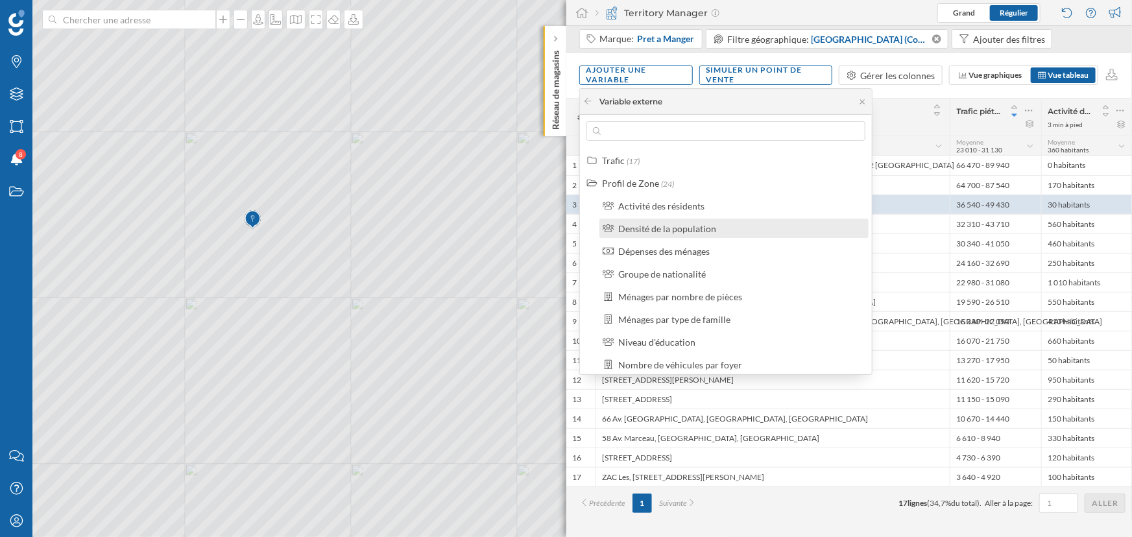
click at [655, 228] on div "Densité de la population" at bounding box center [667, 228] width 98 height 11
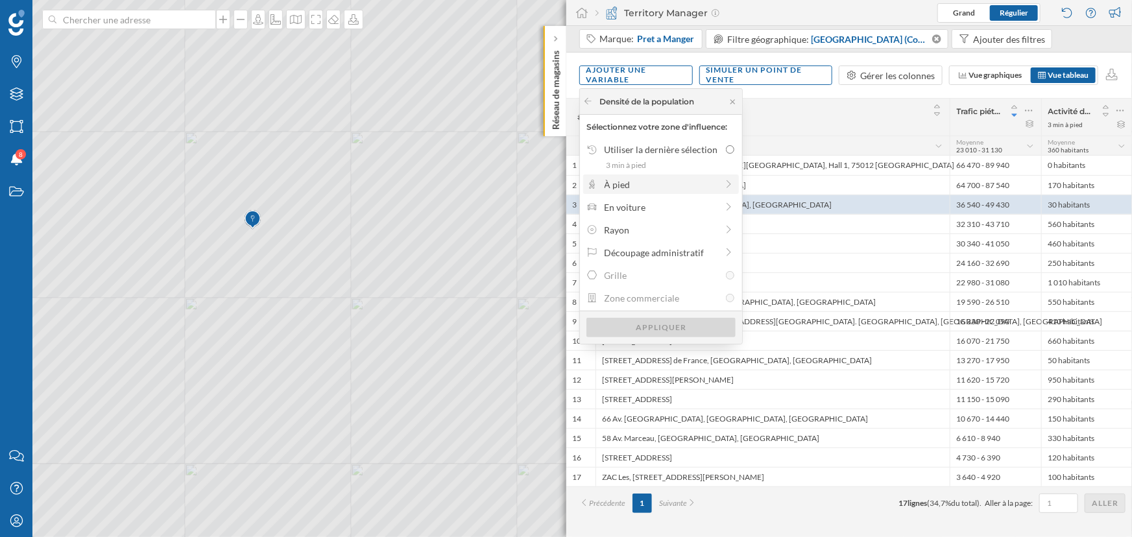
click at [639, 192] on div "À pied" at bounding box center [661, 183] width 156 height 19
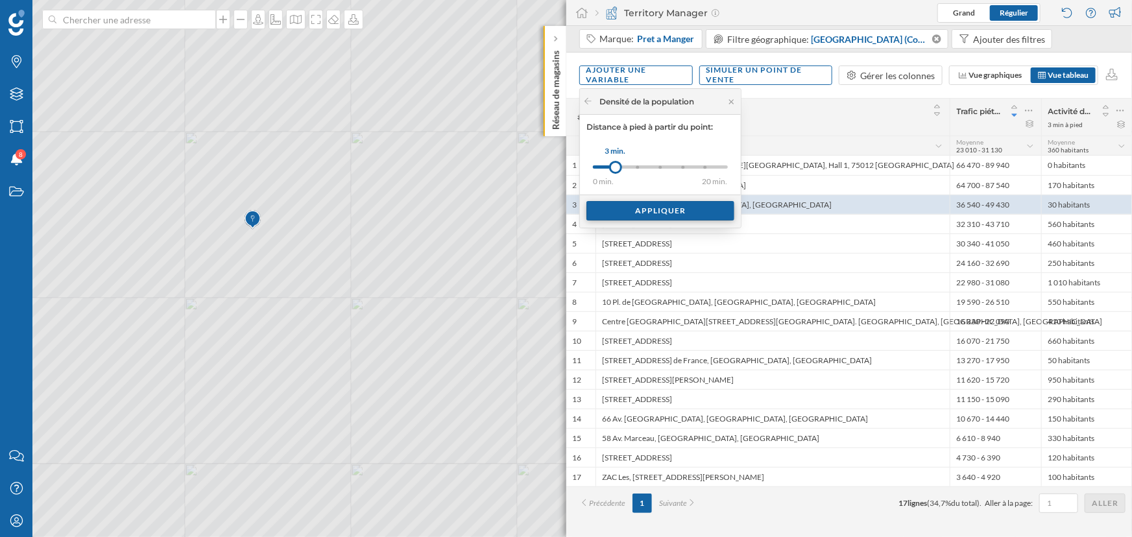
click at [646, 212] on div "Appliquer" at bounding box center [660, 210] width 148 height 19
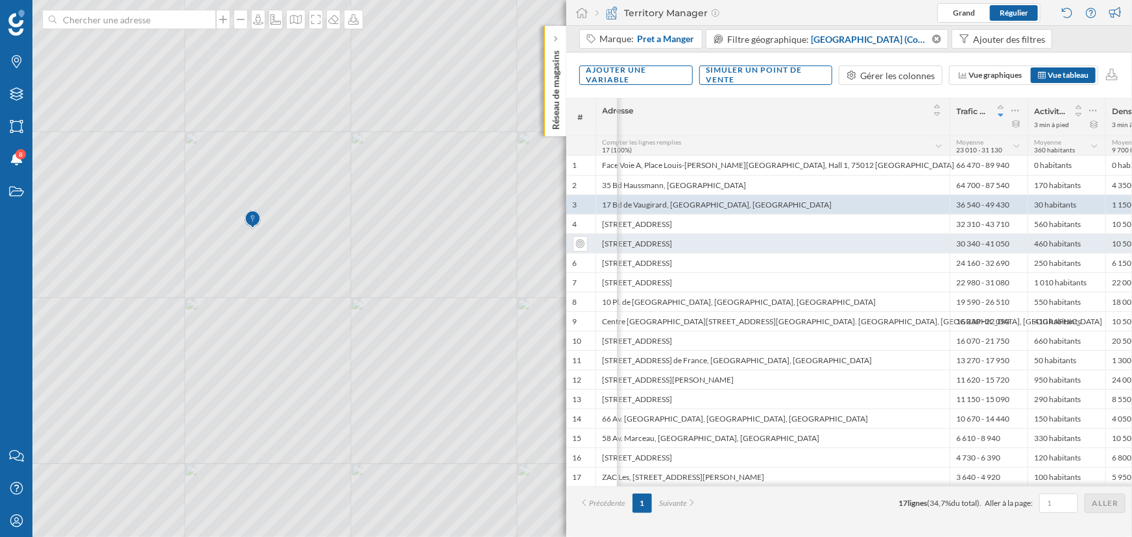
scroll to position [0, 51]
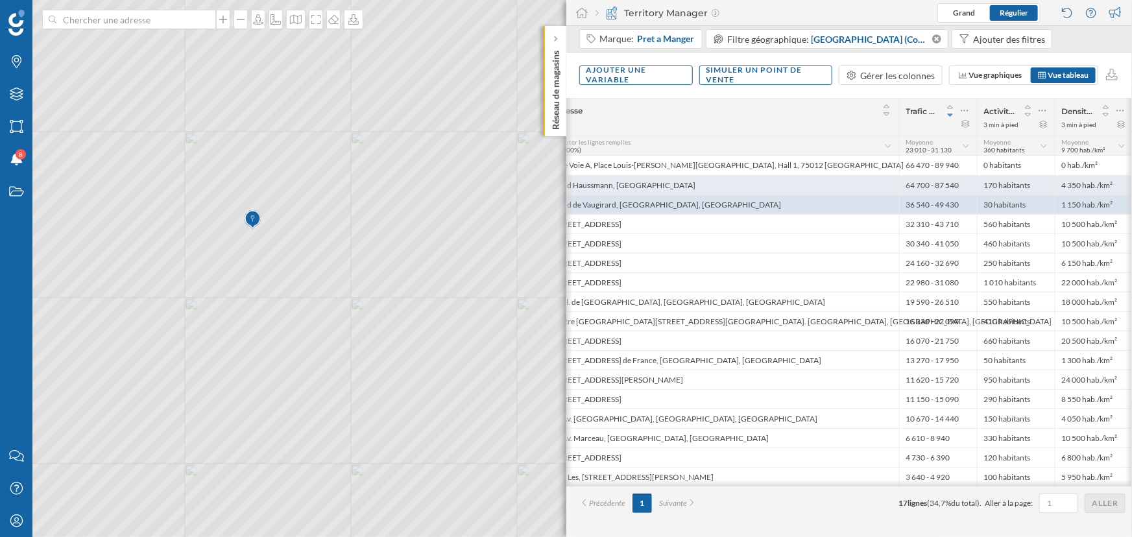
click at [677, 175] on div "35 Bd Haussmann, [GEOGRAPHIC_DATA]" at bounding box center [722, 184] width 354 height 19
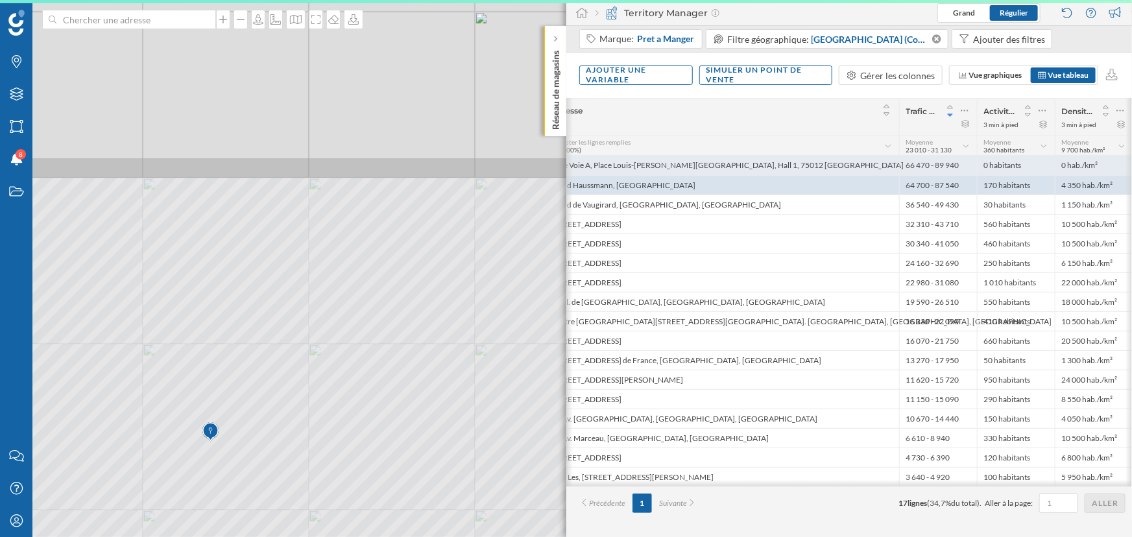
click at [662, 161] on div "Face Voie A, Place Louis-[PERSON_NAME][GEOGRAPHIC_DATA], Hall 1, 75012 [GEOGRAP…" at bounding box center [722, 165] width 354 height 19
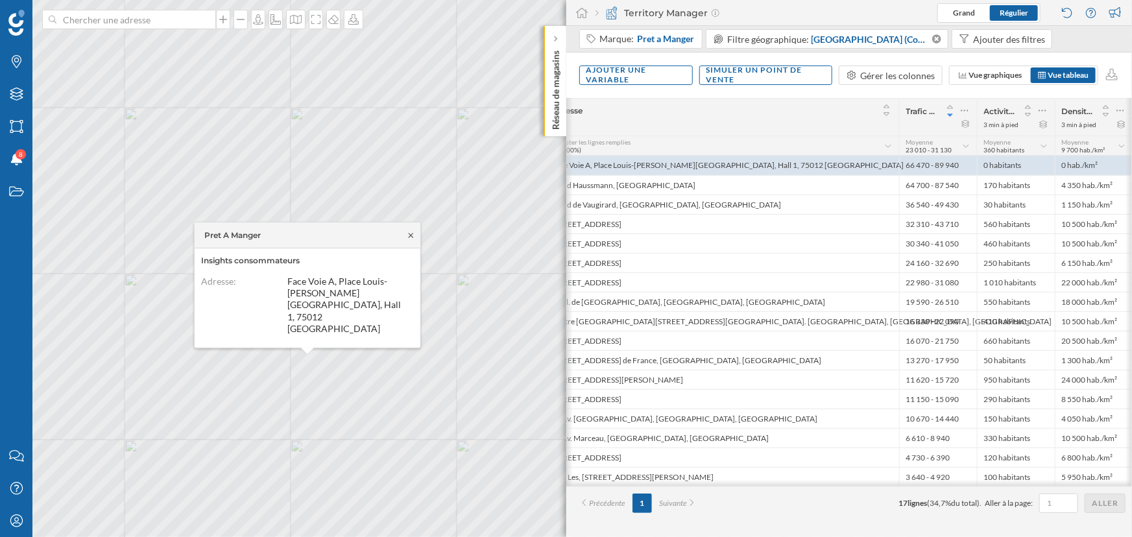
click at [411, 237] on icon at bounding box center [411, 235] width 5 height 5
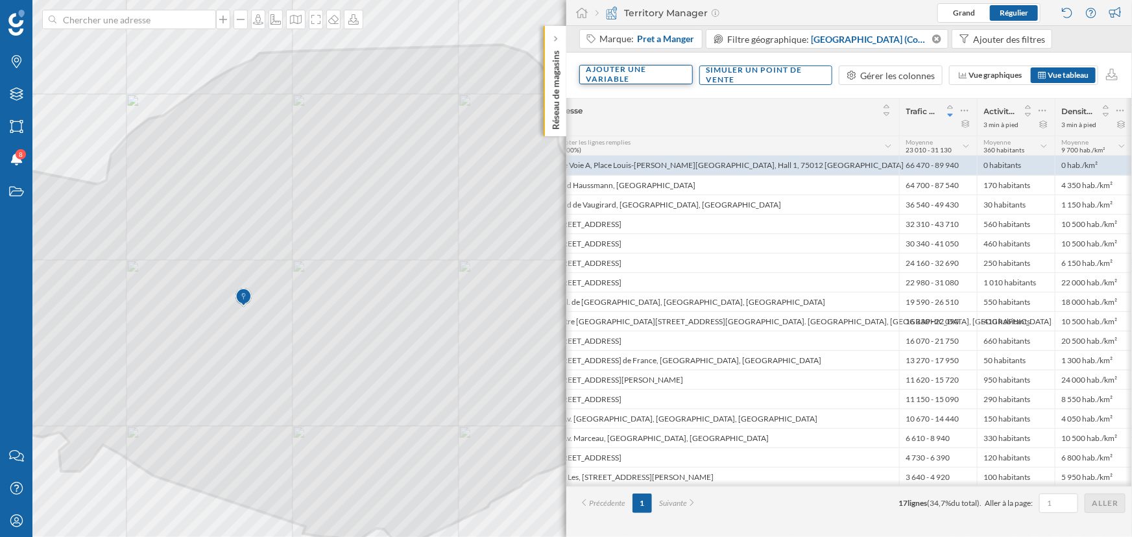
click at [653, 76] on div "Ajouter une variable" at bounding box center [636, 74] width 114 height 19
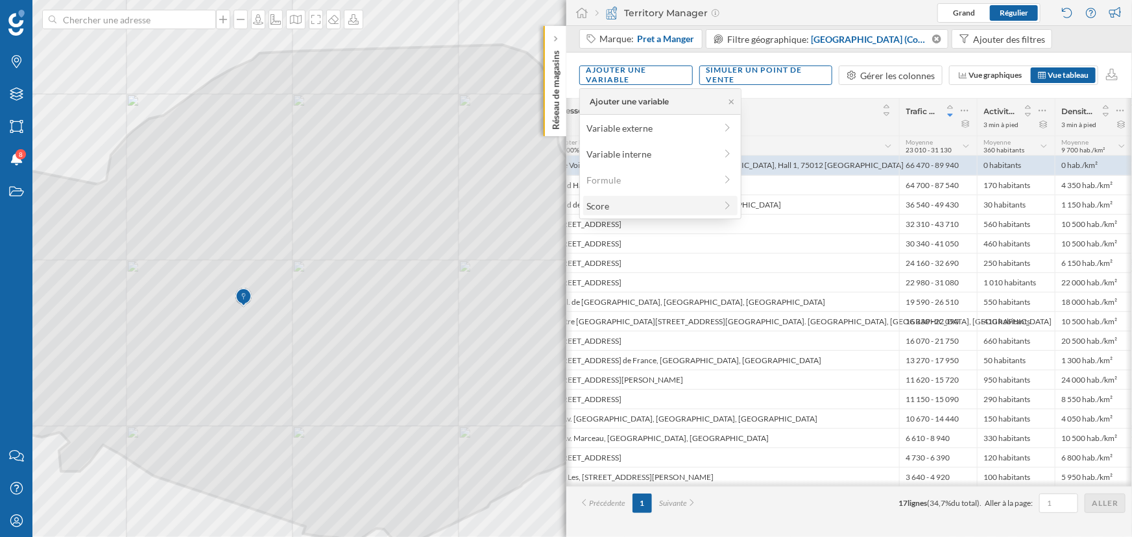
click at [617, 201] on div "Score" at bounding box center [650, 206] width 129 height 14
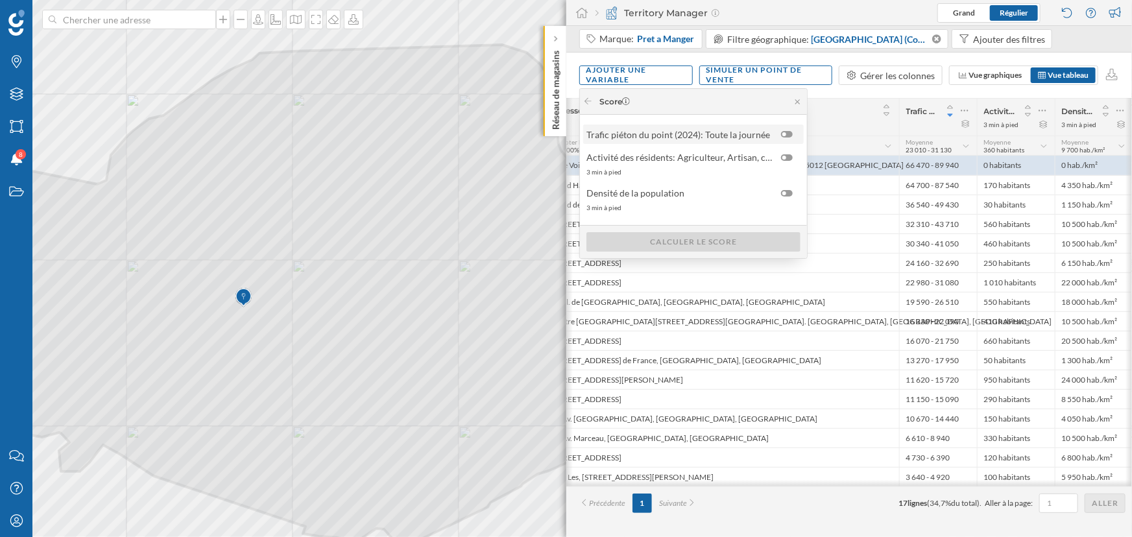
click at [733, 128] on span "Trafic piéton du point (2024): Toute la journée" at bounding box center [678, 135] width 184 height 14
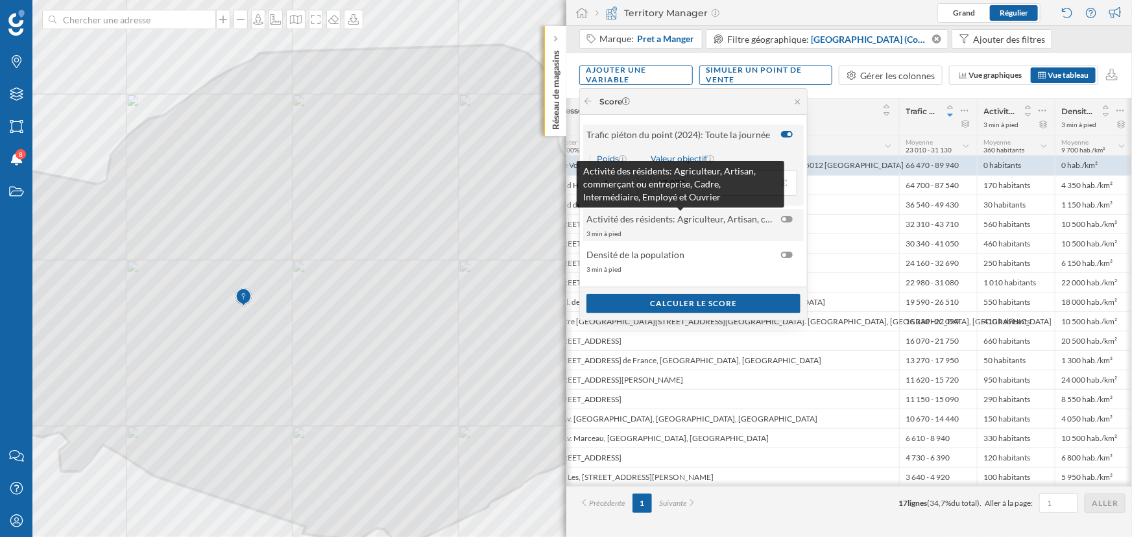
click at [733, 221] on span "Activité des résidents: Agriculteur, Artisan, commerçant ou entreprise, Cadre, …" at bounding box center [680, 219] width 188 height 14
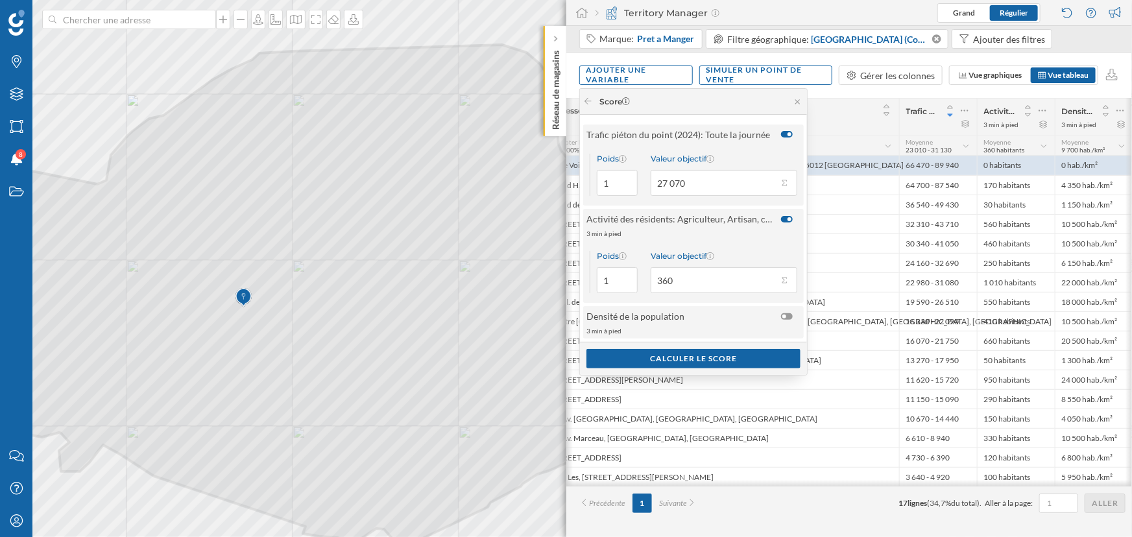
click at [720, 306] on div "Densité de la population 3 min à pied" at bounding box center [693, 322] width 221 height 32
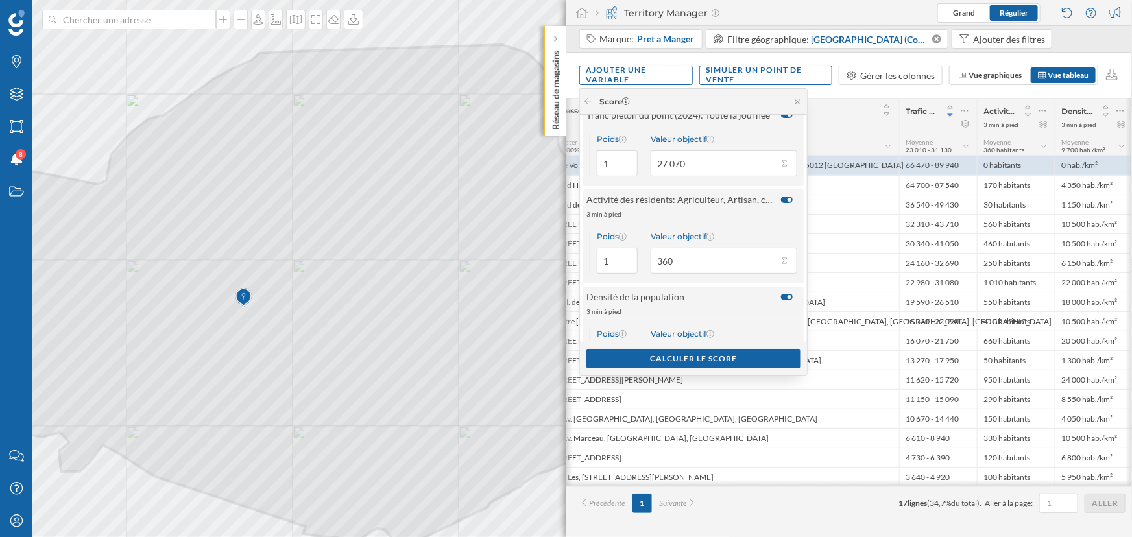
scroll to position [0, 0]
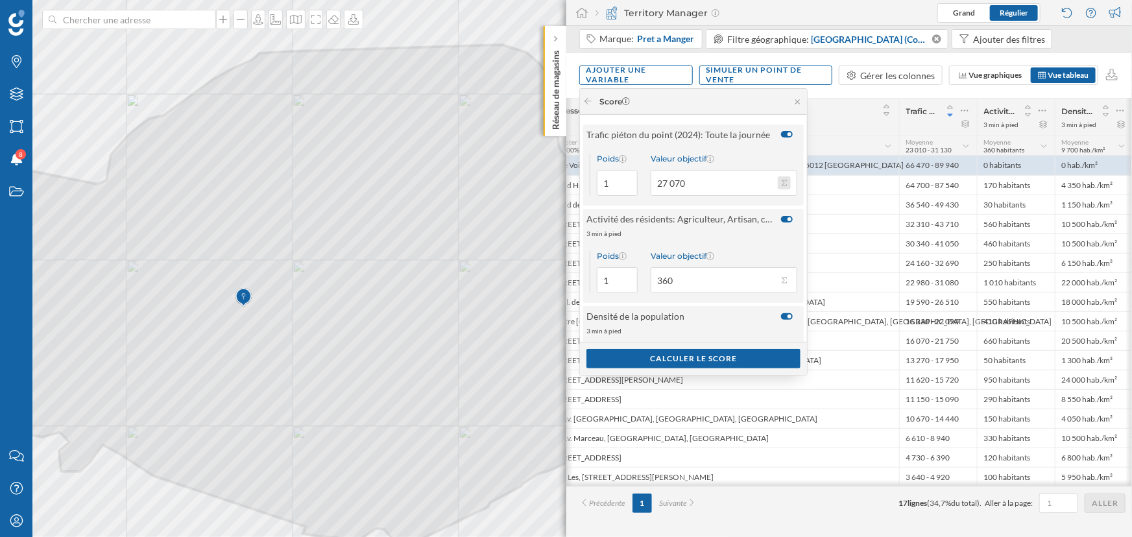
click at [786, 182] on button "Valeur objectif 27 070" at bounding box center [784, 182] width 13 height 13
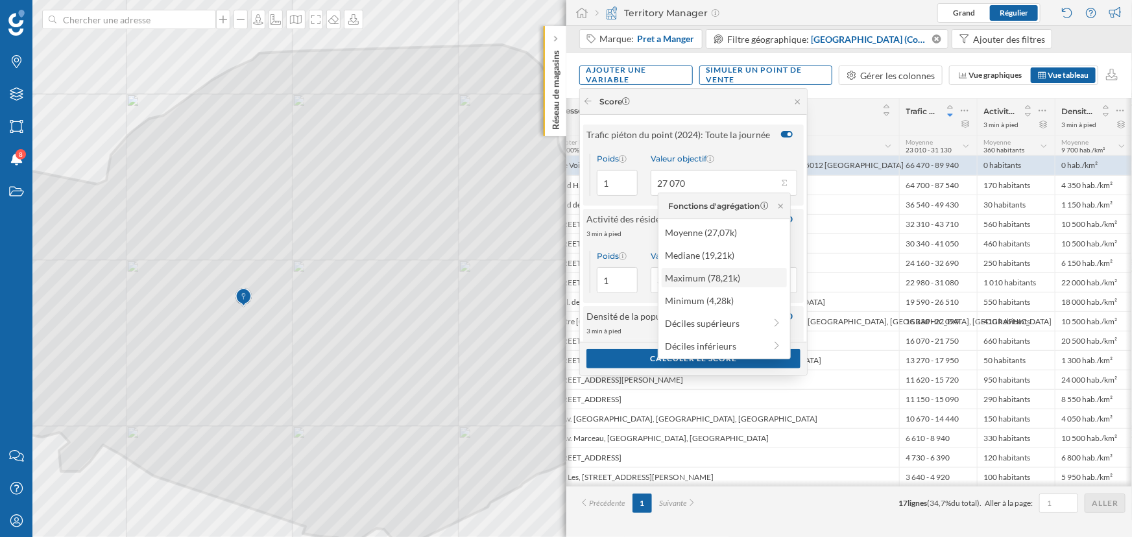
click at [743, 279] on div "Maximum (78,21k)" at bounding box center [723, 278] width 117 height 14
type input "78 210"
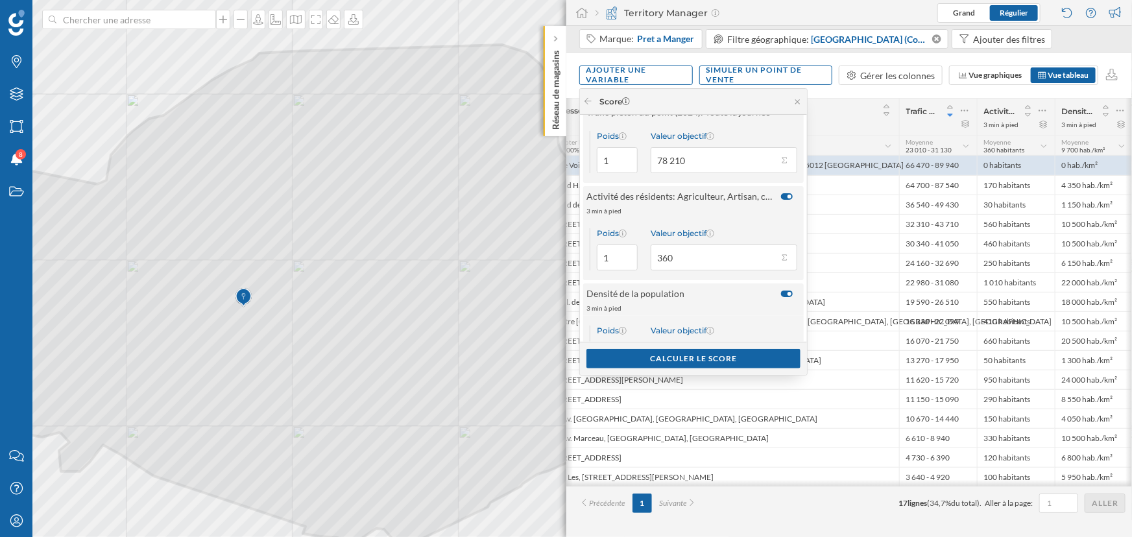
scroll to position [58, 0]
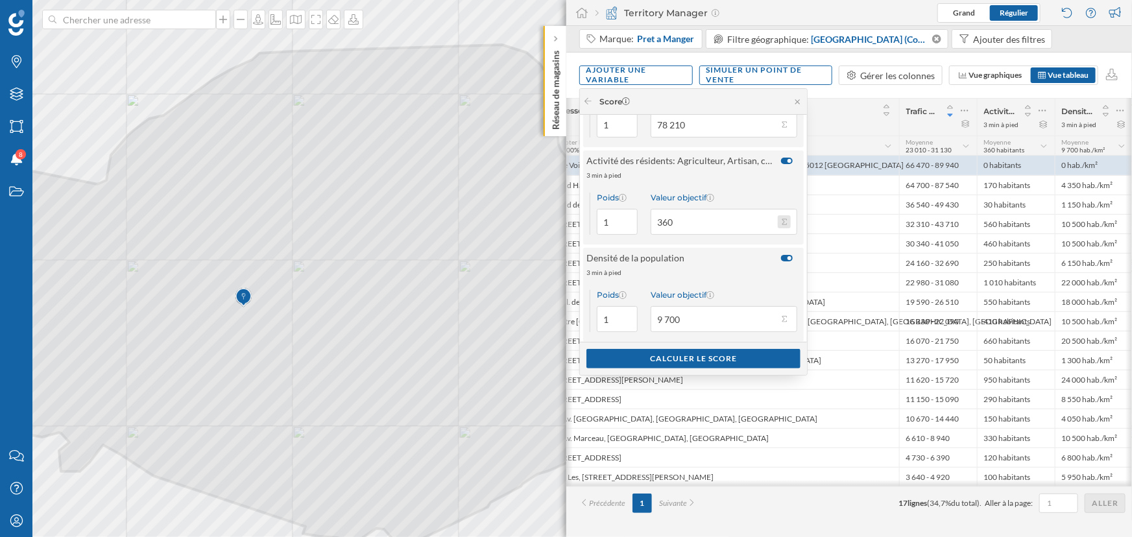
click at [788, 219] on button "Valeur objectif 360" at bounding box center [784, 221] width 13 height 13
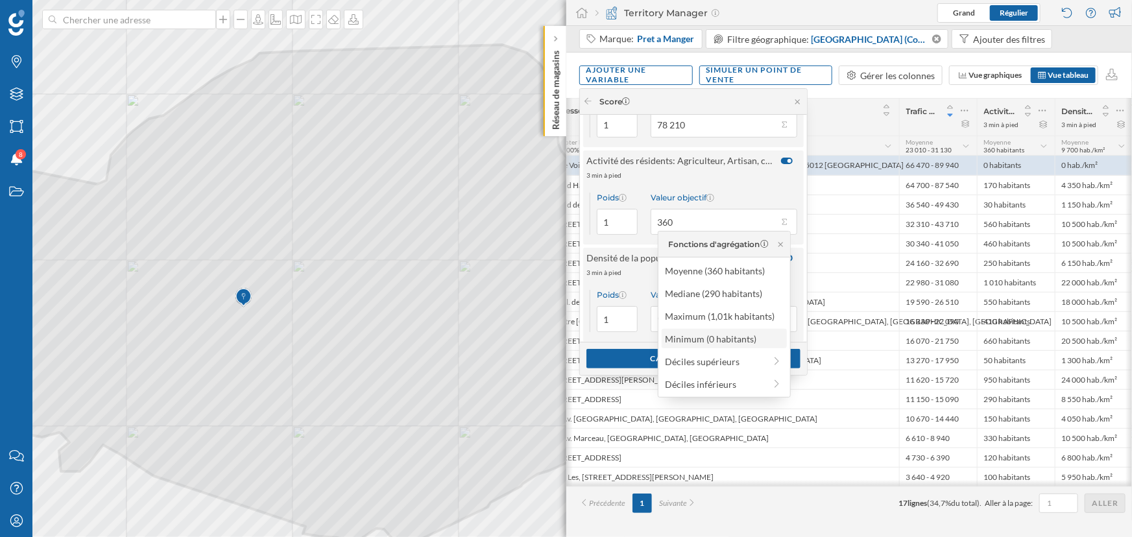
click at [706, 330] on div "Minimum (0 habitants)" at bounding box center [724, 338] width 125 height 19
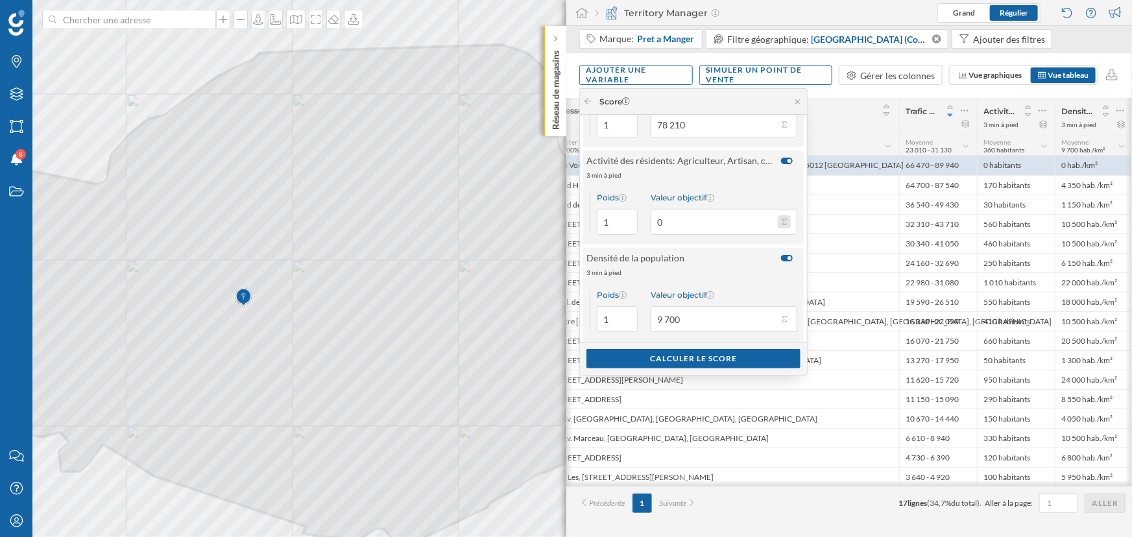
click at [779, 222] on button "Valeur objectif 0" at bounding box center [784, 221] width 13 height 13
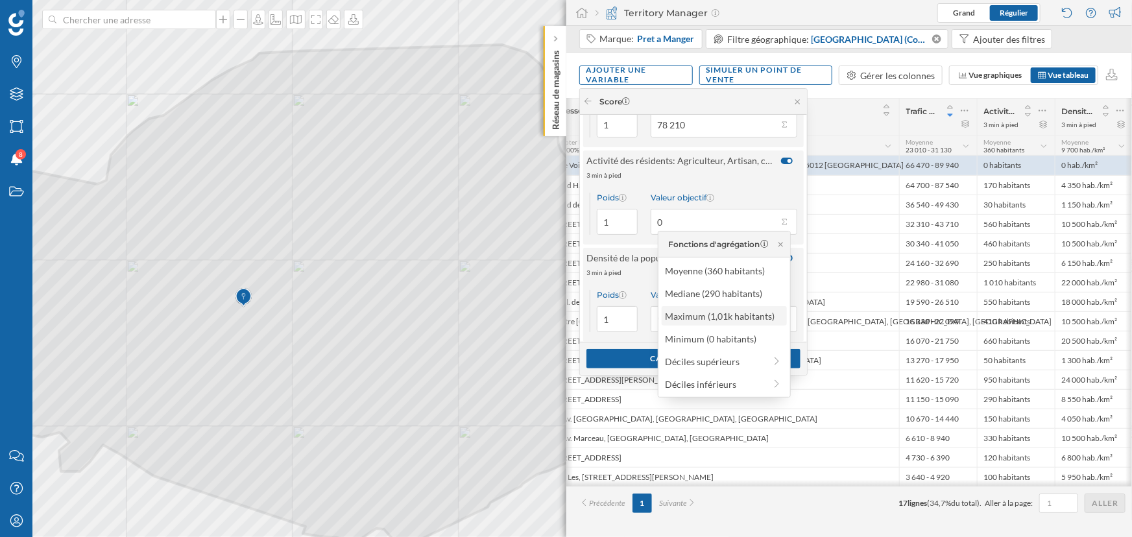
click at [703, 318] on div "Maximum (1,01k habitants)" at bounding box center [723, 316] width 117 height 14
type input "1 010"
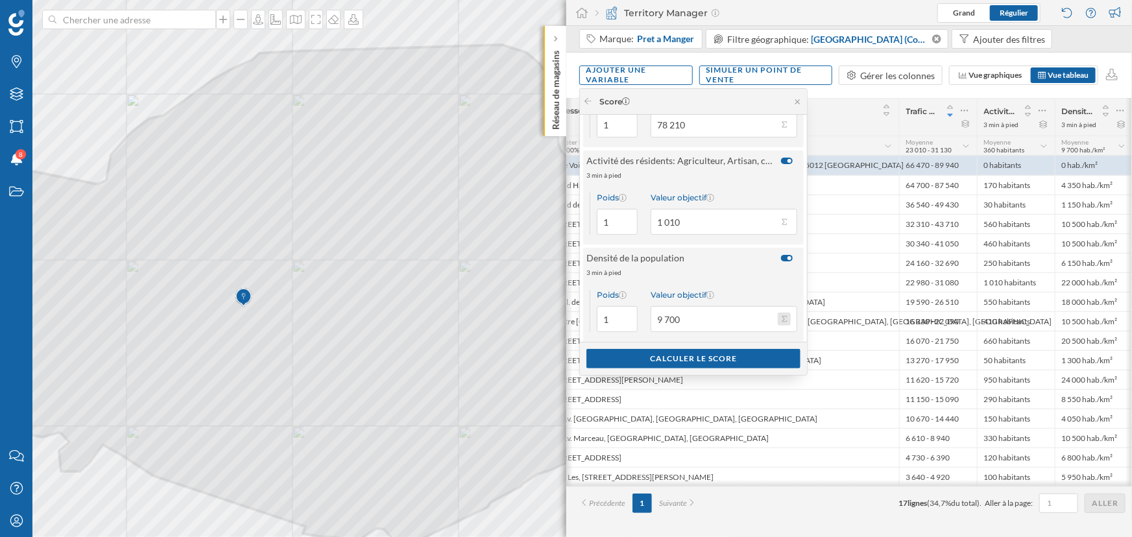
click at [782, 318] on button "Valeur objectif 9 700" at bounding box center [784, 319] width 13 height 13
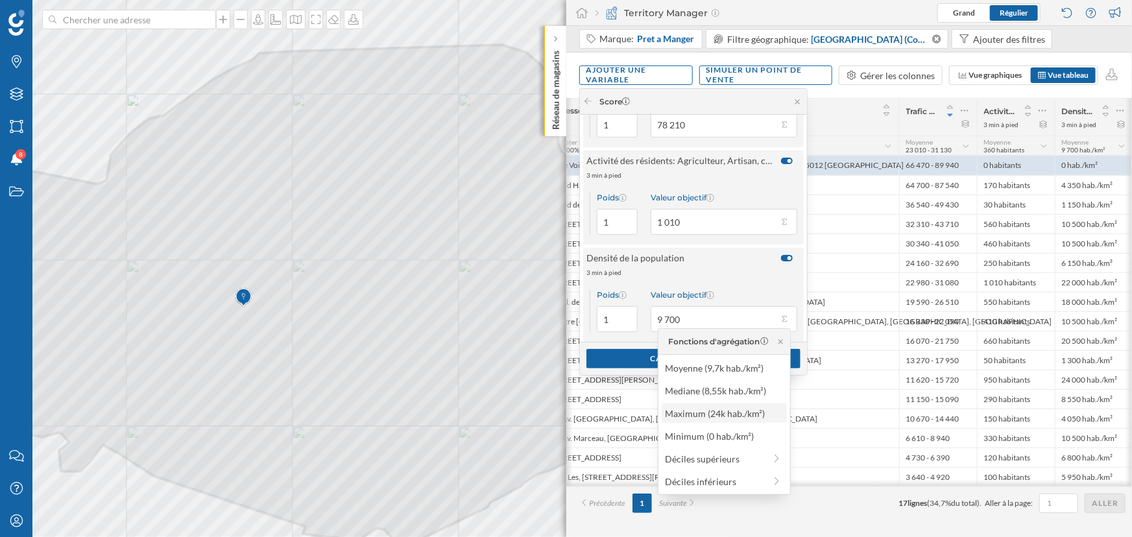
click at [715, 416] on div "Maximum (24k hab./km²)" at bounding box center [723, 414] width 117 height 14
type input "24 000"
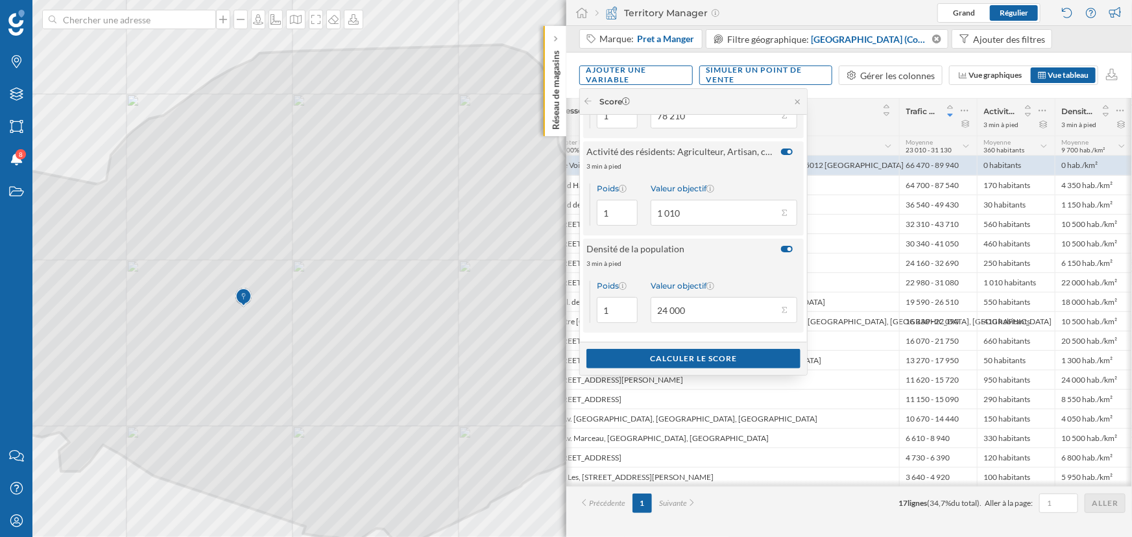
scroll to position [68, 0]
click at [723, 355] on div "Calculer le score" at bounding box center [693, 357] width 214 height 19
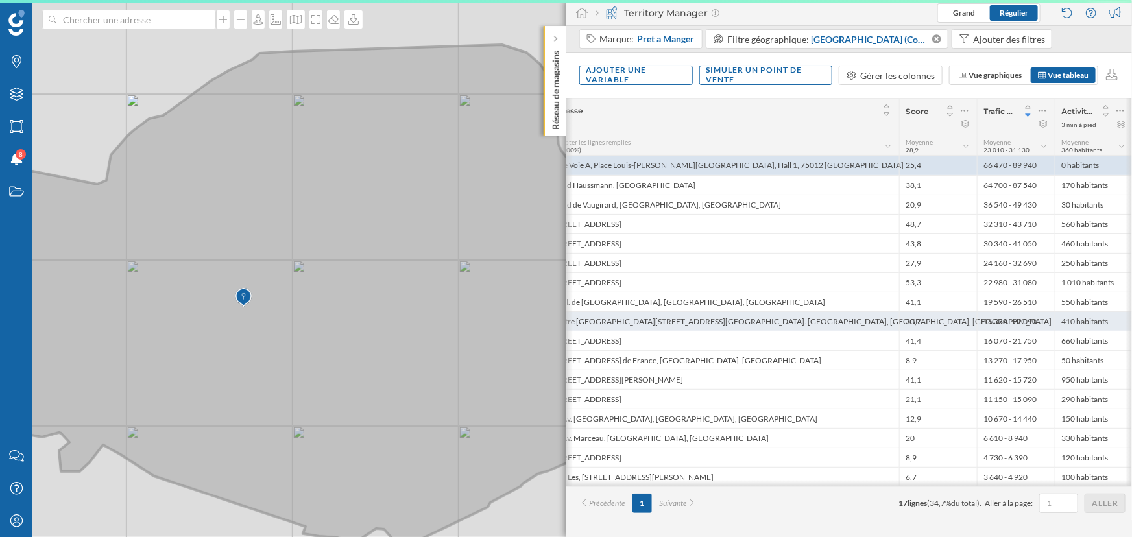
scroll to position [0, 51]
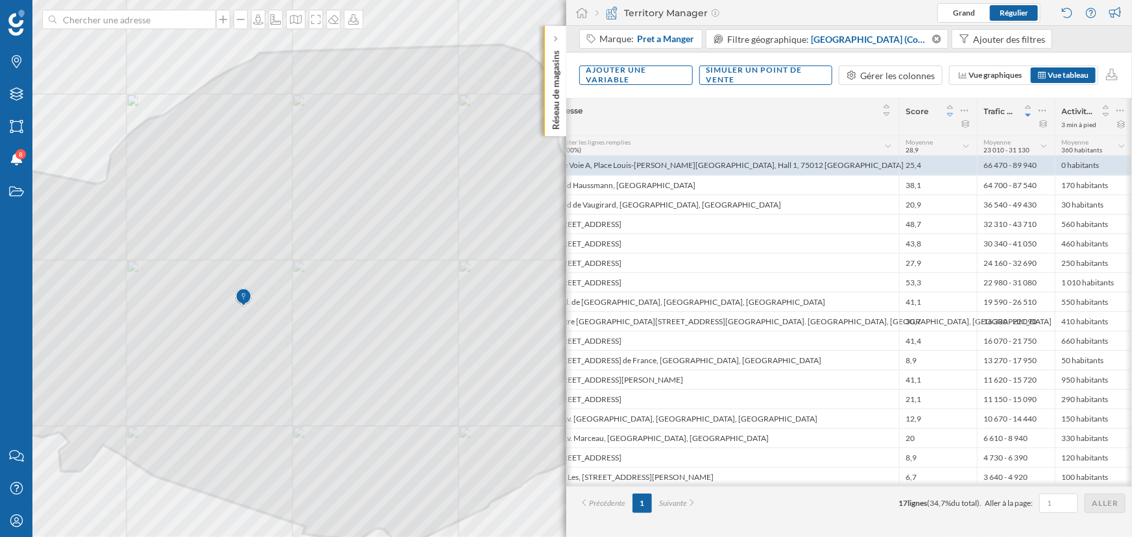
click at [950, 115] on icon at bounding box center [950, 114] width 12 height 9
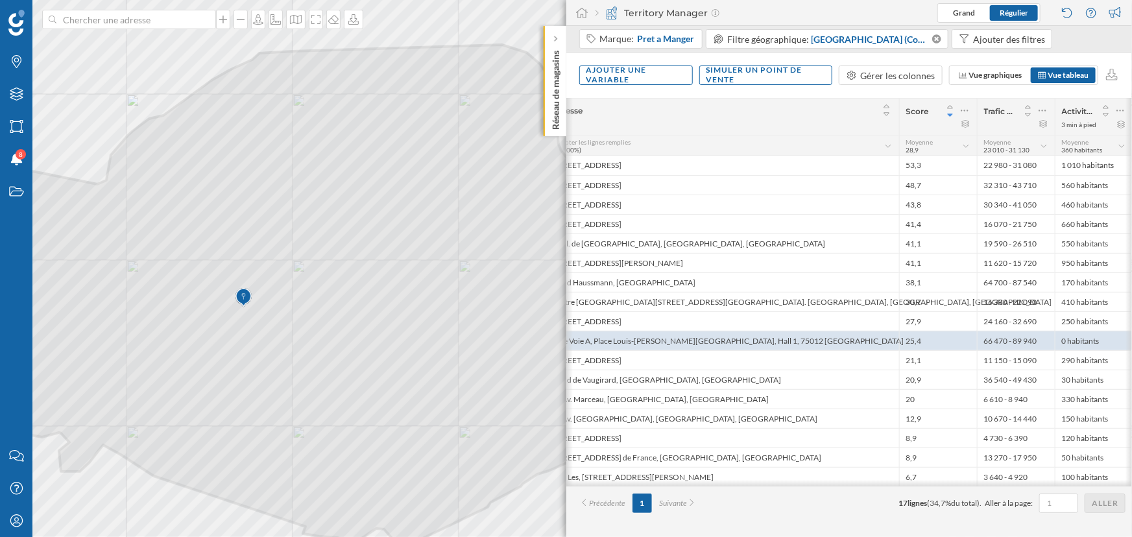
click at [952, 100] on div "Score" at bounding box center [938, 117] width 78 height 37
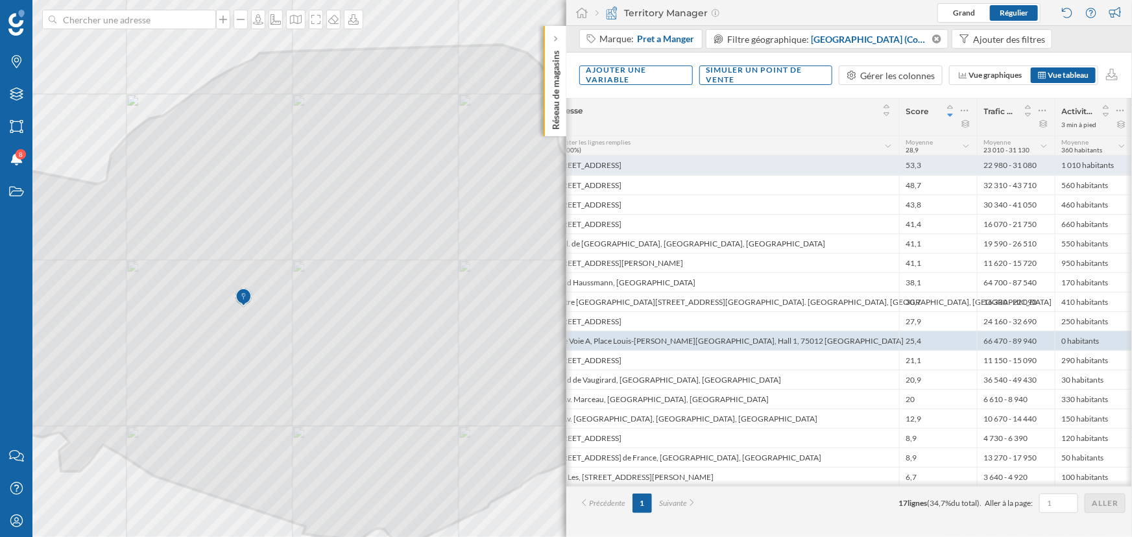
click at [814, 163] on div "[STREET_ADDRESS]" at bounding box center [722, 165] width 354 height 19
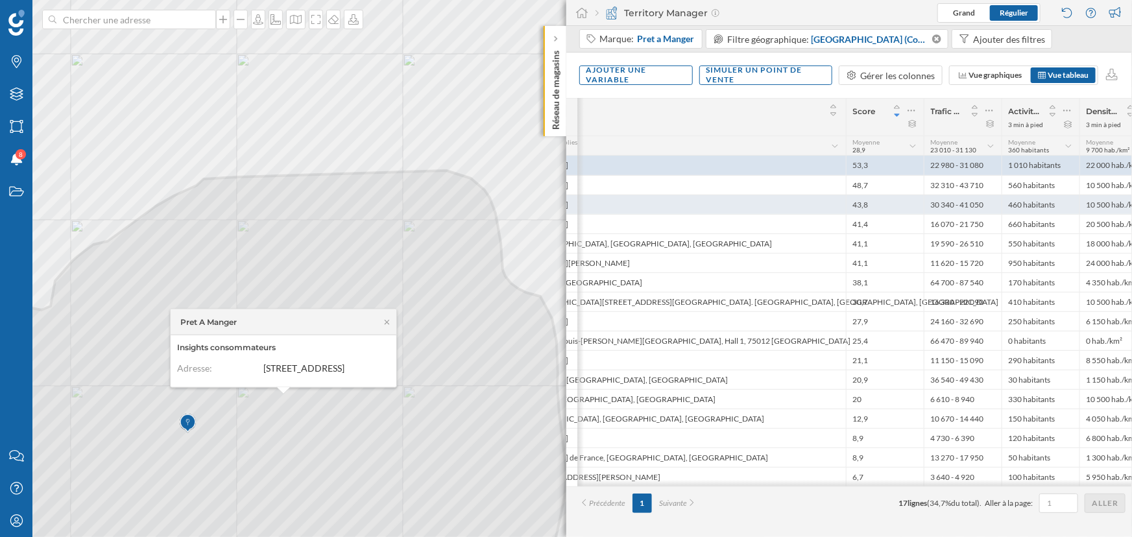
scroll to position [0, 128]
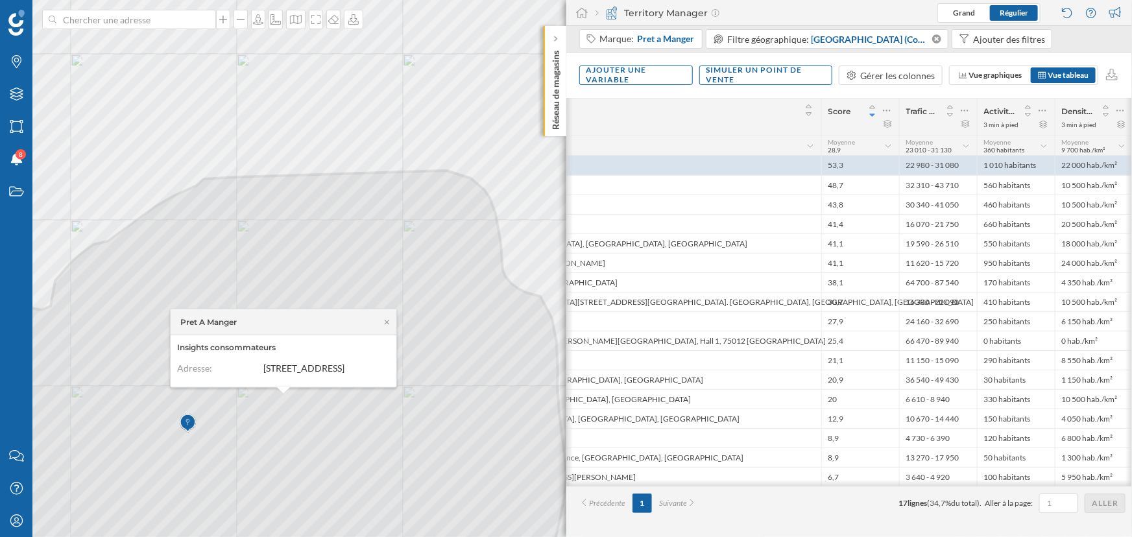
drag, startPoint x: 1079, startPoint y: 126, endPoint x: 1131, endPoint y: 104, distance: 56.4
click at [1004, 104] on div "1 [STREET_ADDRESS] 53,3 22 980 - 31 080 1 010 habitants 22 000 hab./km² 2 [STRE…" at bounding box center [721, 292] width 566 height 389
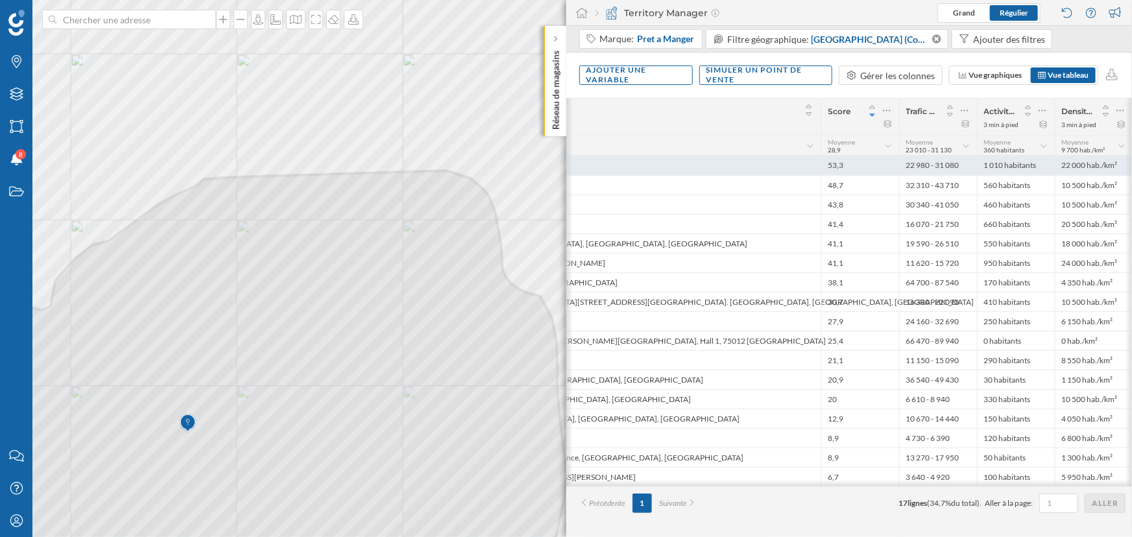
click at [1004, 162] on div "1 010 habitants" at bounding box center [1016, 165] width 78 height 19
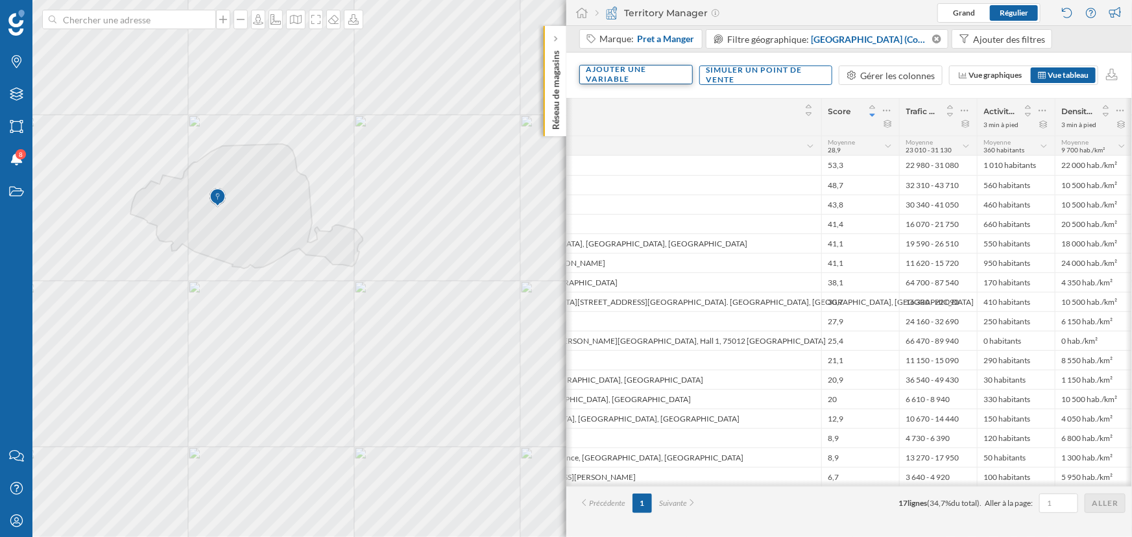
click at [660, 79] on div "Ajouter une variable" at bounding box center [636, 74] width 114 height 19
click at [656, 136] on div "Variable externe" at bounding box center [660, 127] width 154 height 19
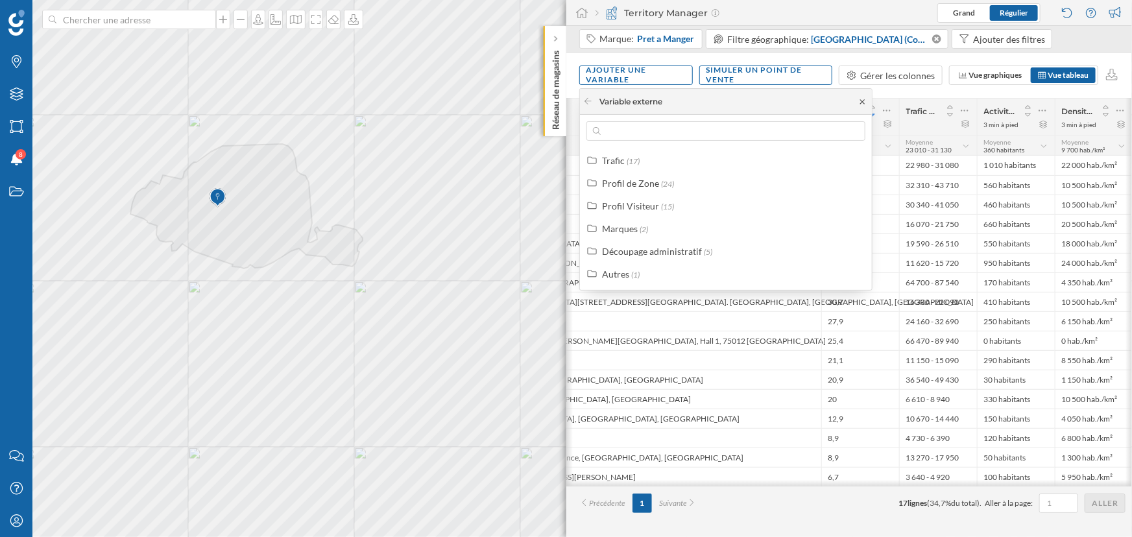
click at [862, 99] on icon at bounding box center [863, 102] width 10 height 8
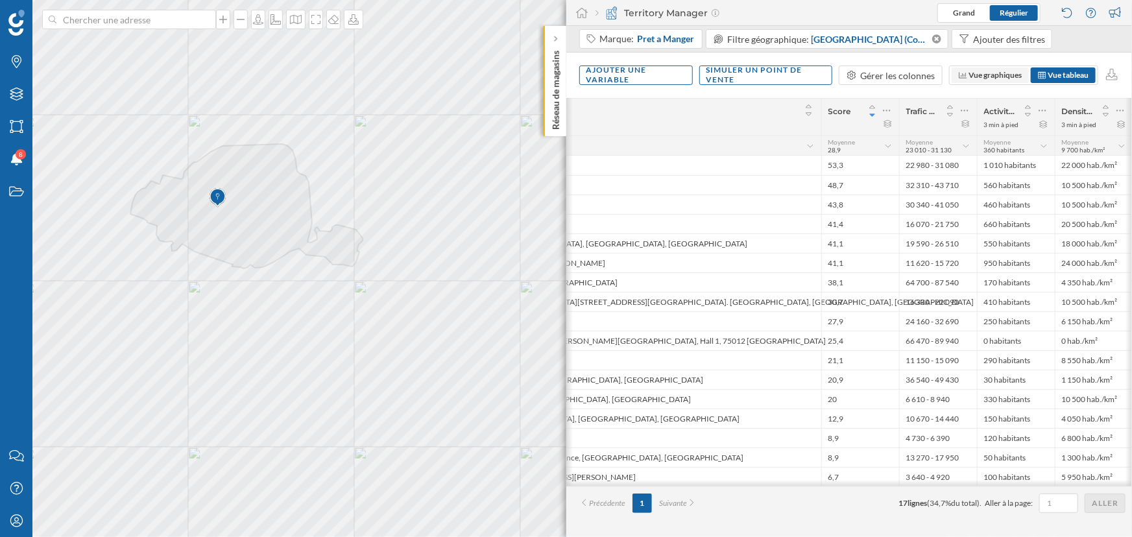
click at [953, 80] on span "Vue graphiques" at bounding box center [990, 75] width 77 height 16
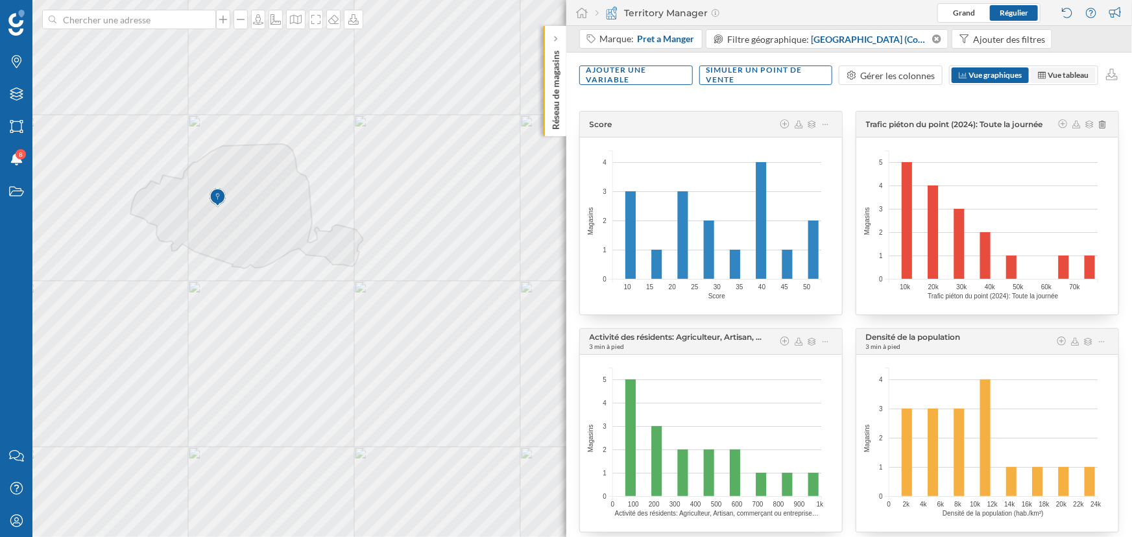
click at [1077, 73] on span "Vue tableau" at bounding box center [1068, 75] width 41 height 10
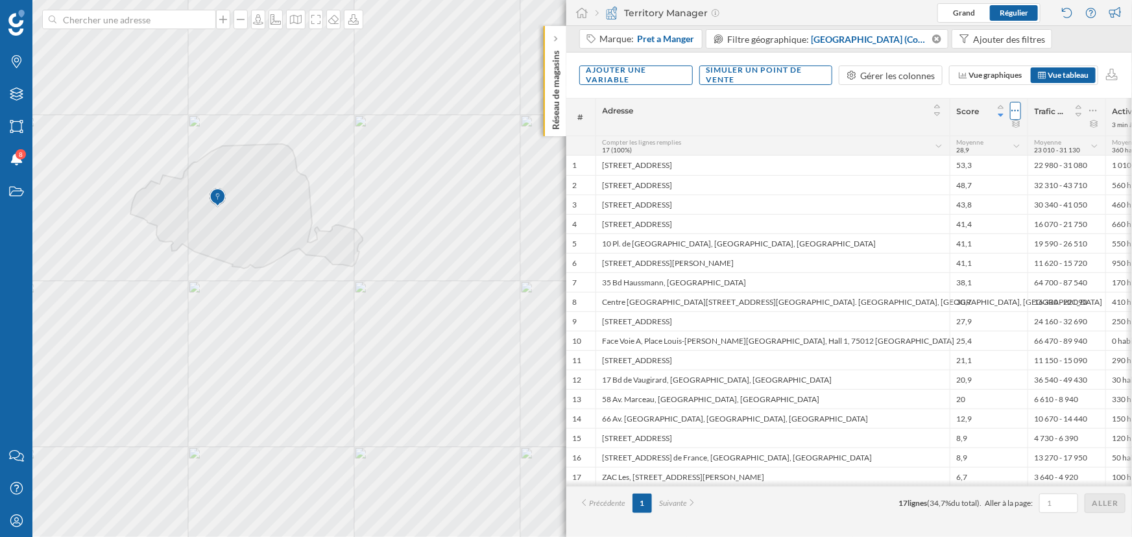
click at [1016, 115] on icon at bounding box center [1015, 110] width 8 height 13
click at [985, 180] on div "Retirer la colonne" at bounding box center [947, 188] width 139 height 19
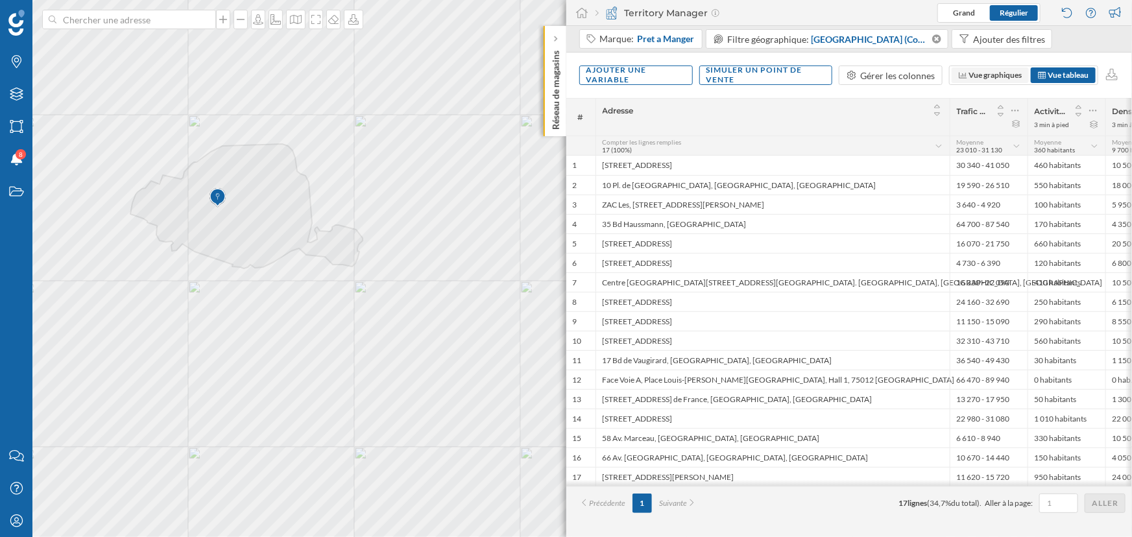
click at [965, 75] on icon at bounding box center [963, 75] width 10 height 8
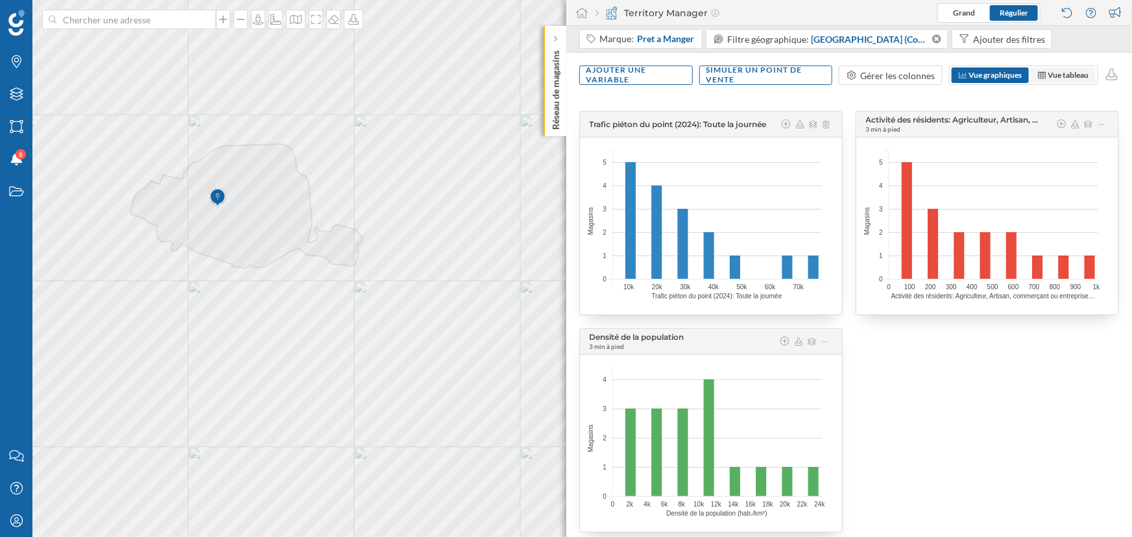
click at [1060, 67] on span "Vue tableau" at bounding box center [1063, 75] width 65 height 16
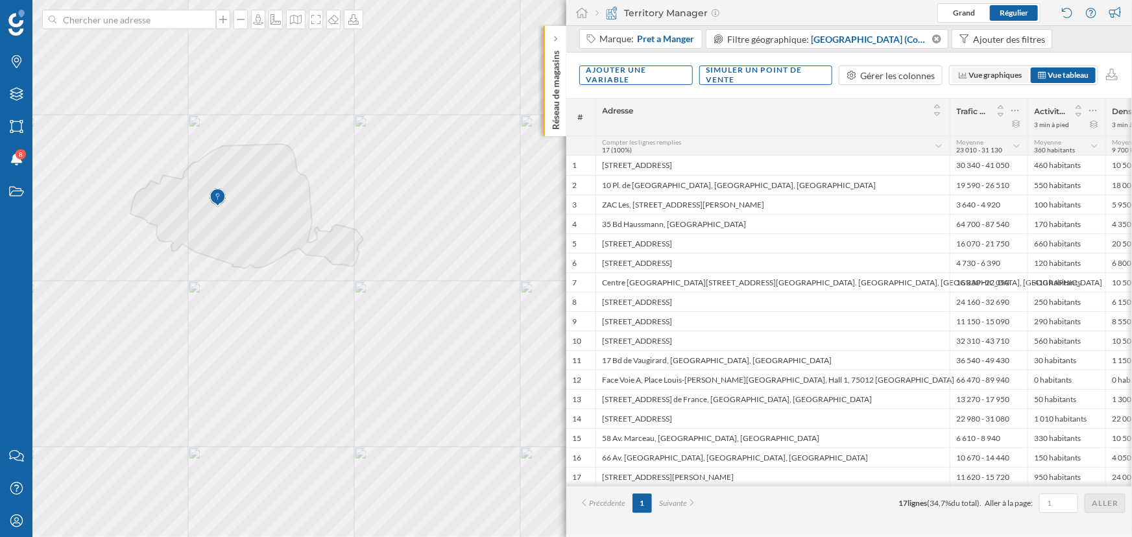
click at [998, 78] on span "Vue graphiques" at bounding box center [995, 75] width 53 height 10
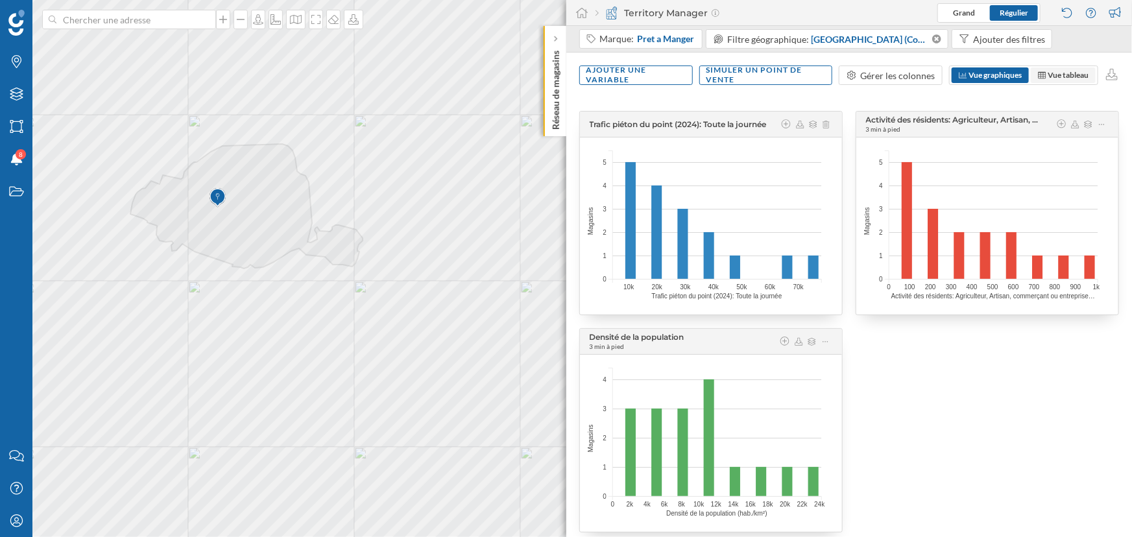
click at [1054, 73] on span "Vue tableau" at bounding box center [1068, 75] width 41 height 10
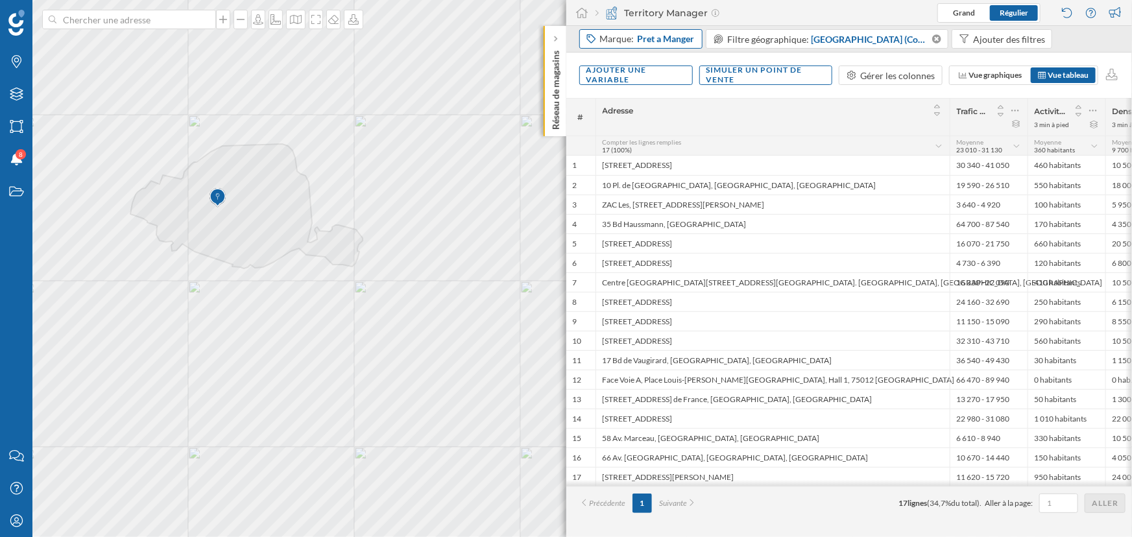
click at [674, 33] on span "Pret a Manger" at bounding box center [665, 38] width 57 height 13
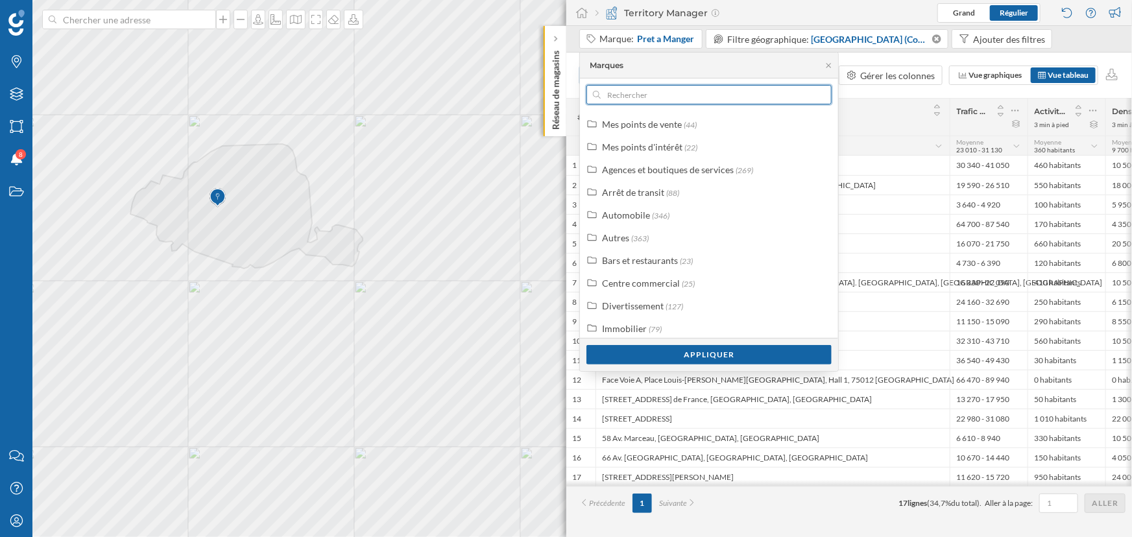
click at [667, 95] on input "text" at bounding box center [709, 94] width 217 height 19
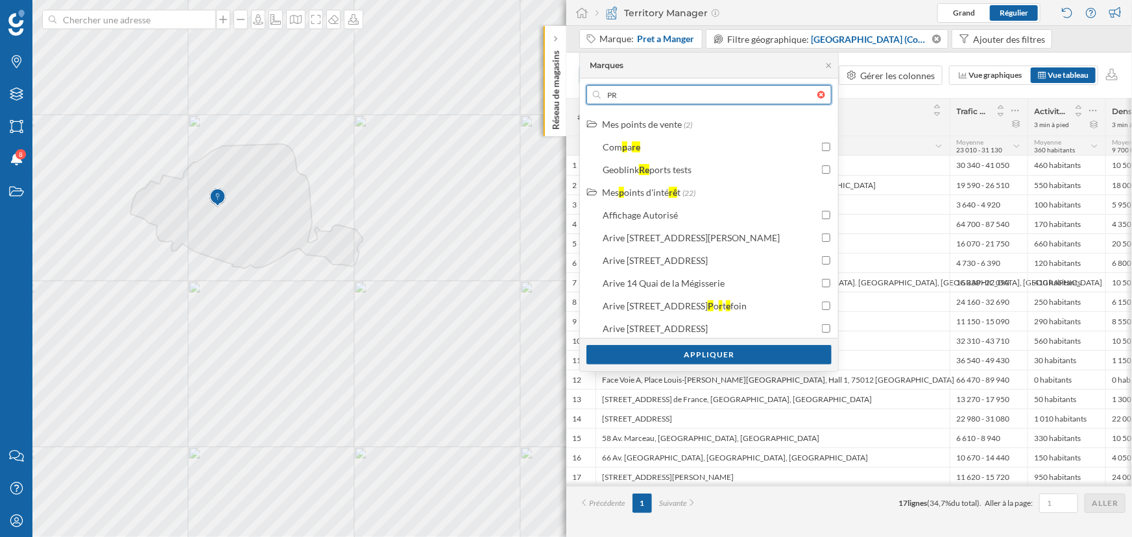
type input "P"
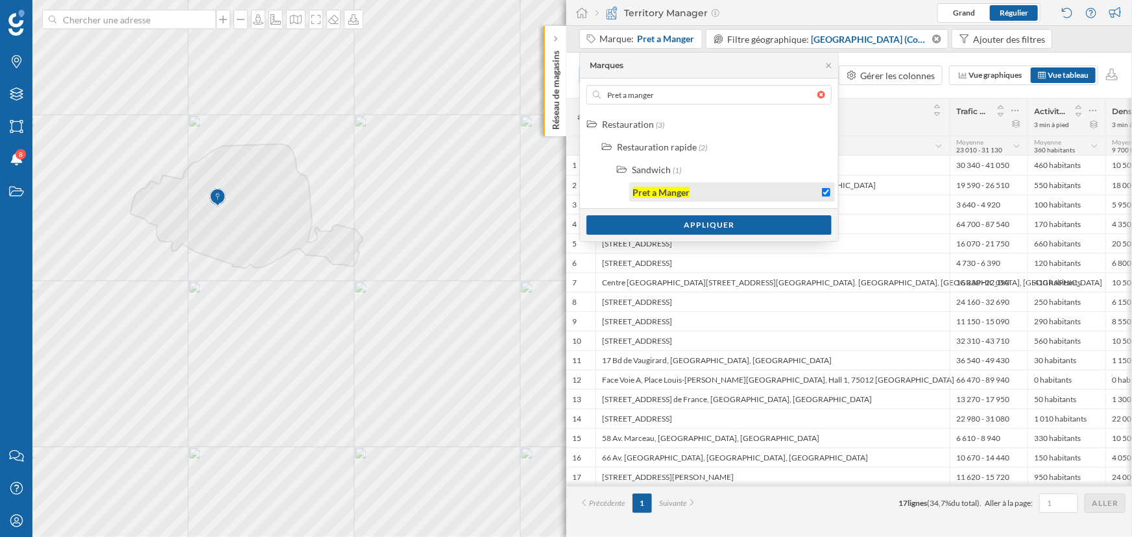
click at [714, 191] on div "Pret a Manger" at bounding box center [725, 193] width 186 height 14
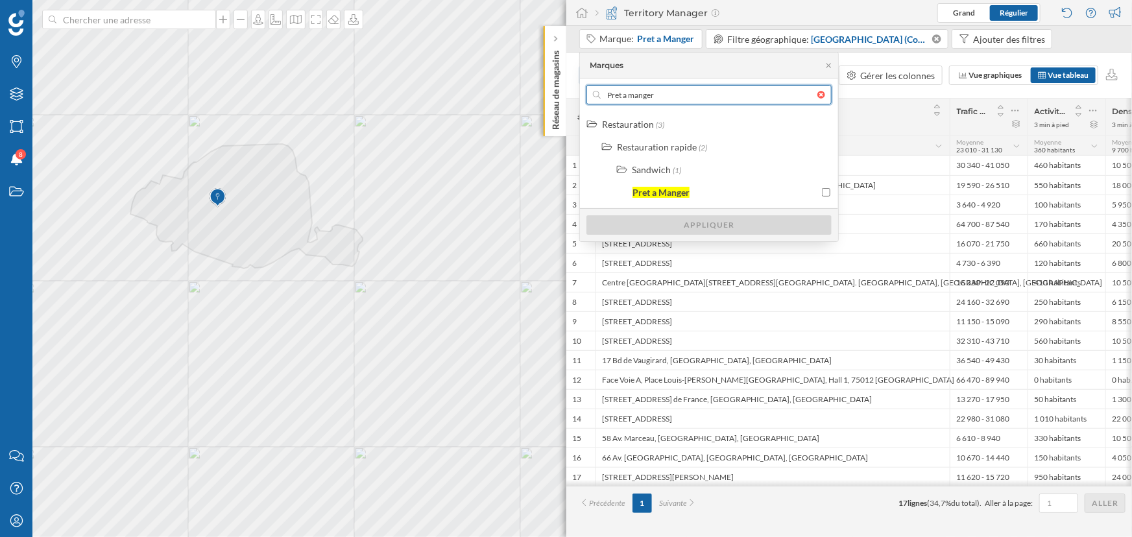
click at [646, 97] on input "Pret a manger" at bounding box center [709, 94] width 217 height 19
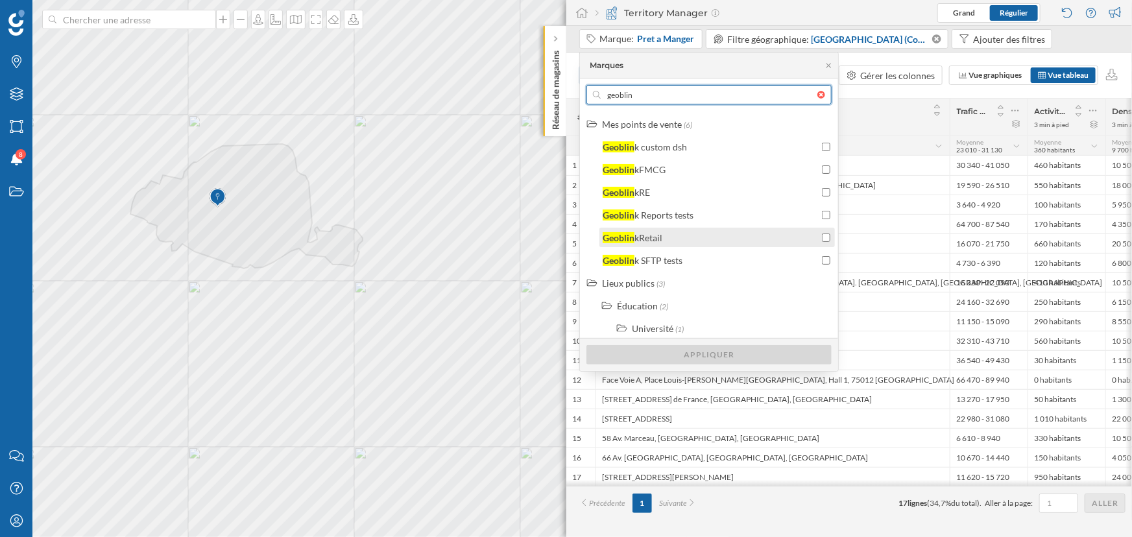
type input "geoblin"
click at [675, 239] on div "Geoblin kRetail" at bounding box center [711, 238] width 216 height 14
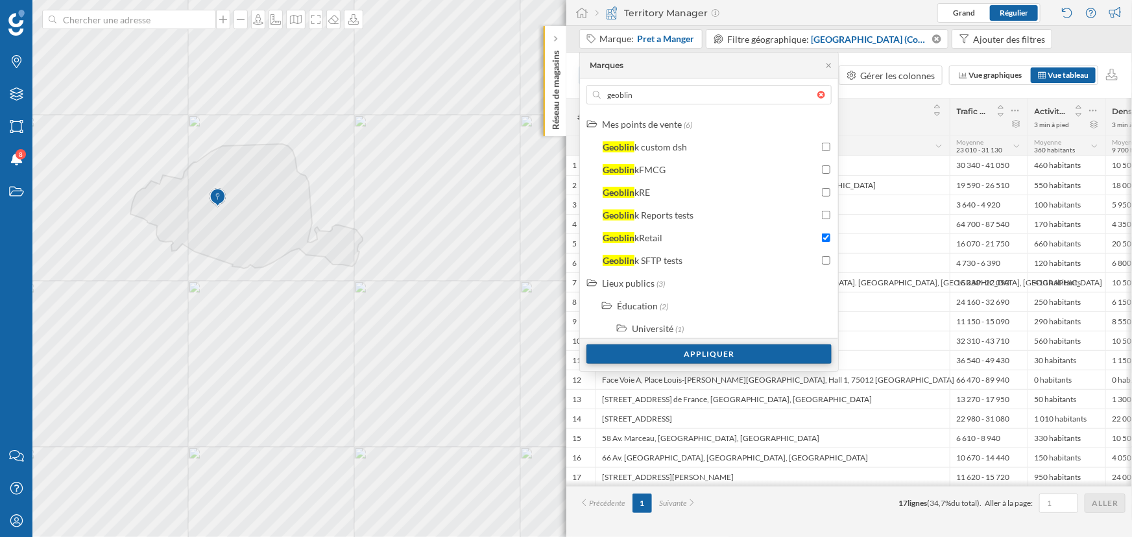
click at [703, 357] on div "Appliquer" at bounding box center [708, 353] width 245 height 19
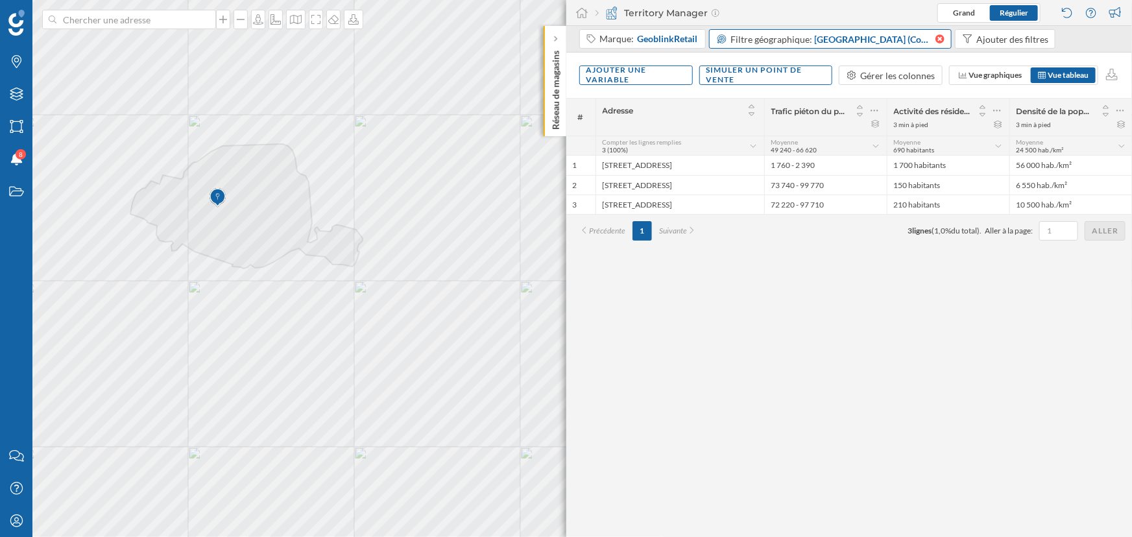
click at [936, 36] on icon at bounding box center [939, 38] width 9 height 9
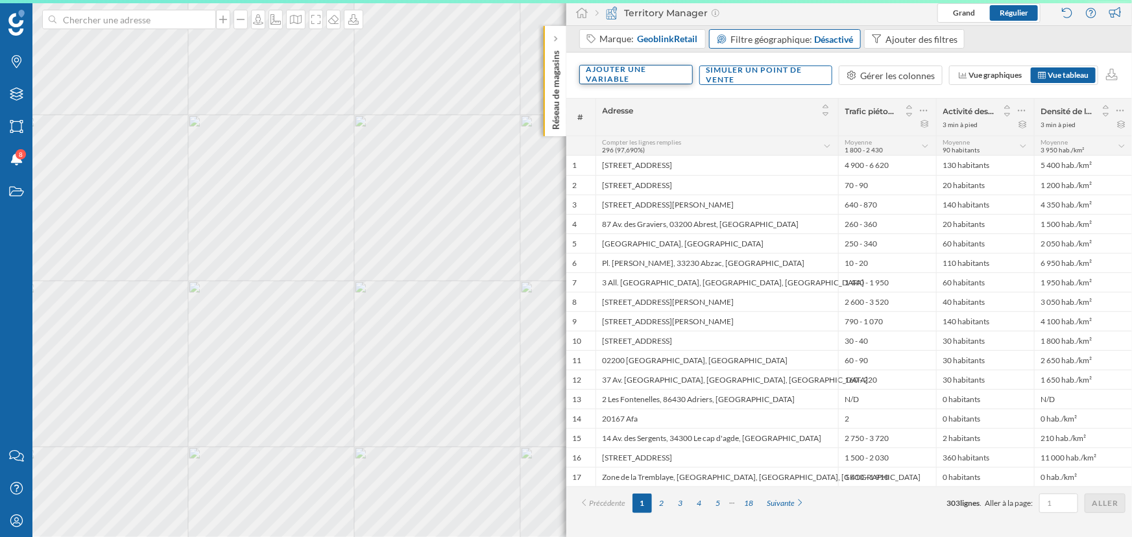
click at [640, 76] on div "Ajouter une variable" at bounding box center [636, 74] width 114 height 19
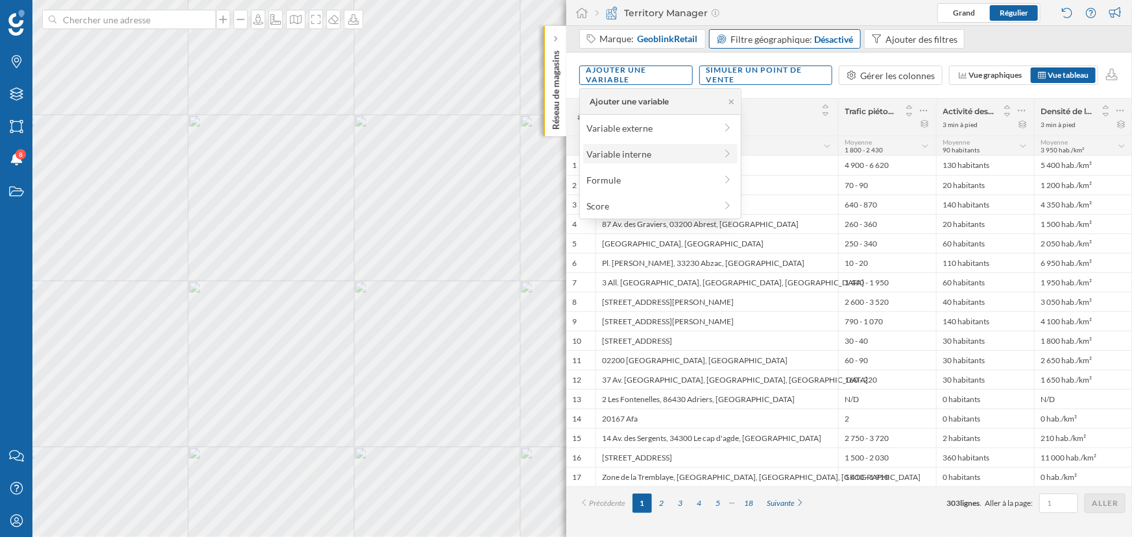
click at [648, 160] on div "Variable interne" at bounding box center [650, 154] width 129 height 14
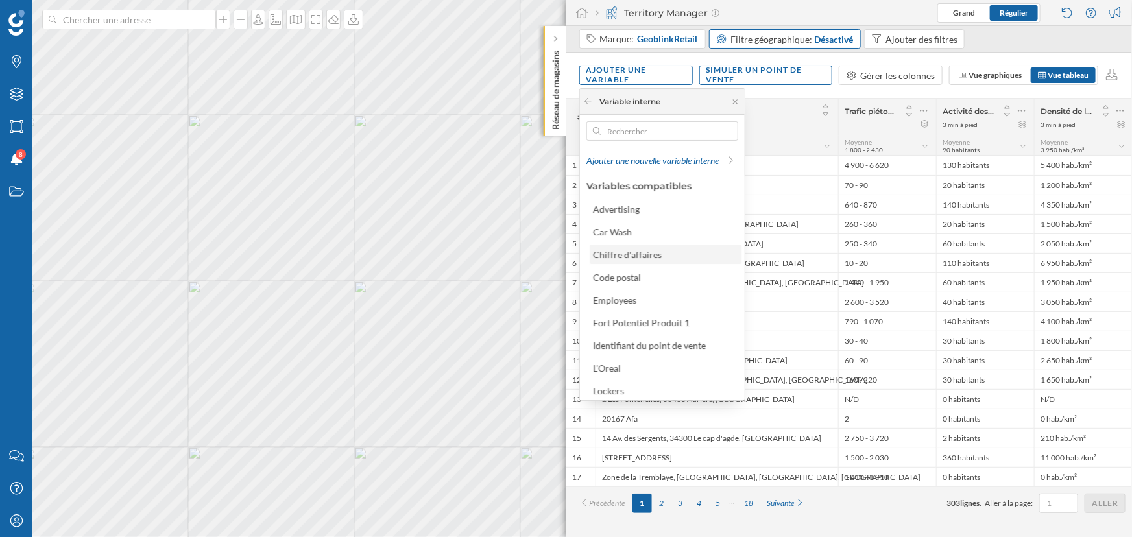
click at [634, 259] on div "Chiffre d'affaires" at bounding box center [665, 255] width 144 height 14
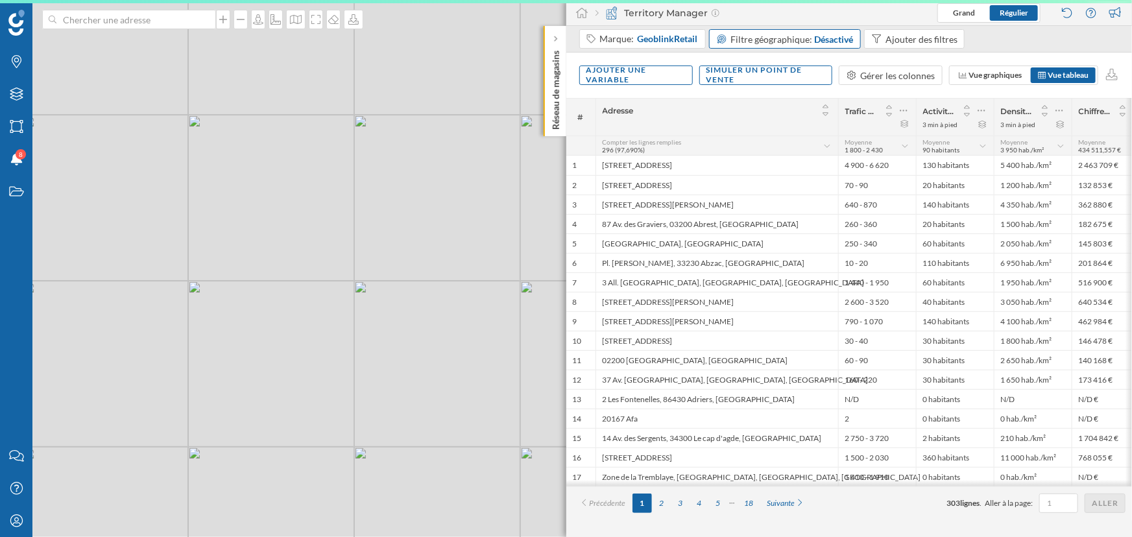
scroll to position [0, 0]
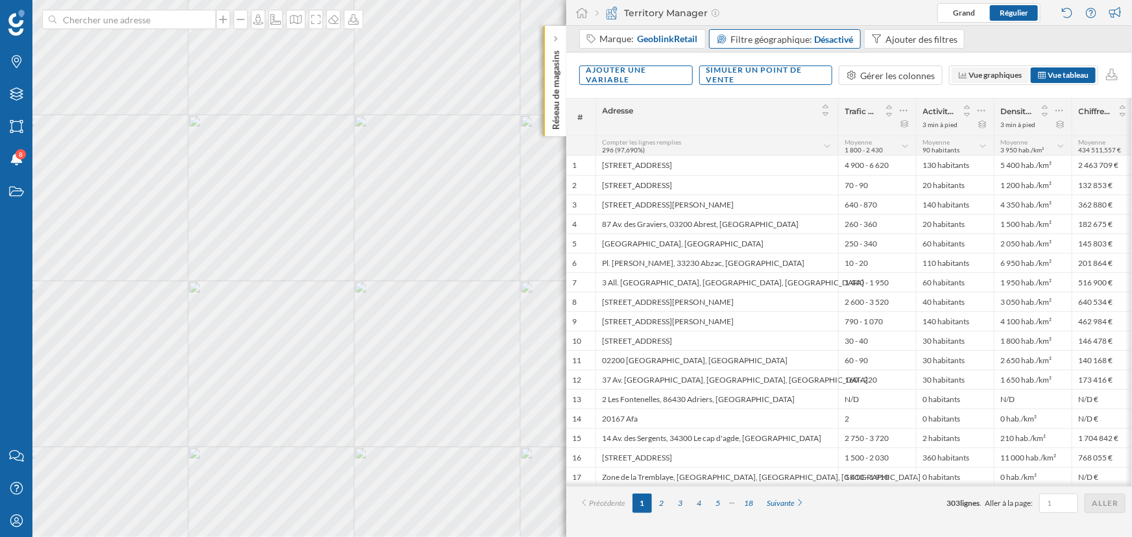
click at [990, 73] on span "Vue graphiques" at bounding box center [995, 75] width 53 height 10
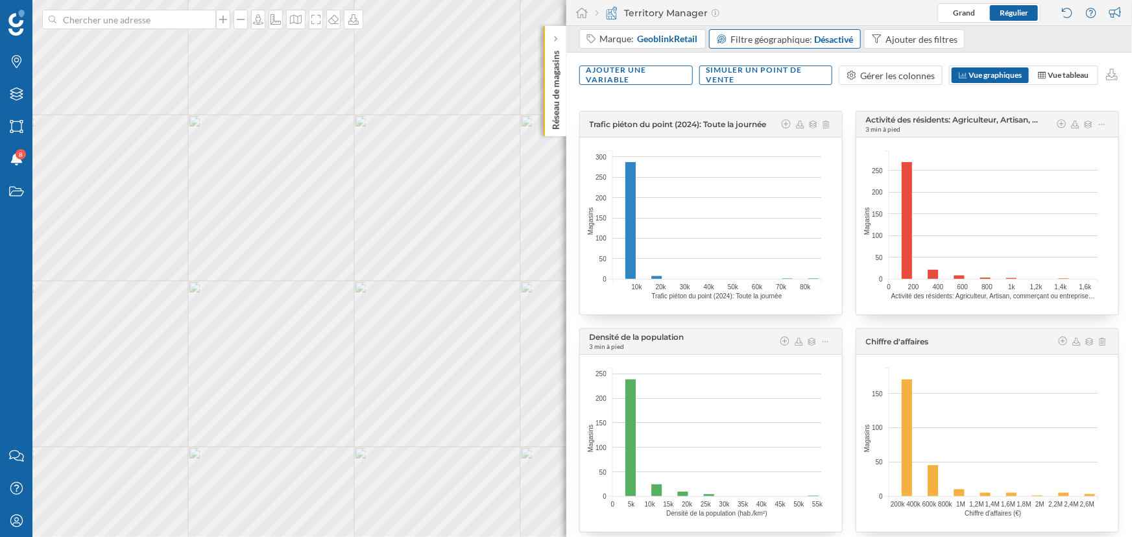
click at [634, 27] on div "Marque: GeoblinkRetail Filtre géographique: Désactivé Ajouter des filtres" at bounding box center [849, 39] width 566 height 27
click at [638, 32] on div "Marque: GeoblinkRetail" at bounding box center [642, 38] width 127 height 19
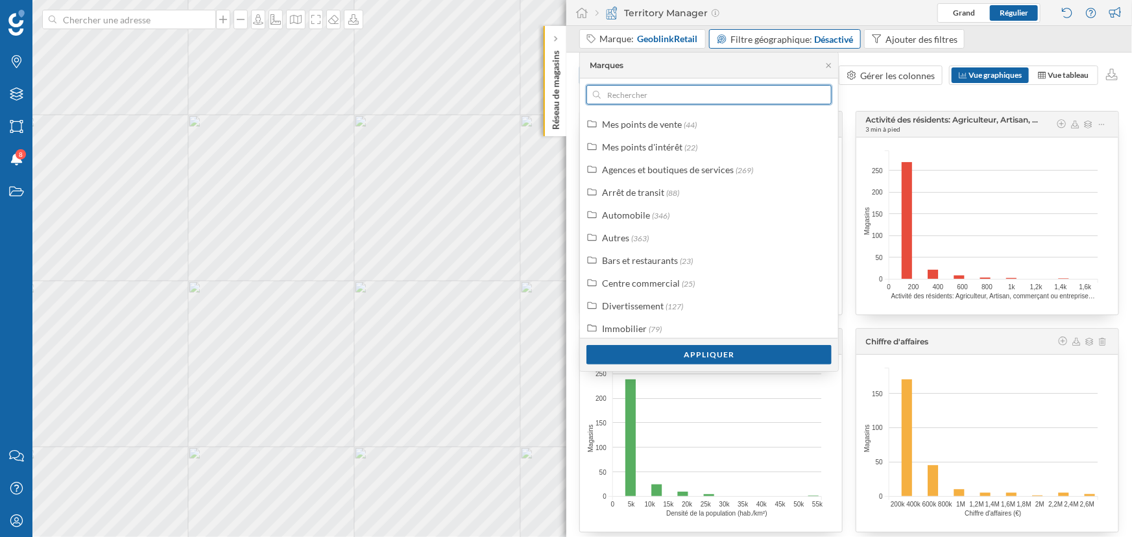
click at [688, 97] on input "text" at bounding box center [709, 94] width 217 height 19
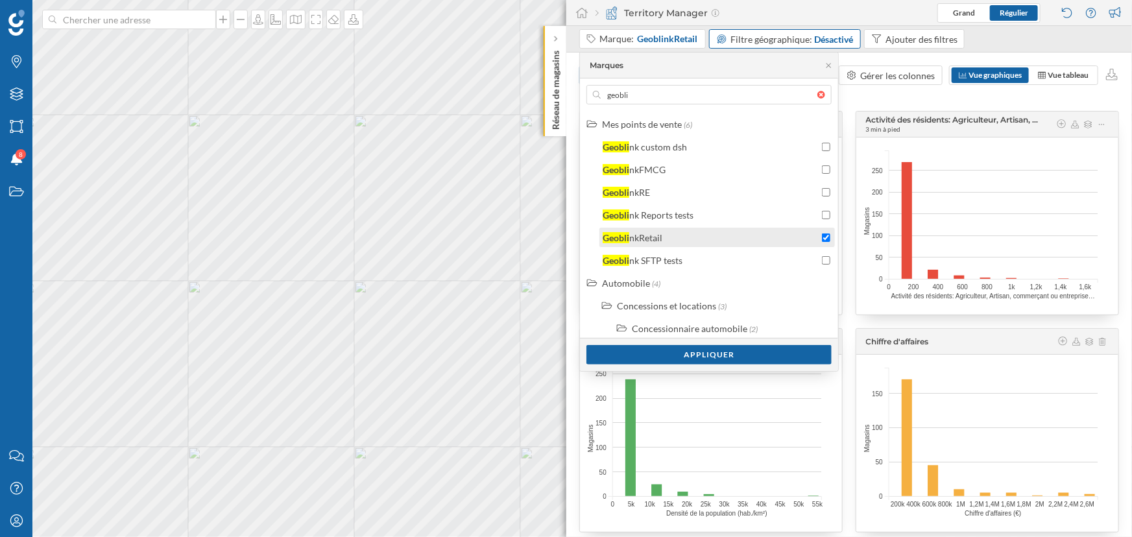
click at [693, 235] on div "Geobli nkRetail" at bounding box center [711, 238] width 216 height 14
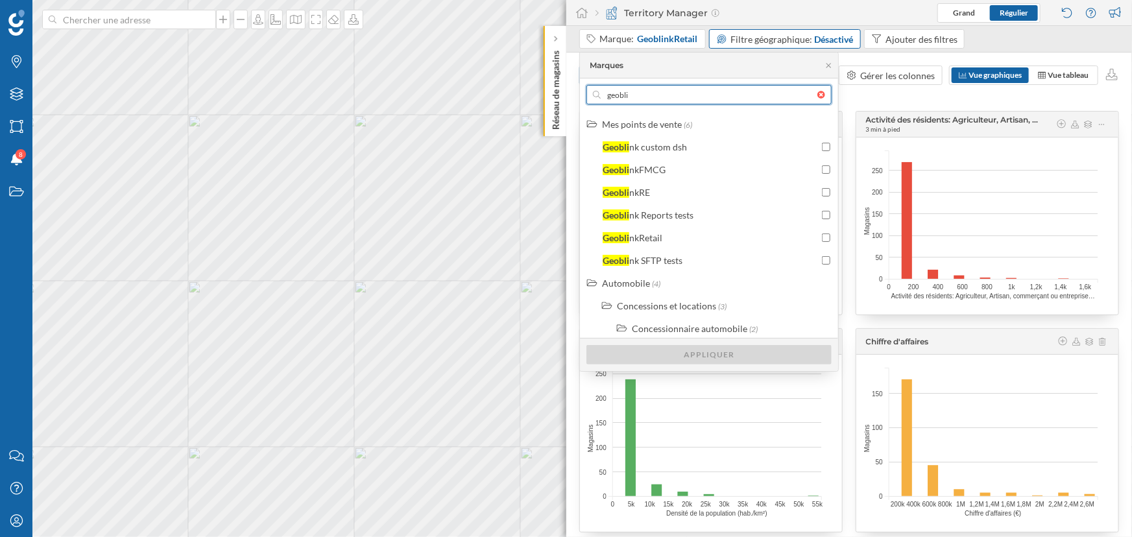
click at [626, 97] on input "geobli" at bounding box center [709, 94] width 217 height 19
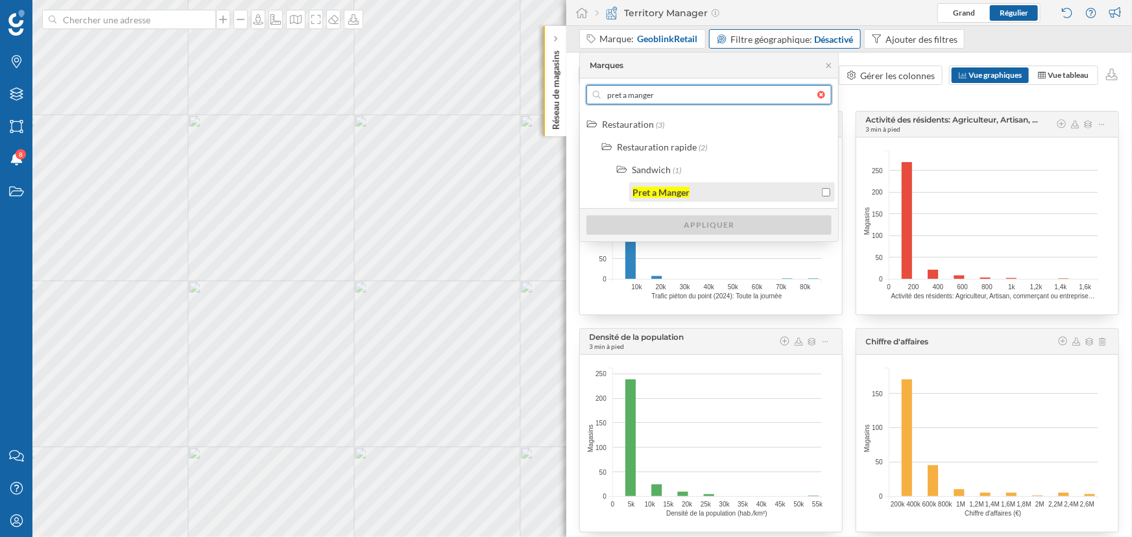
type input "pret a manger"
click at [716, 184] on div "Pret a Manger" at bounding box center [732, 191] width 206 height 19
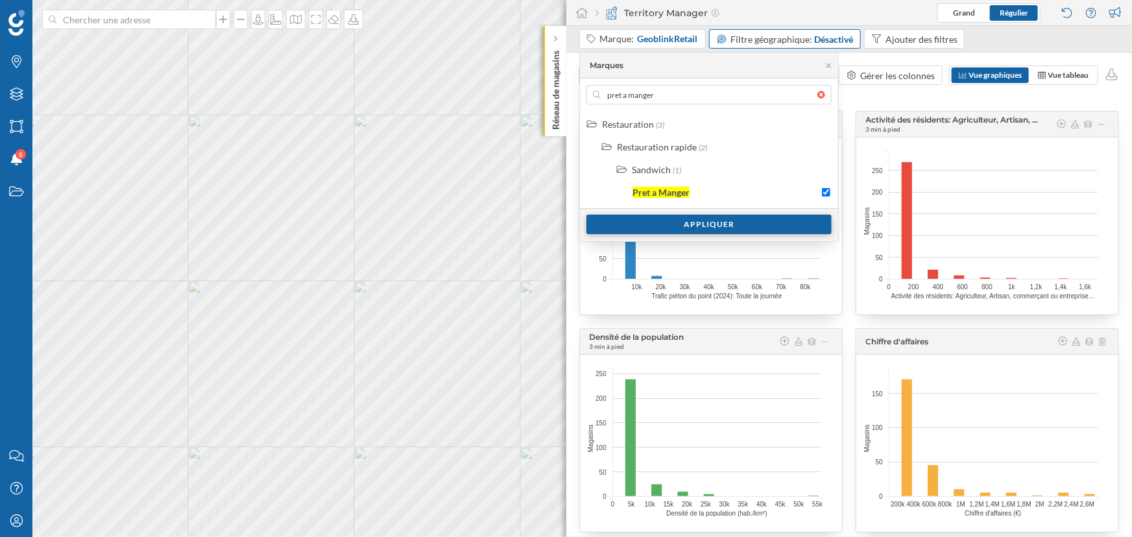
click at [723, 217] on div "Appliquer" at bounding box center [708, 224] width 245 height 19
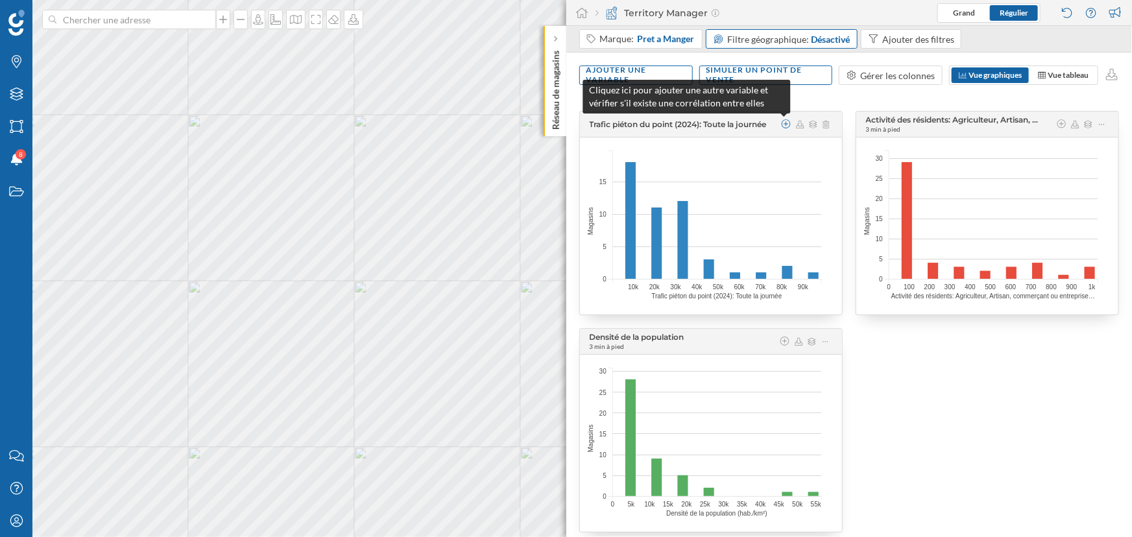
click at [782, 123] on icon at bounding box center [786, 123] width 12 height 9
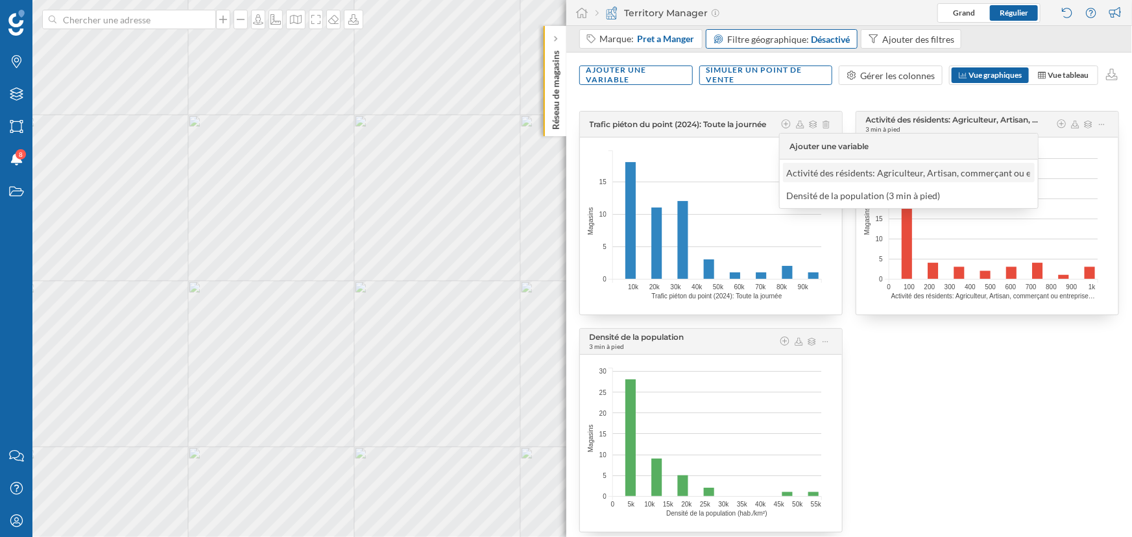
click at [861, 169] on div "Activité des résidents: Agriculteur, Artisan, commerçant ou entreprise, Cadre, …" at bounding box center [1022, 172] width 507 height 11
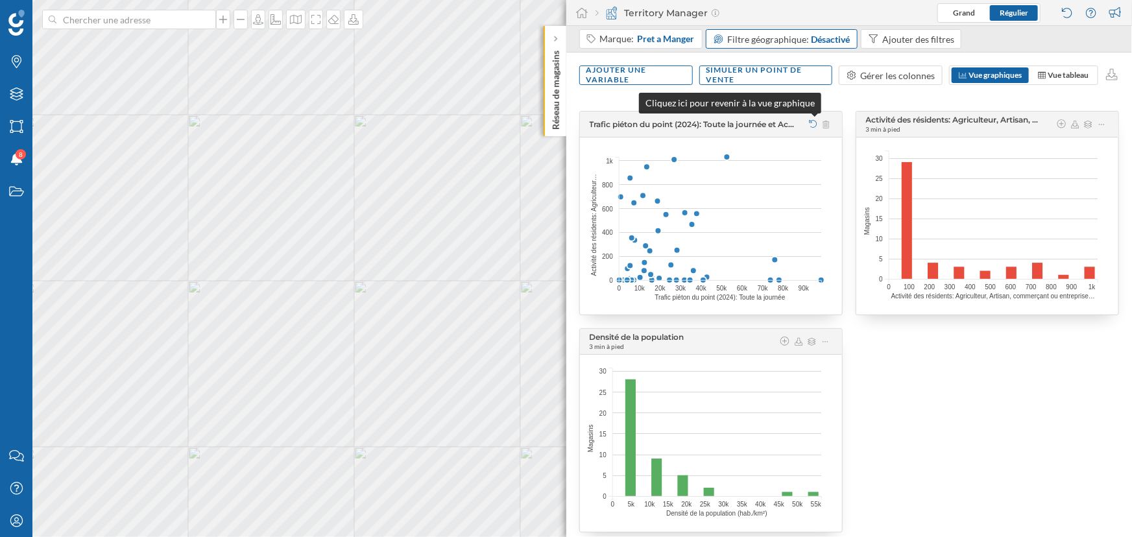
click at [811, 120] on icon at bounding box center [813, 124] width 10 height 8
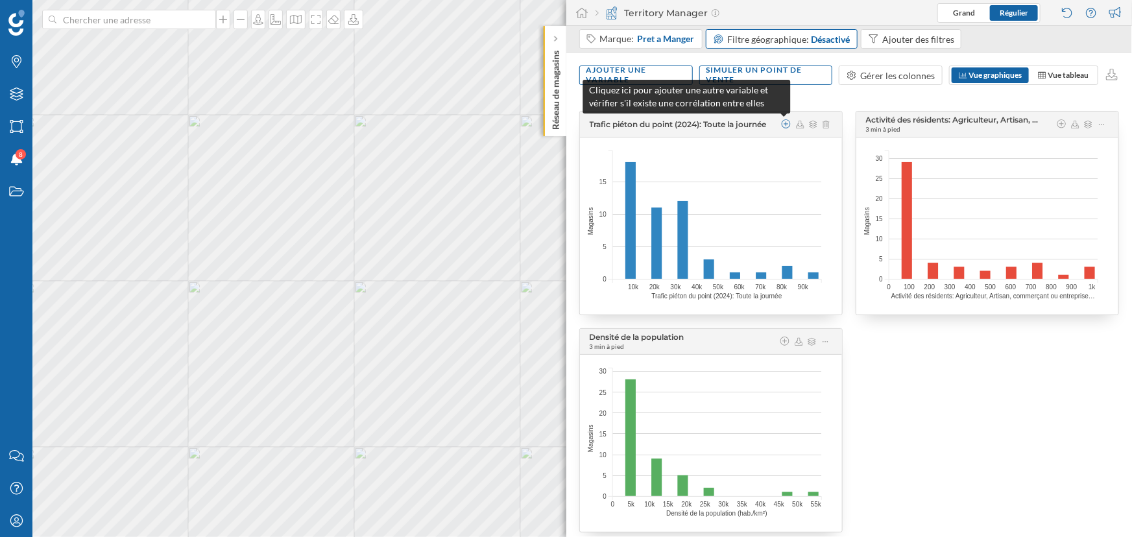
click at [787, 122] on icon at bounding box center [786, 123] width 12 height 9
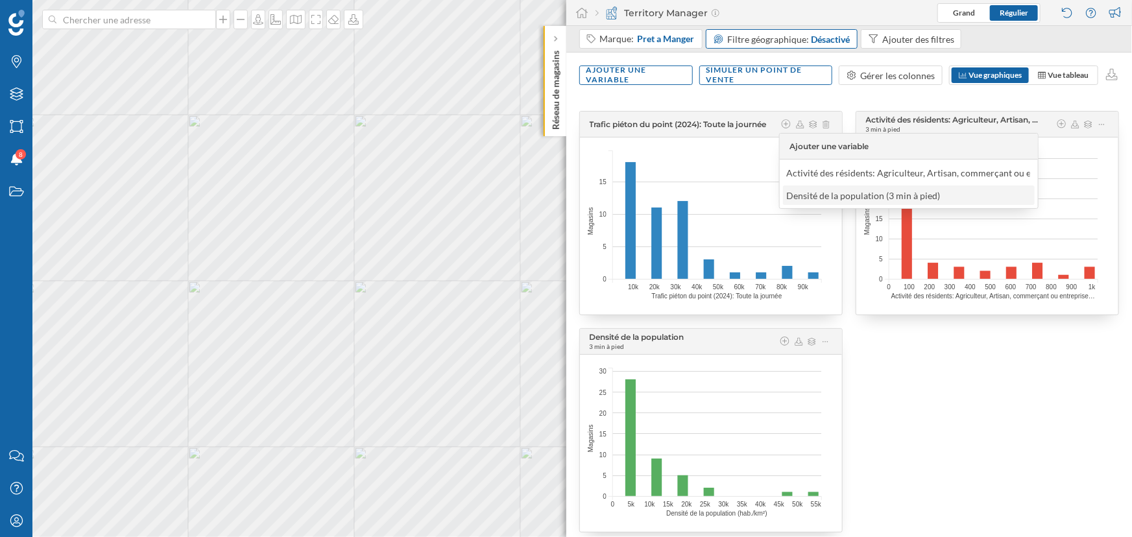
click at [822, 187] on div "Densité de la population (3 min à pied)" at bounding box center [909, 195] width 252 height 19
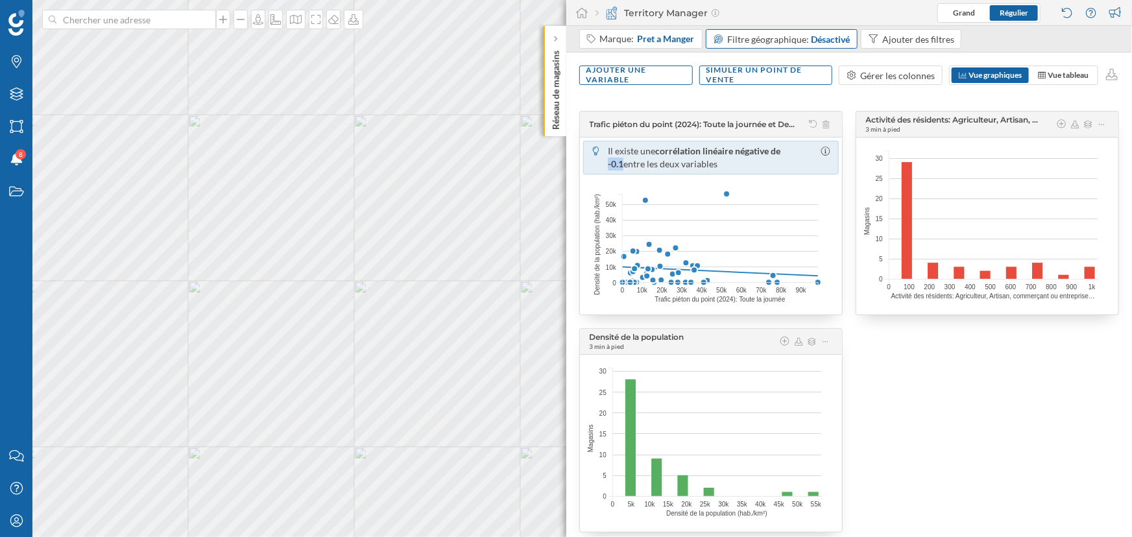
drag, startPoint x: 784, startPoint y: 150, endPoint x: 804, endPoint y: 154, distance: 21.1
click at [804, 154] on p "Il existe une corrélation linéaire négative de -0.1 entre les deux variables" at bounding box center [712, 158] width 209 height 26
click at [823, 124] on icon at bounding box center [826, 125] width 10 height 8
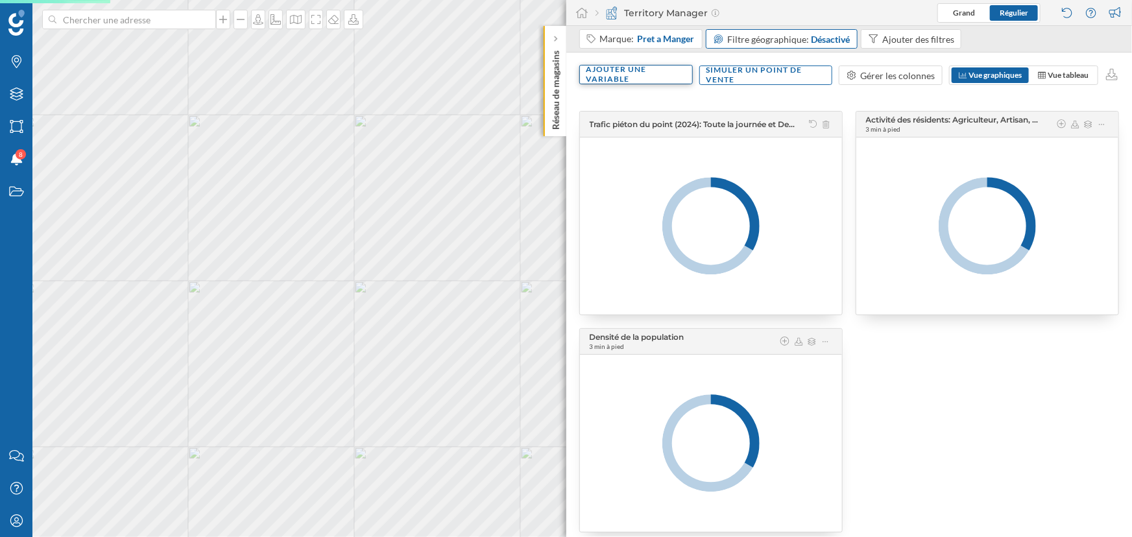
click at [633, 69] on div "Ajouter une variable" at bounding box center [636, 74] width 114 height 19
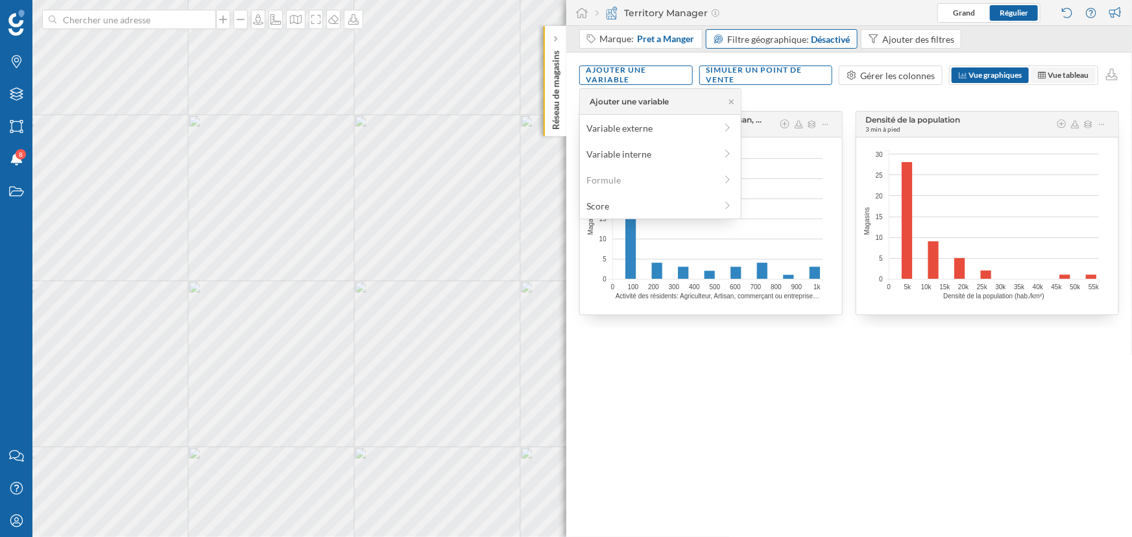
click at [1055, 78] on span "Vue tableau" at bounding box center [1068, 75] width 41 height 10
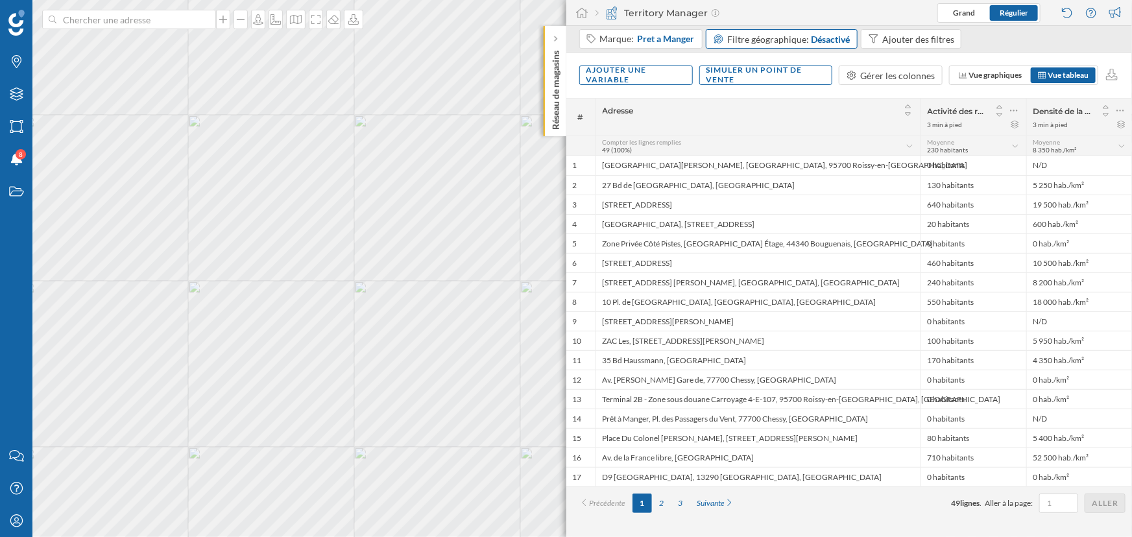
click at [752, 93] on div "Ajouter une variable Simuler un point de vente Gérer les colonnes Vue graphique…" at bounding box center [849, 75] width 566 height 45
click at [625, 73] on div "Ajouter une variable" at bounding box center [636, 74] width 114 height 19
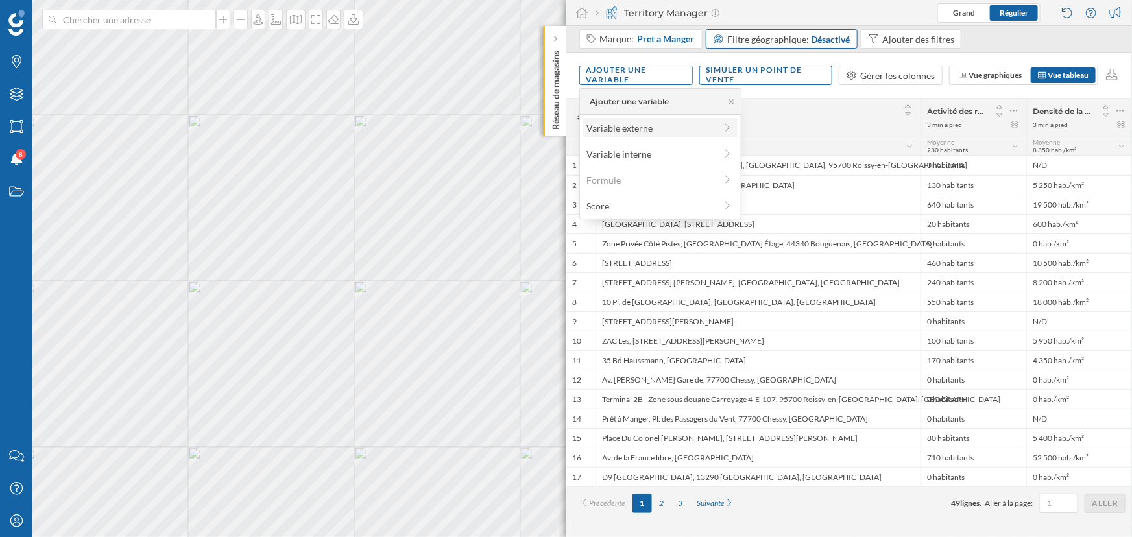
click at [627, 123] on div "Variable externe" at bounding box center [650, 128] width 129 height 14
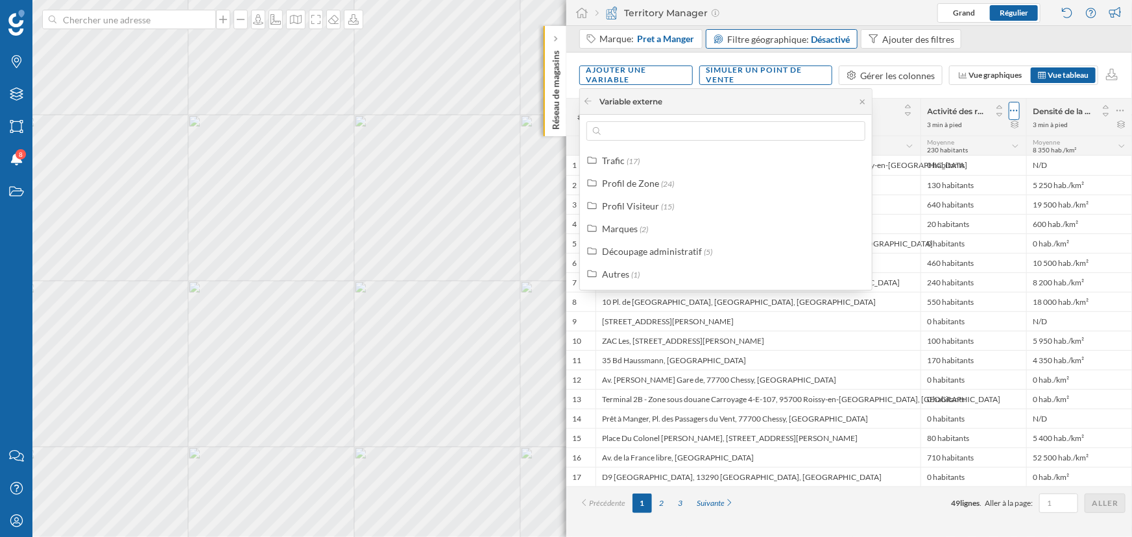
click at [1013, 112] on icon at bounding box center [1014, 110] width 8 height 13
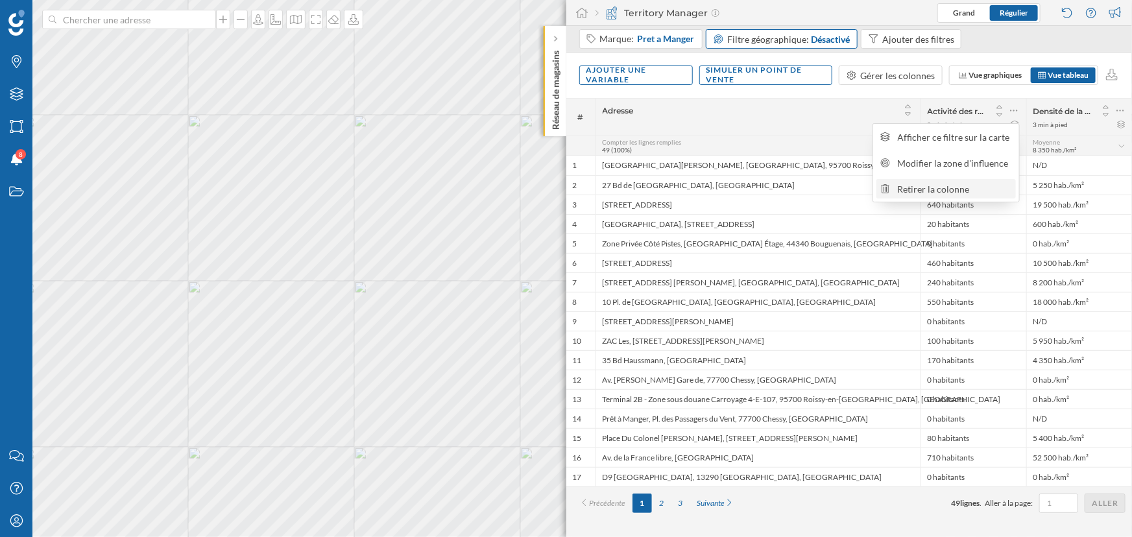
click at [969, 186] on div "Retirer la colonne" at bounding box center [955, 189] width 114 height 14
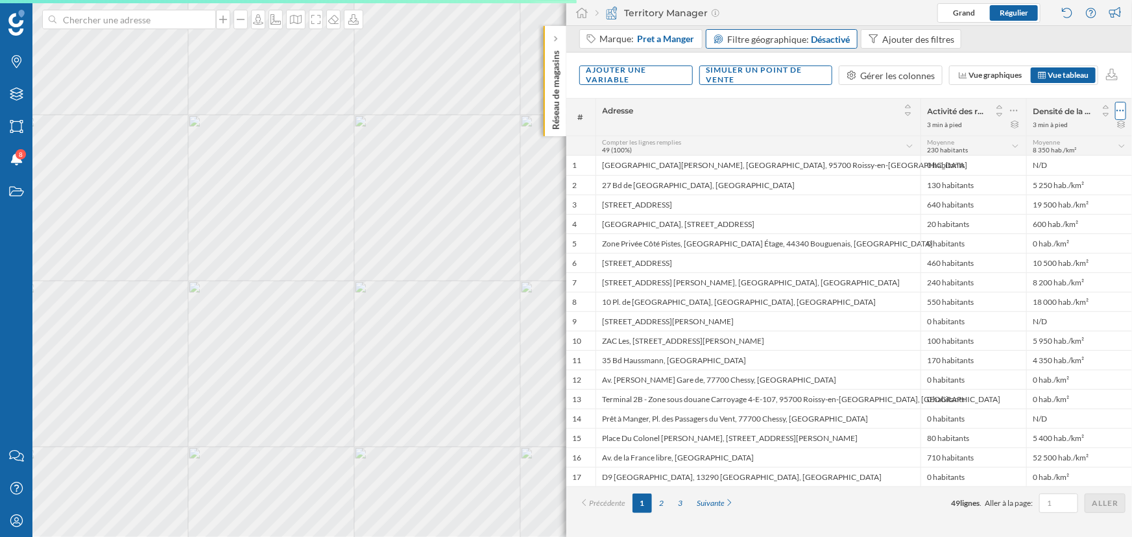
click at [1120, 107] on icon at bounding box center [1120, 110] width 8 height 13
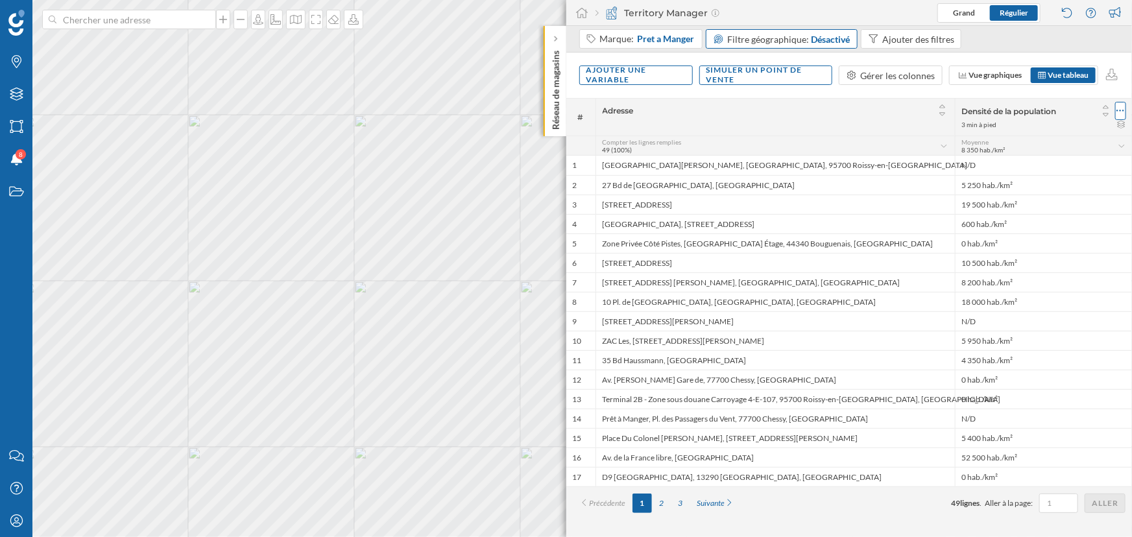
click at [1118, 112] on icon at bounding box center [1120, 110] width 8 height 13
click at [1020, 187] on div "Retirer la colonne" at bounding box center [1061, 189] width 114 height 14
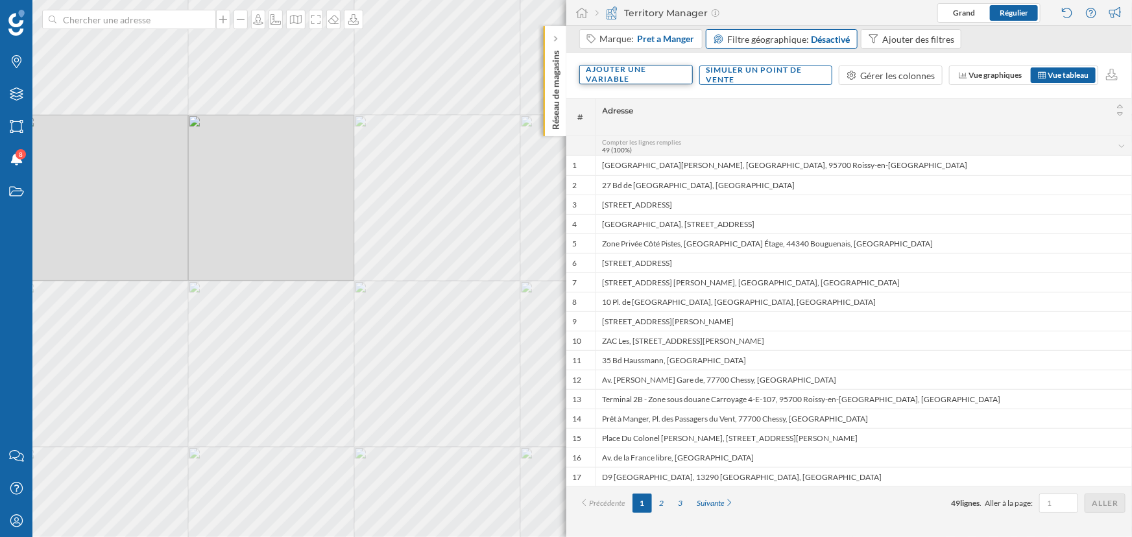
click at [642, 77] on div "Ajouter une variable" at bounding box center [636, 74] width 114 height 19
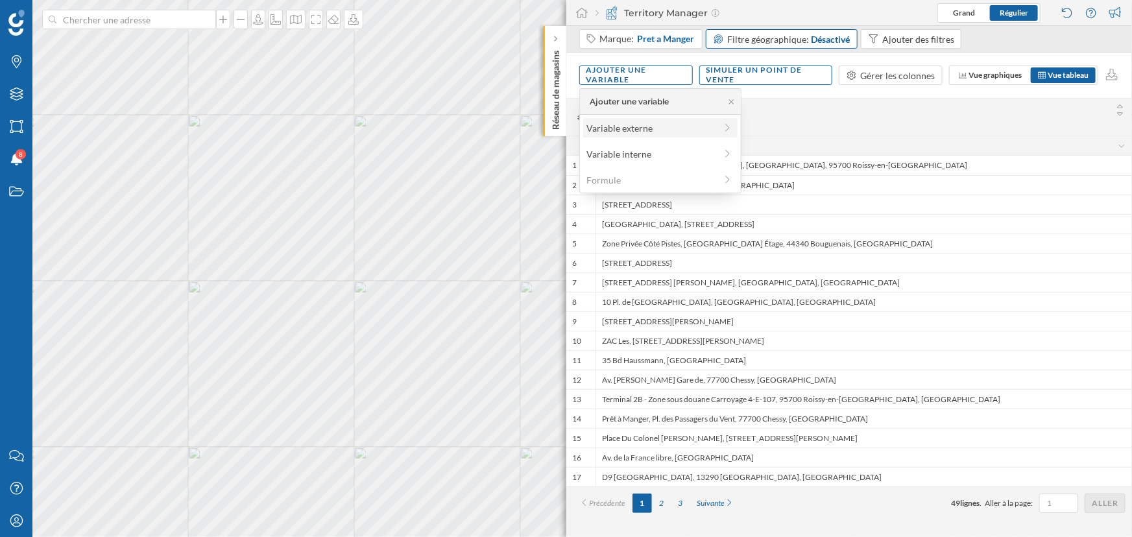
click at [635, 121] on div "Variable externe" at bounding box center [650, 128] width 129 height 14
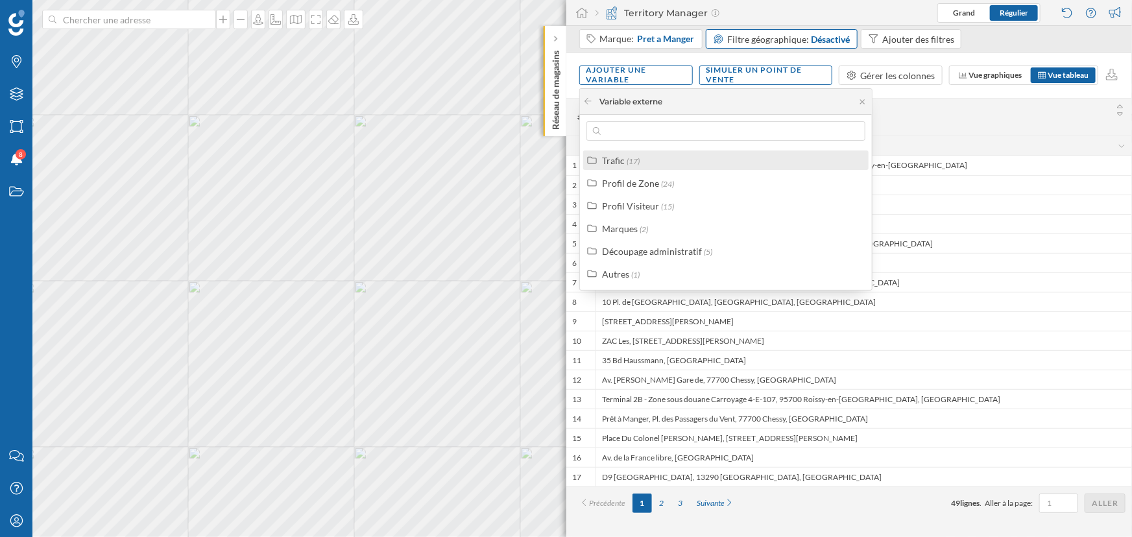
click at [642, 168] on div "Trafic (17)" at bounding box center [725, 159] width 285 height 19
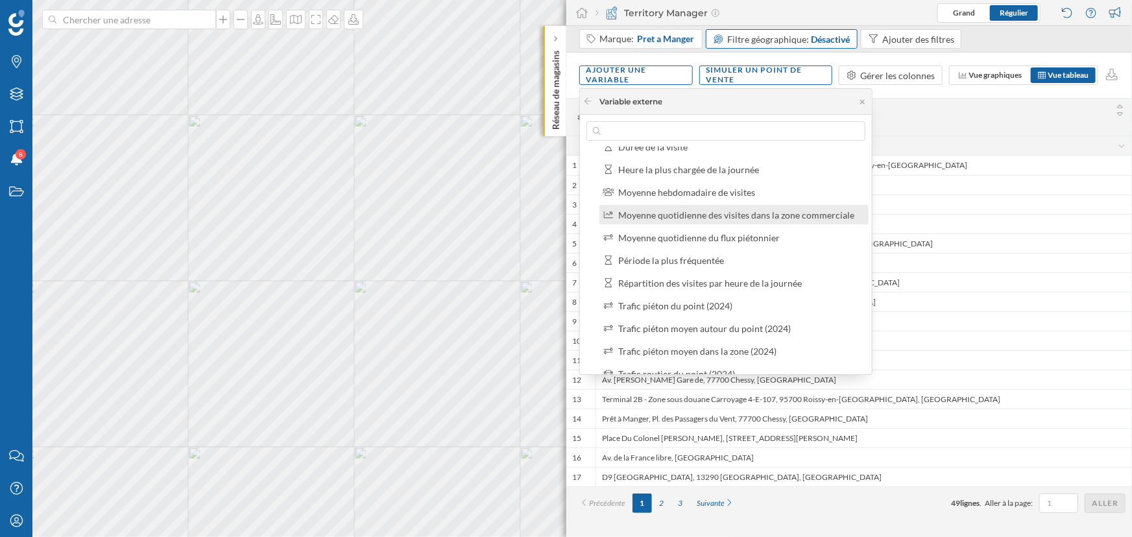
scroll to position [117, 0]
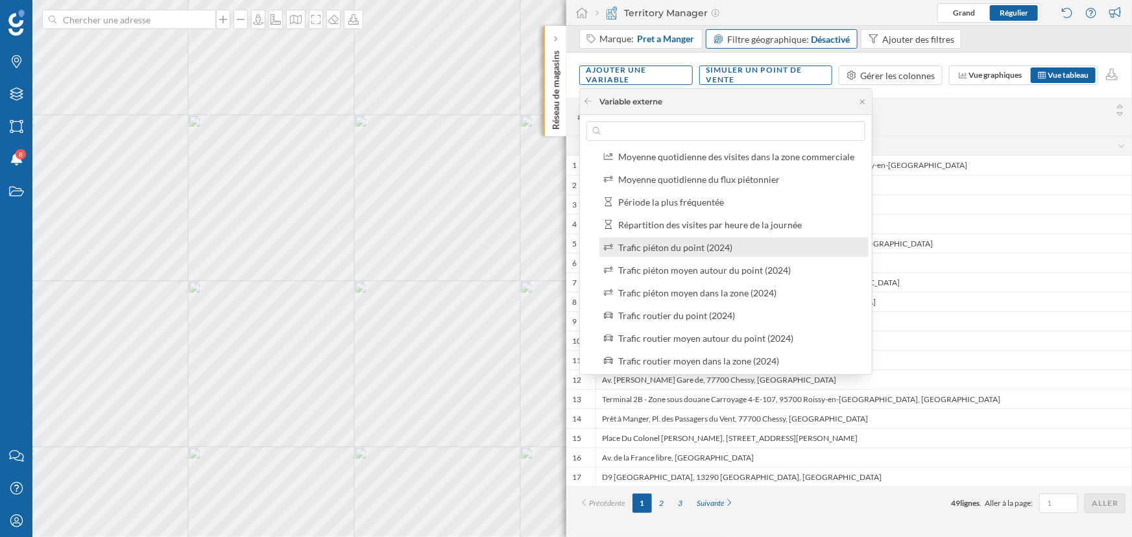
click at [708, 248] on div "Trafic piéton du point (2024)" at bounding box center [675, 247] width 114 height 11
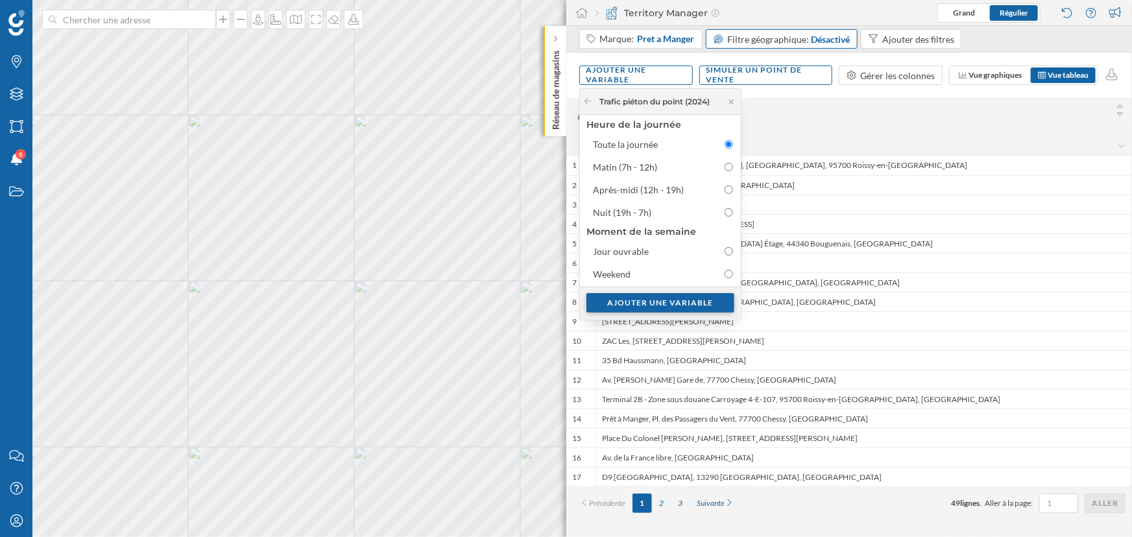
click at [678, 307] on div "Ajouter une variable" at bounding box center [660, 302] width 148 height 19
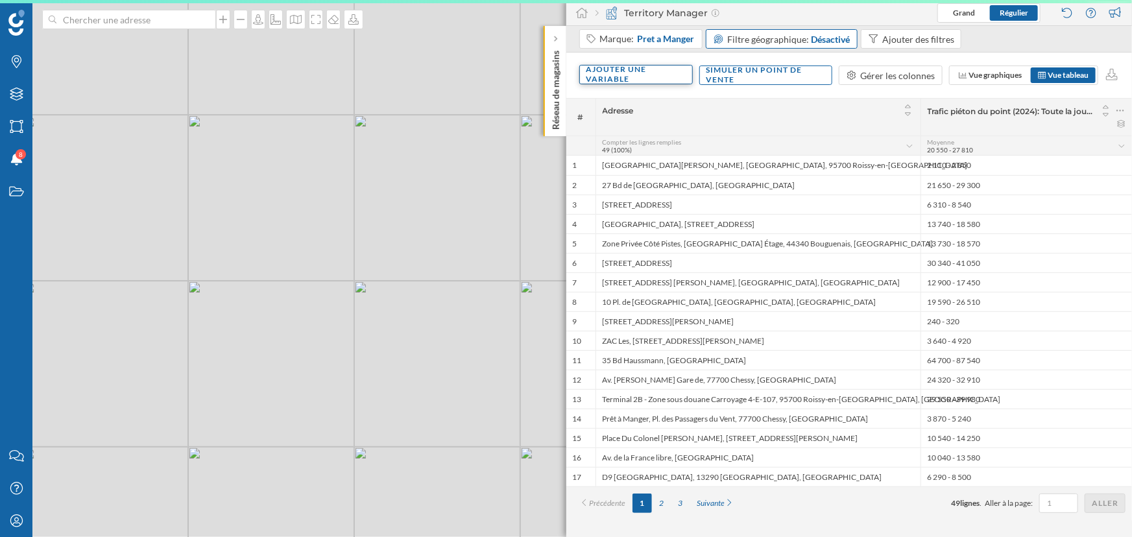
scroll to position [0, 0]
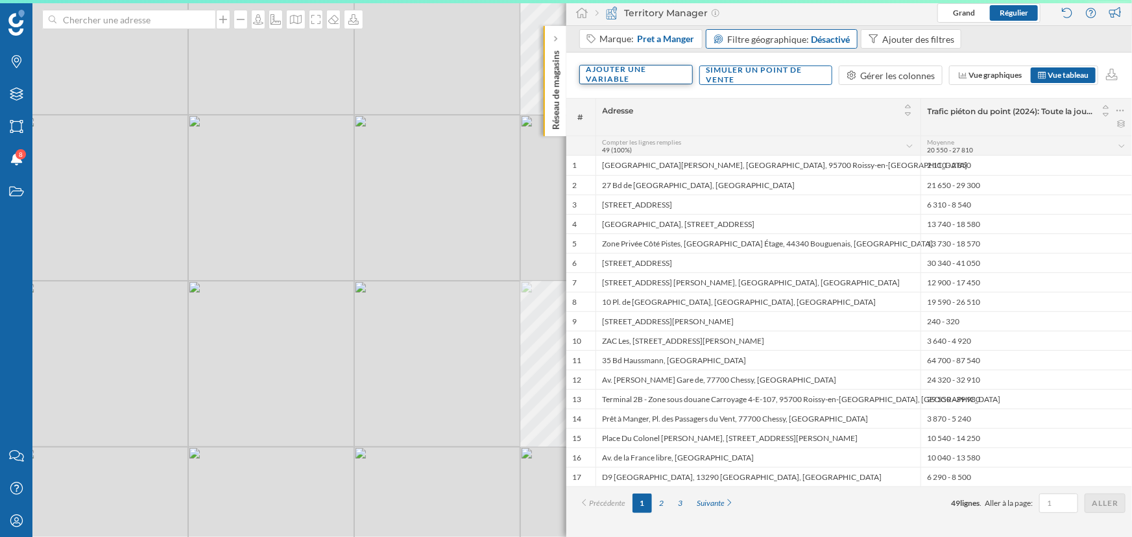
click at [618, 76] on div "Ajouter une variable" at bounding box center [636, 74] width 114 height 19
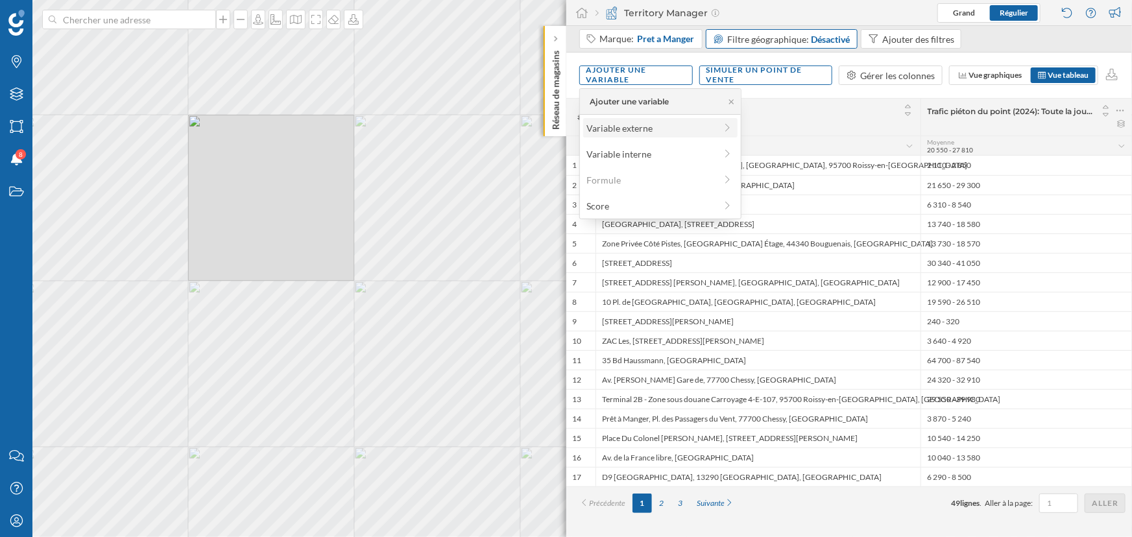
click at [647, 136] on div "Variable externe" at bounding box center [660, 127] width 154 height 19
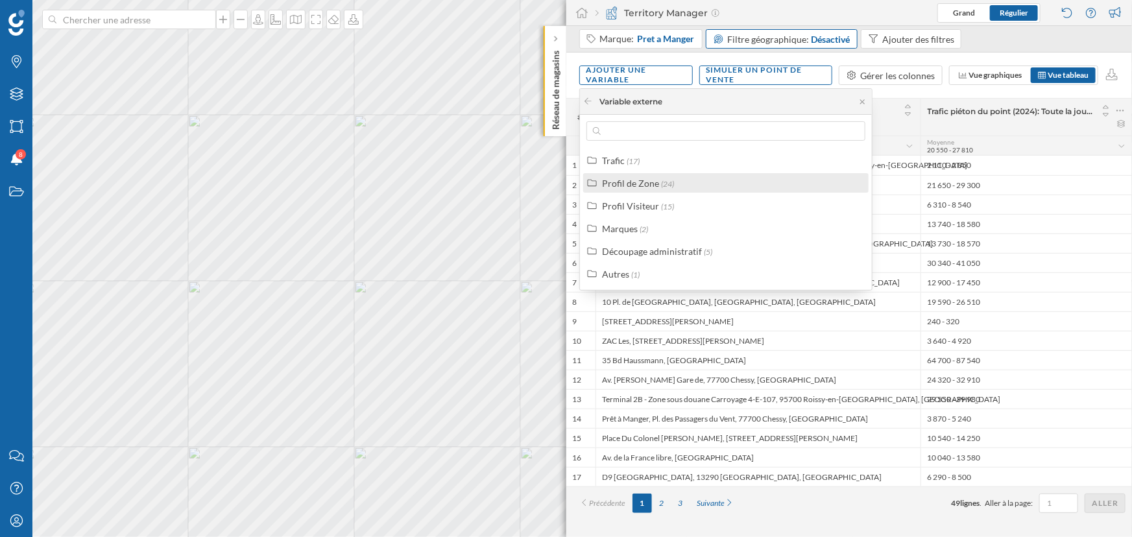
click at [638, 179] on div "Profil de Zone" at bounding box center [630, 183] width 57 height 11
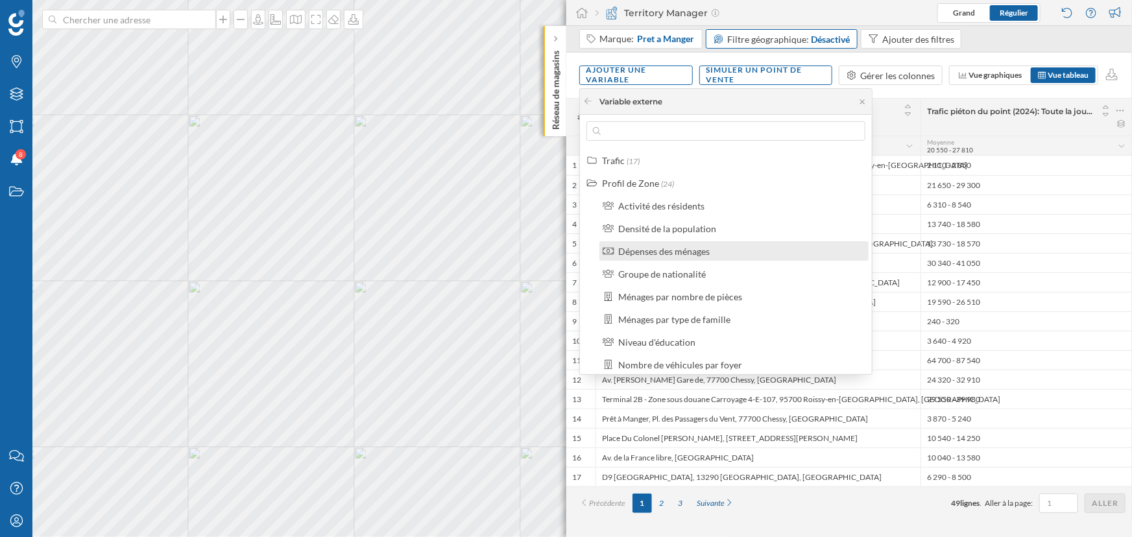
click at [658, 256] on div "Dépenses des ménages" at bounding box center [663, 251] width 91 height 11
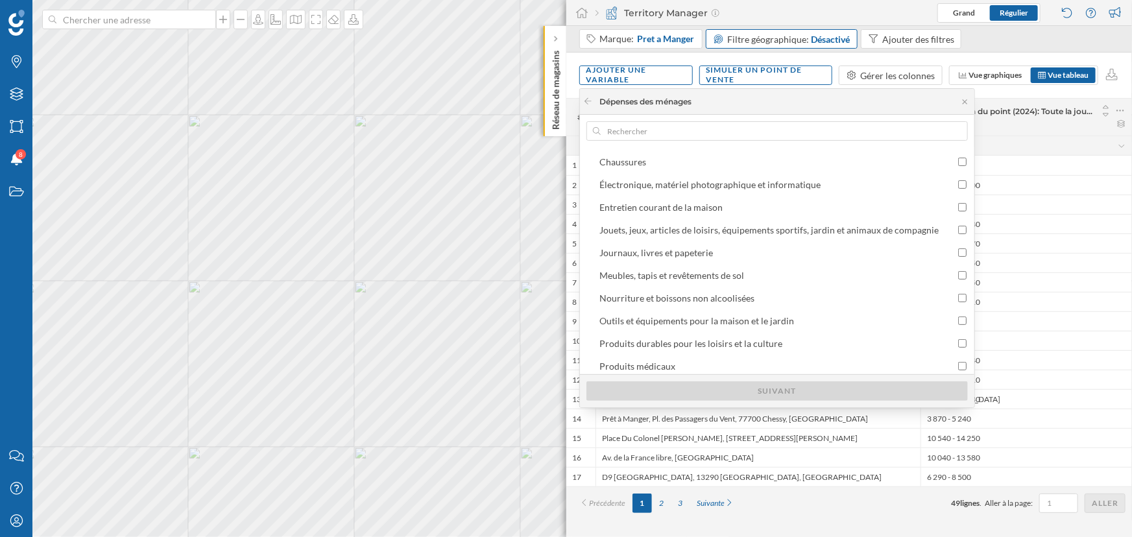
scroll to position [147, 0]
click at [677, 302] on label "Nourriture et boissons non alcoolisées" at bounding box center [780, 294] width 381 height 19
click at [958, 300] on input "Nourriture et boissons non alcoolisées" at bounding box center [962, 295] width 8 height 8
checkbox input "true"
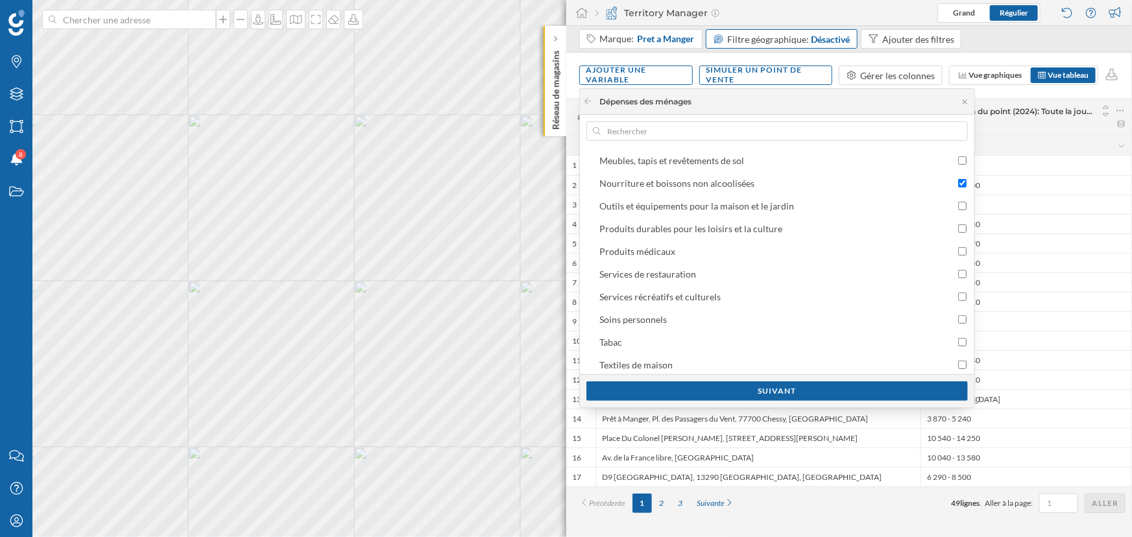
scroll to position [308, 0]
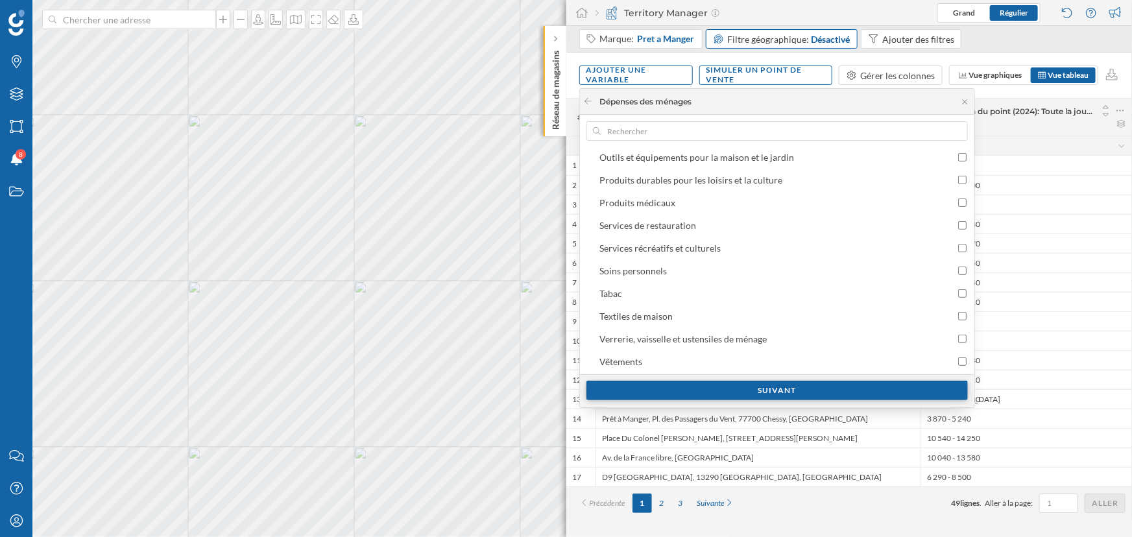
click at [681, 394] on div "Suivant" at bounding box center [776, 390] width 381 height 19
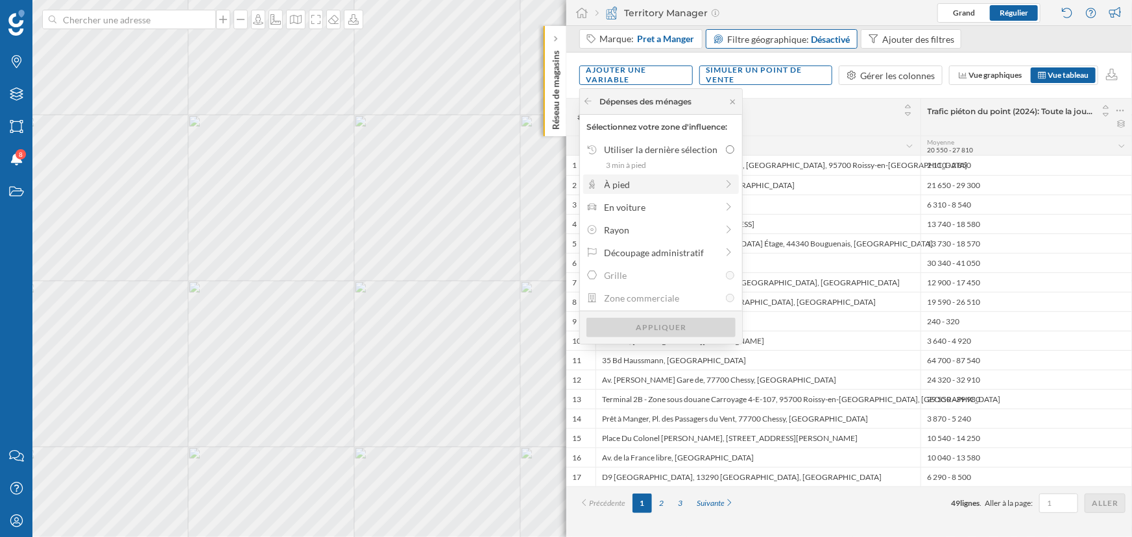
click at [647, 186] on div "À pied" at bounding box center [661, 185] width 112 height 14
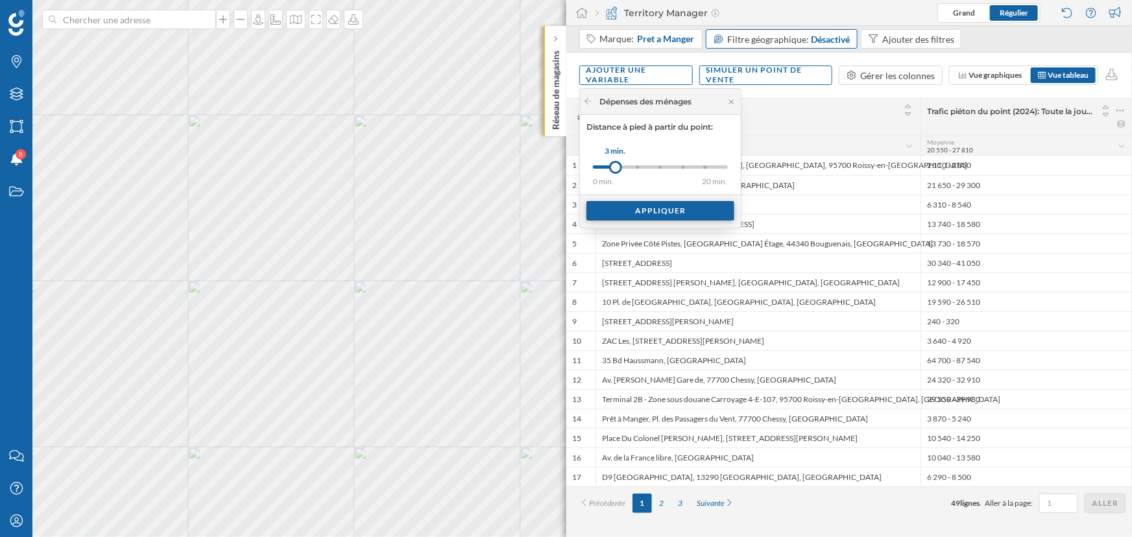
click at [643, 207] on div "Appliquer" at bounding box center [660, 210] width 148 height 19
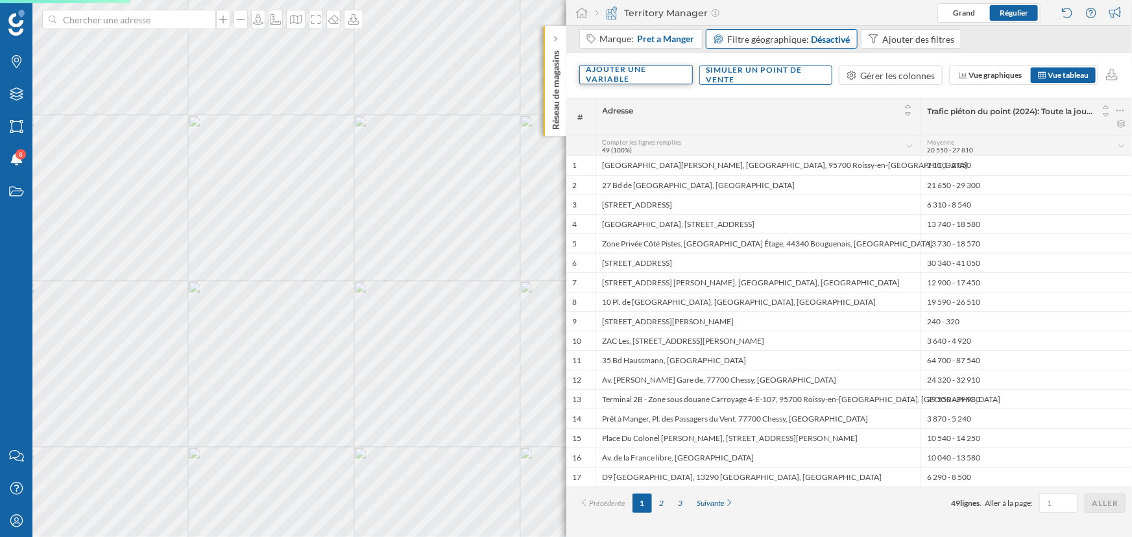
click at [630, 76] on div "Ajouter une variable" at bounding box center [636, 74] width 114 height 19
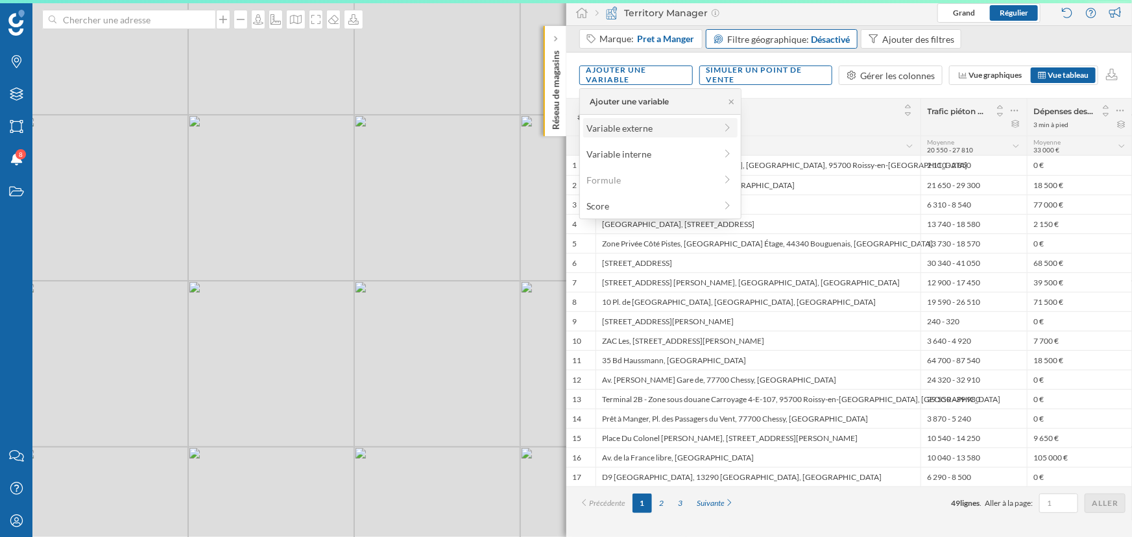
scroll to position [0, 0]
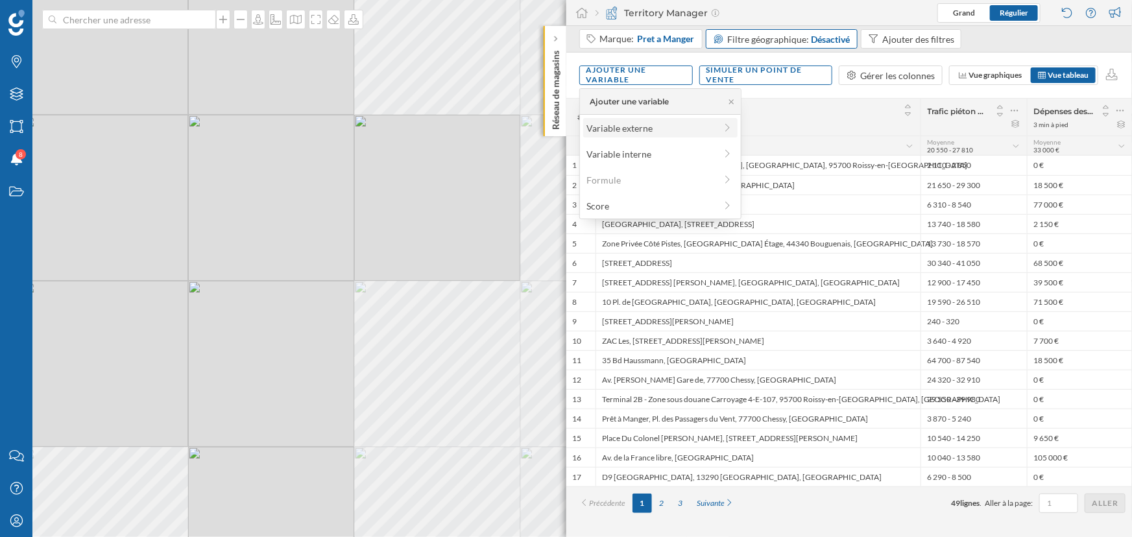
click at [643, 132] on div "Variable externe" at bounding box center [650, 128] width 129 height 14
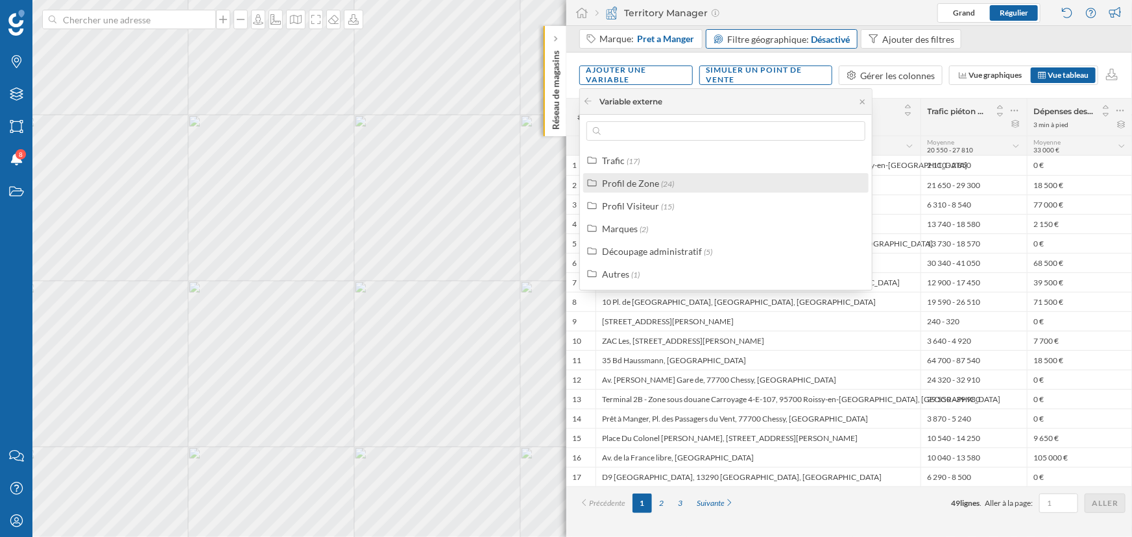
click at [655, 186] on div "Profil de Zone" at bounding box center [630, 183] width 57 height 11
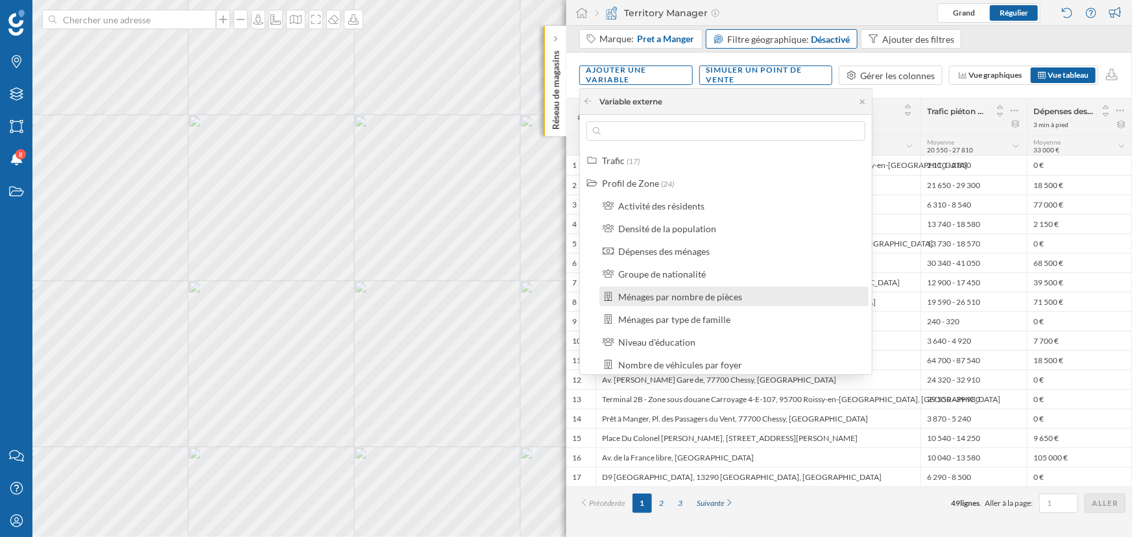
click at [690, 296] on div "Ménages par nombre de pièces" at bounding box center [680, 296] width 124 height 11
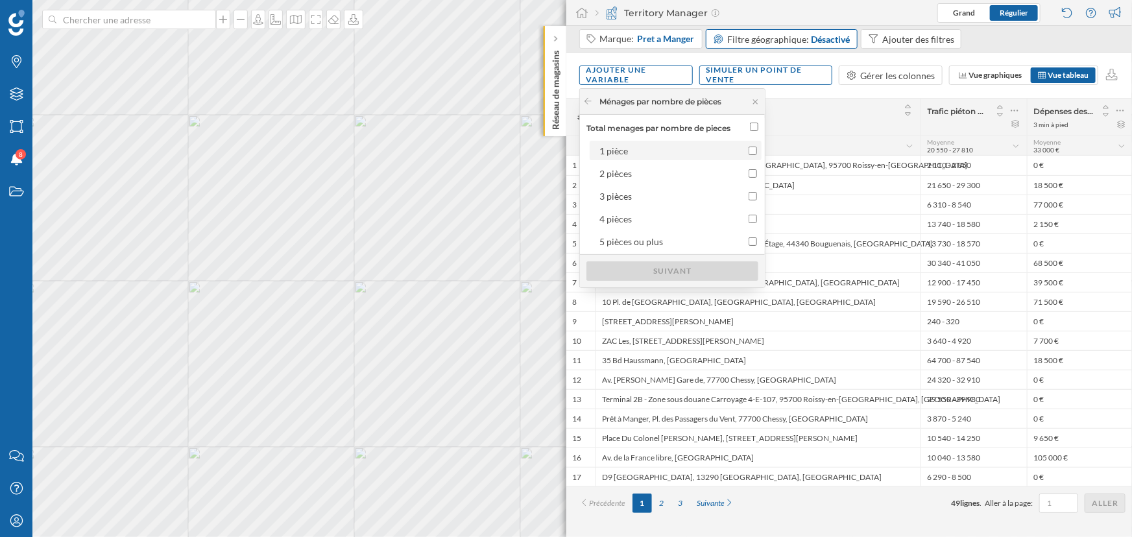
click at [675, 145] on div "1 pièce" at bounding box center [664, 151] width 130 height 14
click at [749, 147] on input "1 pièce" at bounding box center [753, 151] width 8 height 8
checkbox input "true"
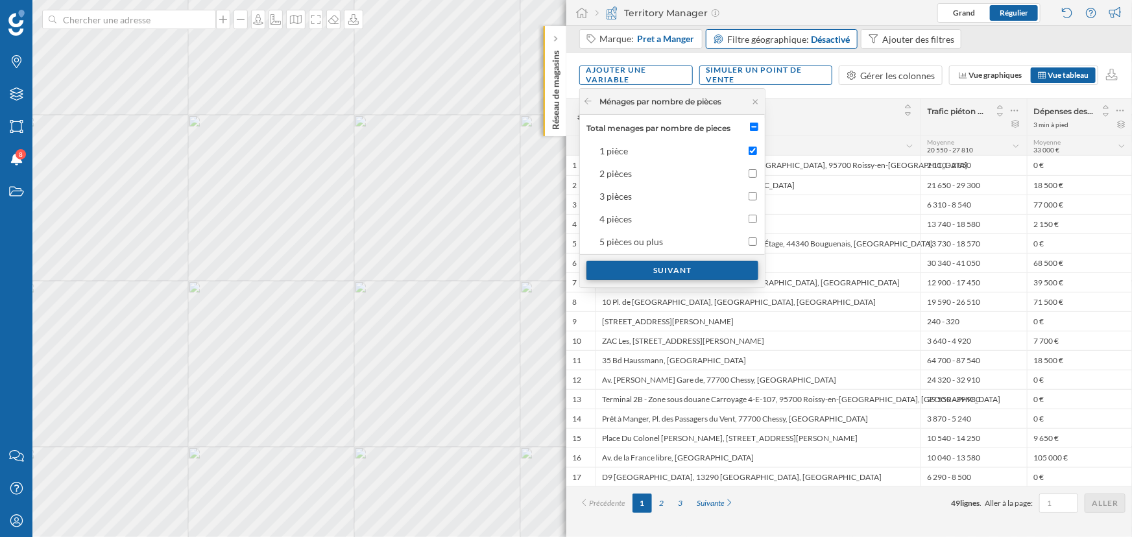
click at [682, 262] on div "Suivant" at bounding box center [672, 270] width 172 height 19
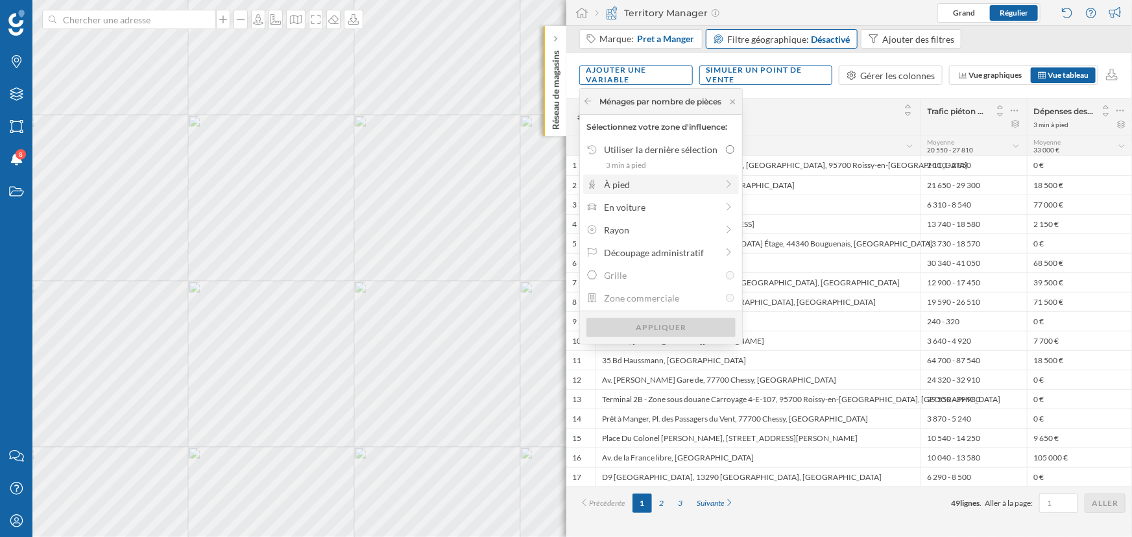
click at [678, 178] on div "À pied" at bounding box center [661, 185] width 112 height 14
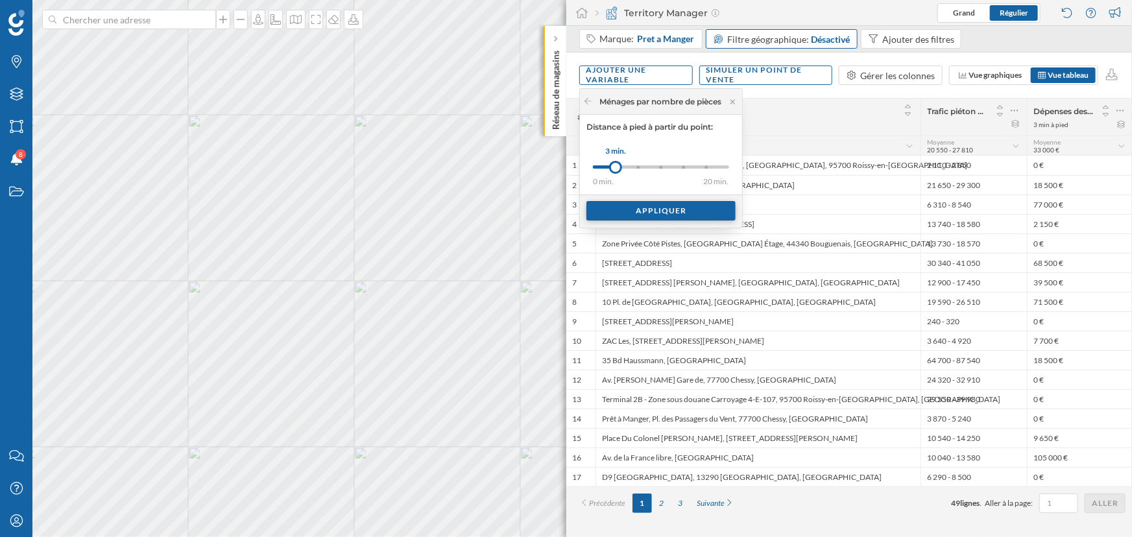
click at [669, 204] on div "Appliquer" at bounding box center [660, 210] width 149 height 19
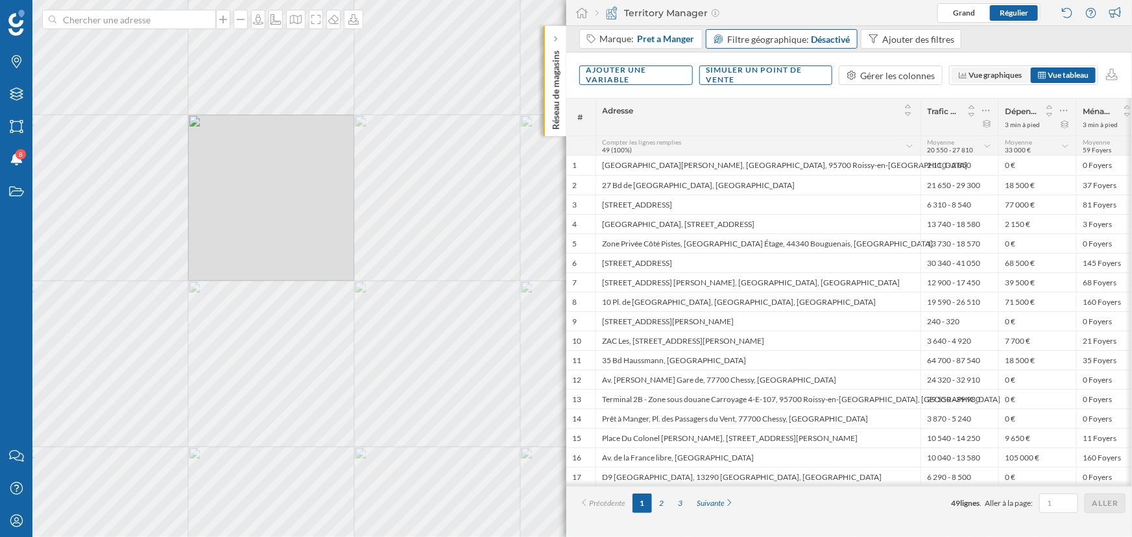
click at [1021, 75] on span "Vue graphiques" at bounding box center [995, 75] width 53 height 10
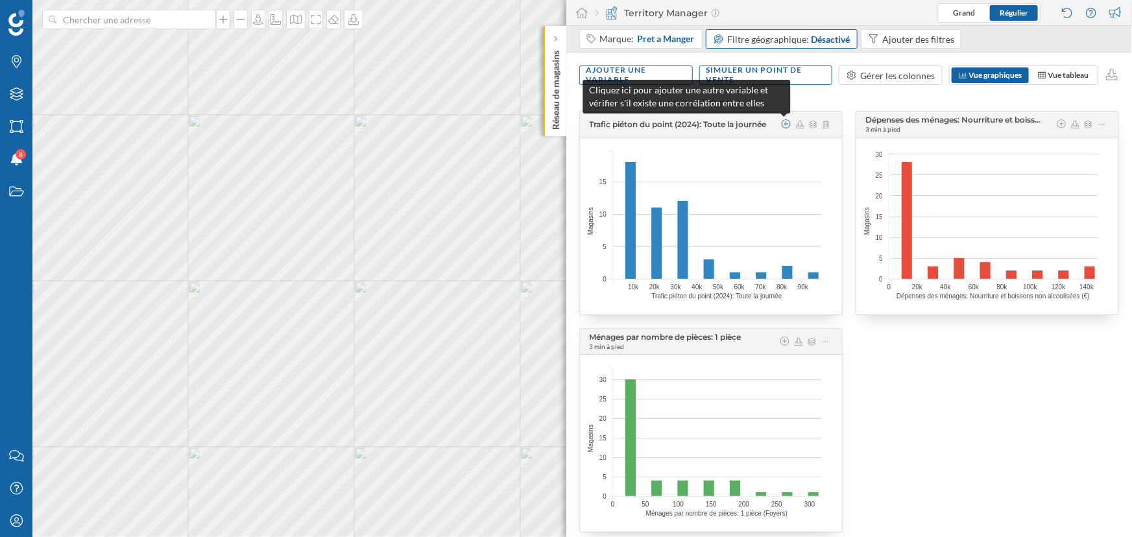
click at [785, 125] on icon at bounding box center [786, 123] width 12 height 9
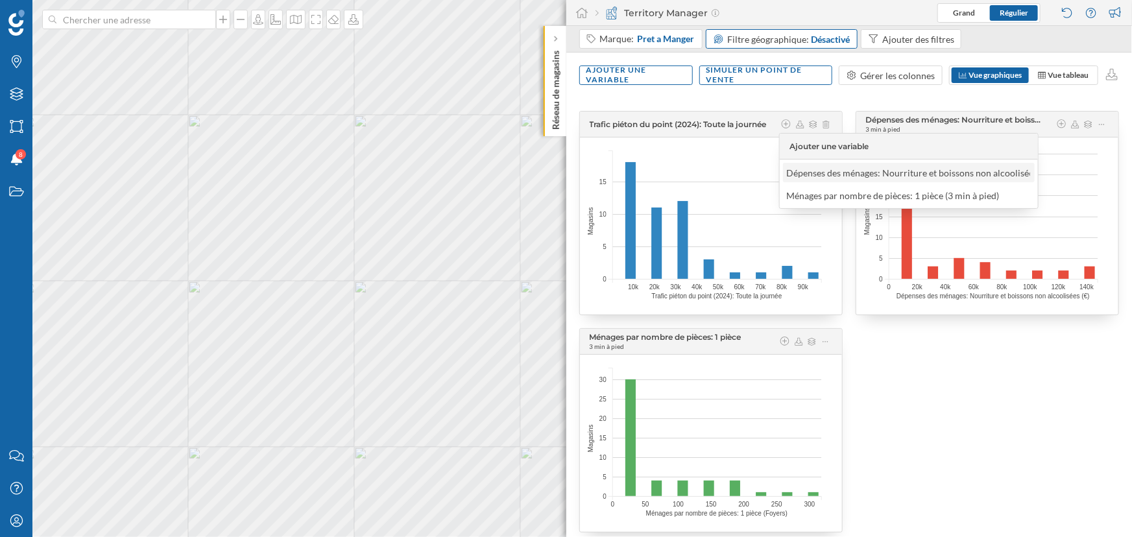
click at [819, 173] on div "Dépenses des ménages: Nourriture et boissons non alcoolisées (3 min à pied)" at bounding box center [902, 172] width 307 height 11
